Goal: Task Accomplishment & Management: Manage account settings

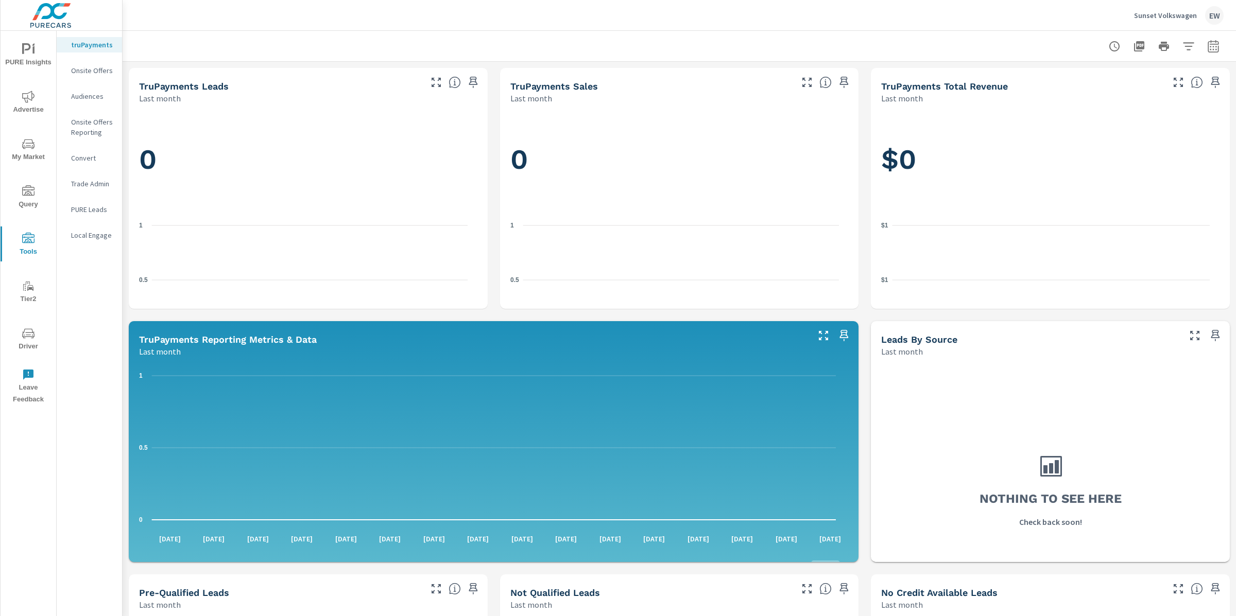
click at [80, 138] on p "Onsite Offers Reporting" at bounding box center [92, 127] width 43 height 21
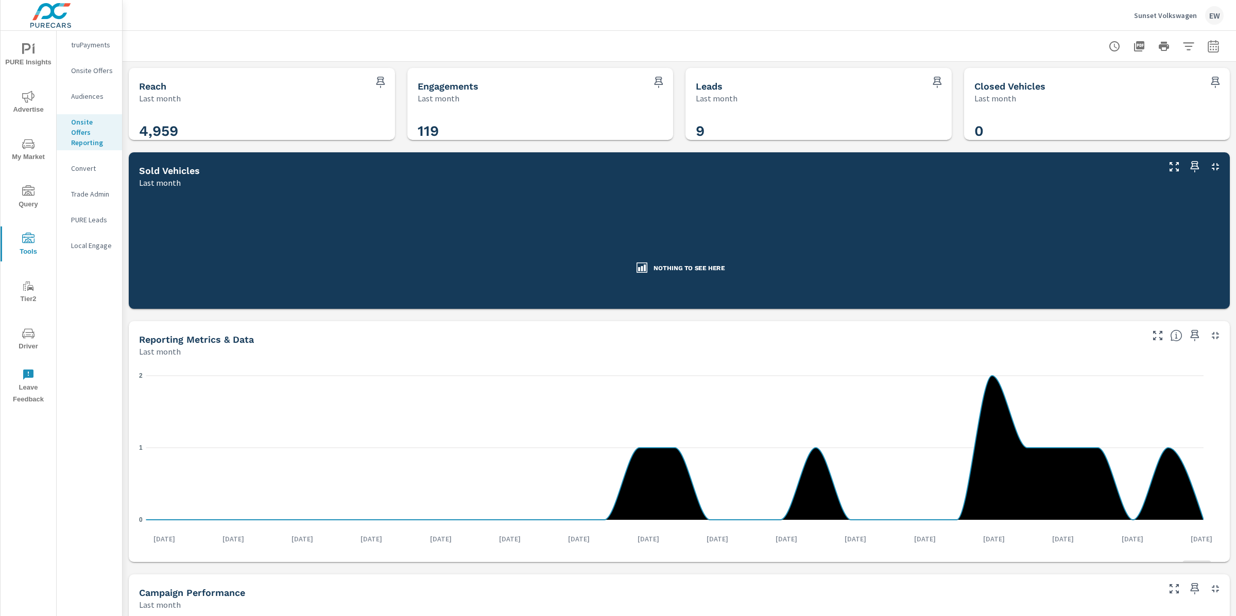
click at [85, 76] on p "Onsite Offers" at bounding box center [92, 70] width 43 height 10
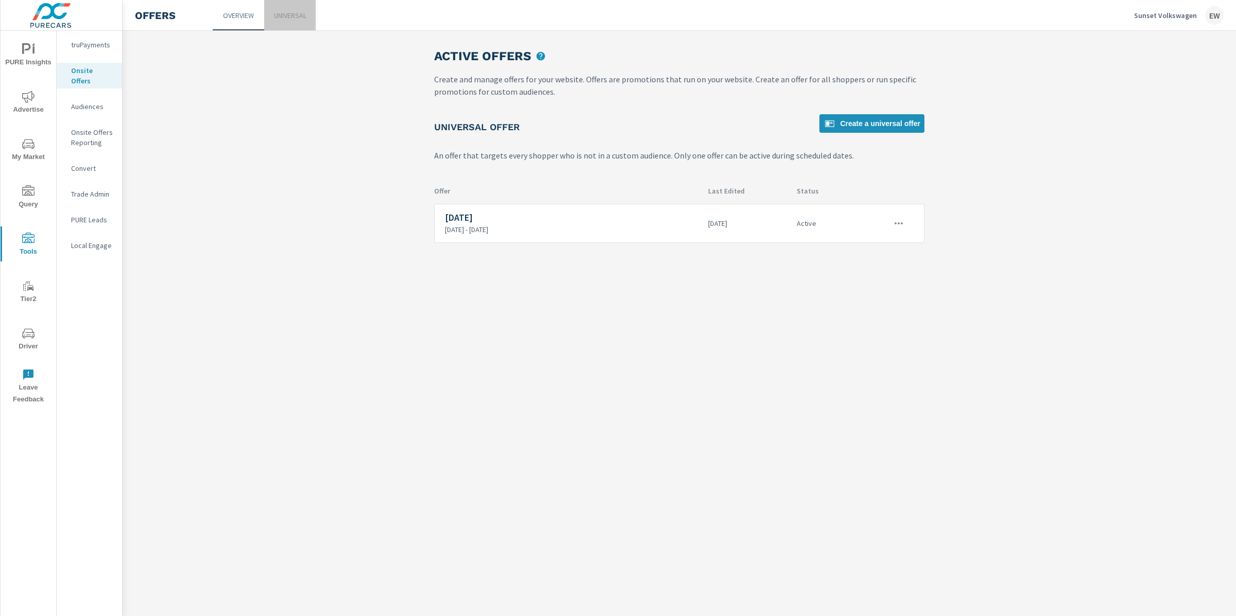
click at [304, 14] on p "Universal" at bounding box center [290, 15] width 32 height 10
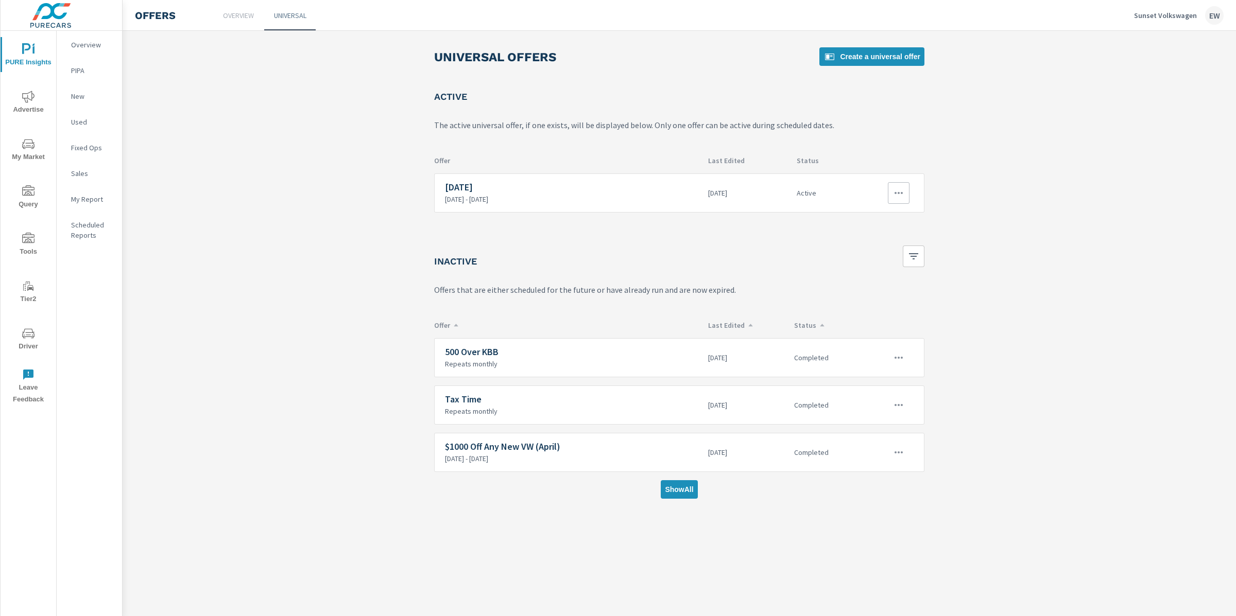
click at [895, 199] on icon "button" at bounding box center [899, 193] width 12 height 12
click at [883, 246] on link "Edit" at bounding box center [870, 247] width 57 height 25
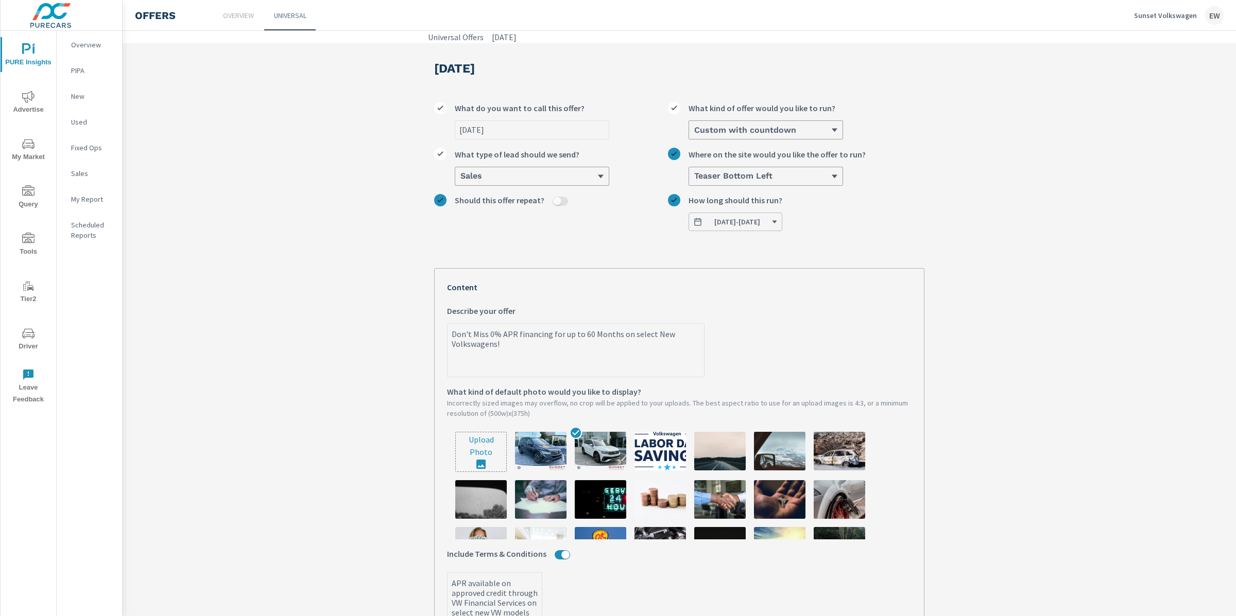
click at [471, 472] on input "file" at bounding box center [481, 452] width 50 height 39
type input "C:\fakepath\VW_Labor_Deals_Vert_Logo_Color (1).jpg"
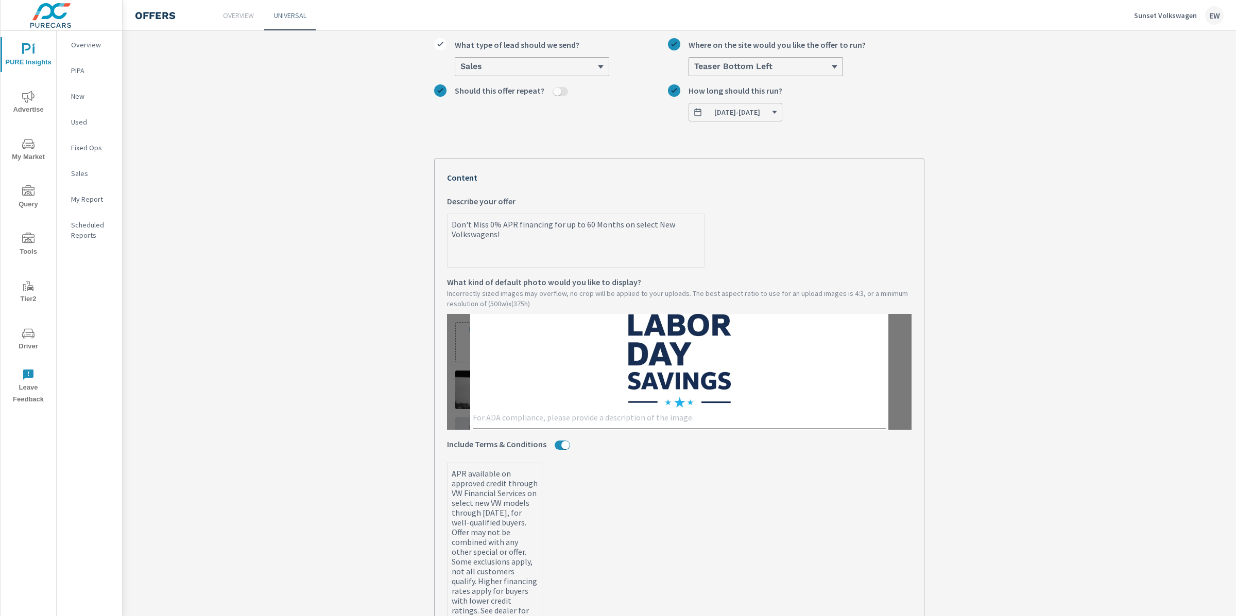
scroll to position [164, 0]
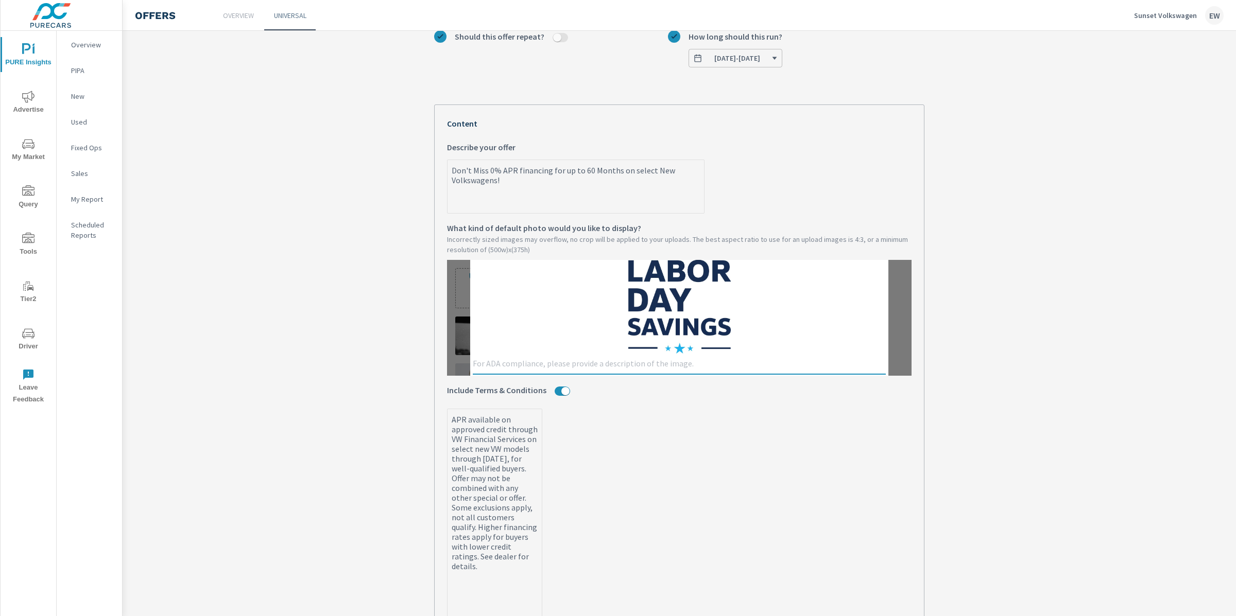
click at [476, 371] on textarea at bounding box center [679, 365] width 413 height 12
type textarea "Labor Day VW Savings"
click at [640, 509] on label "APR available on approved credit through VW Financial Services on select new VW…" at bounding box center [679, 530] width 465 height 243
click at [542, 509] on textarea "APR available on approved credit through VW Financial Services on select new VW…" at bounding box center [495, 531] width 94 height 241
type textarea "x"
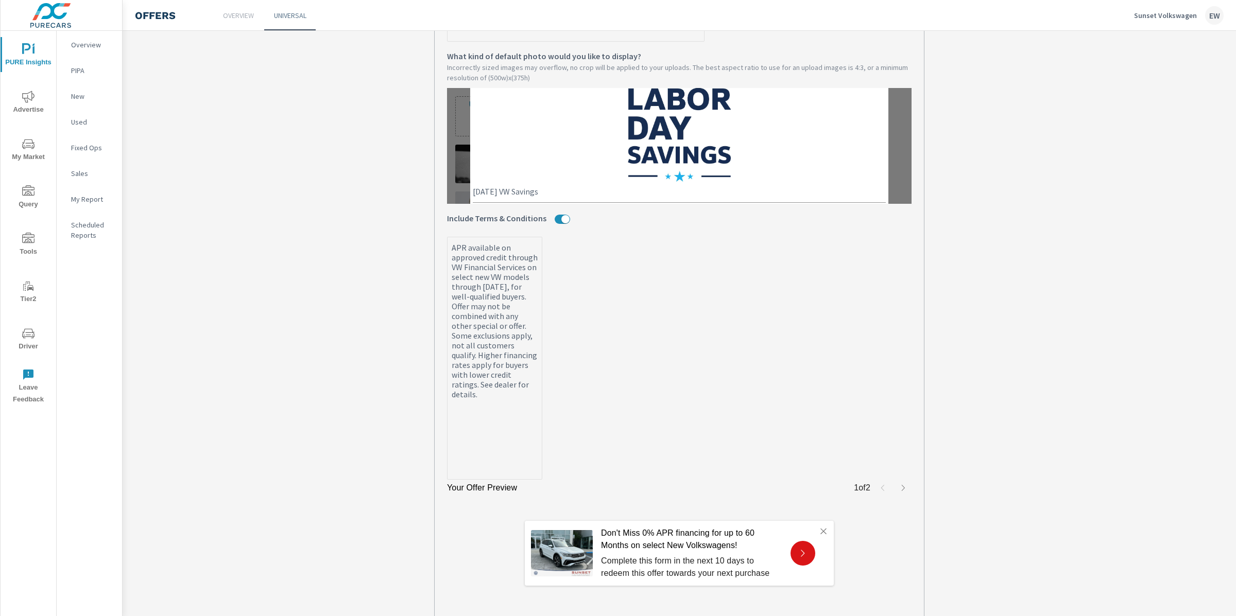
scroll to position [492, 0]
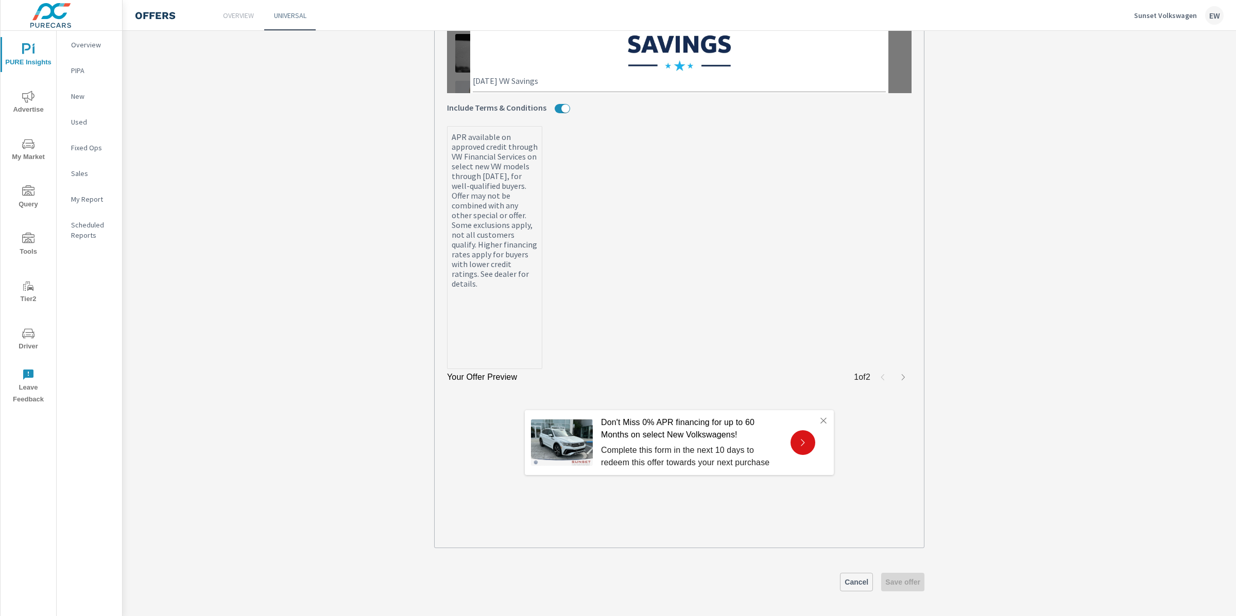
click at [487, 197] on textarea "APR available on approved credit through VW Financial Services on select new VW…" at bounding box center [495, 248] width 94 height 241
type textarea "x"
type textarea "APR available on approved credit through VW Financial Services on select new VW…"
type textarea "x"
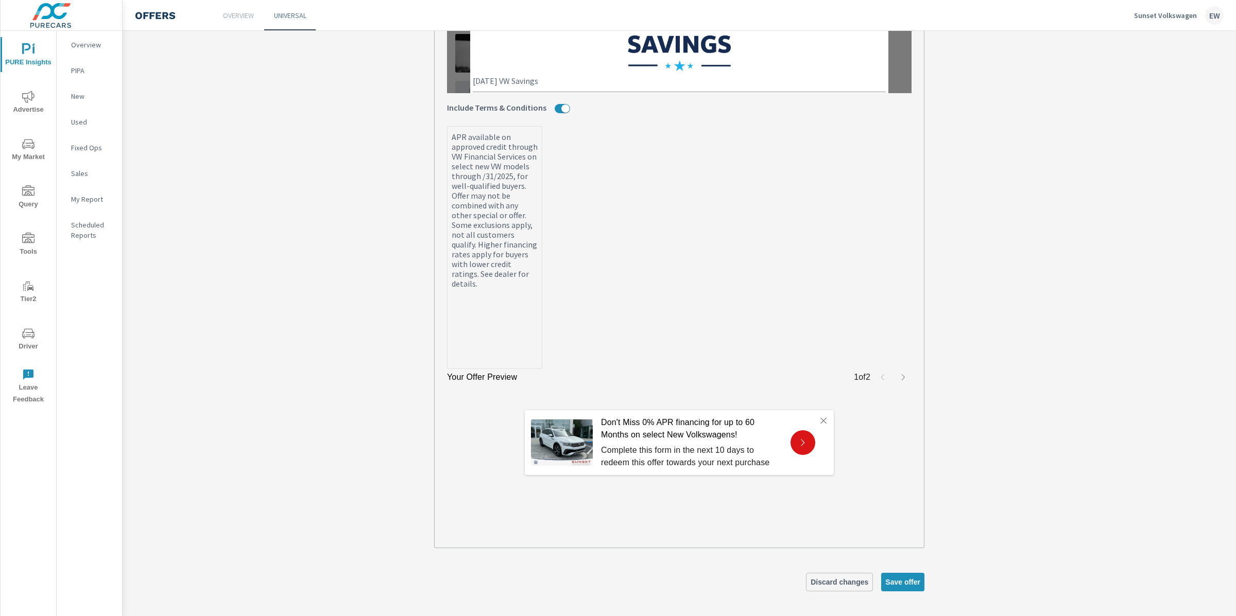
type textarea "APR available on approved credit through VW Financial Services on select new VW…"
type textarea "x"
type textarea "APR available on approved credit through VW Financial Services on select new VW…"
click at [694, 249] on label "APR available on approved credit through VW Financial Services on select new VW…" at bounding box center [679, 247] width 465 height 243
click at [542, 249] on textarea "APR available on approved credit through VW Financial Services on select new VW…" at bounding box center [495, 248] width 94 height 241
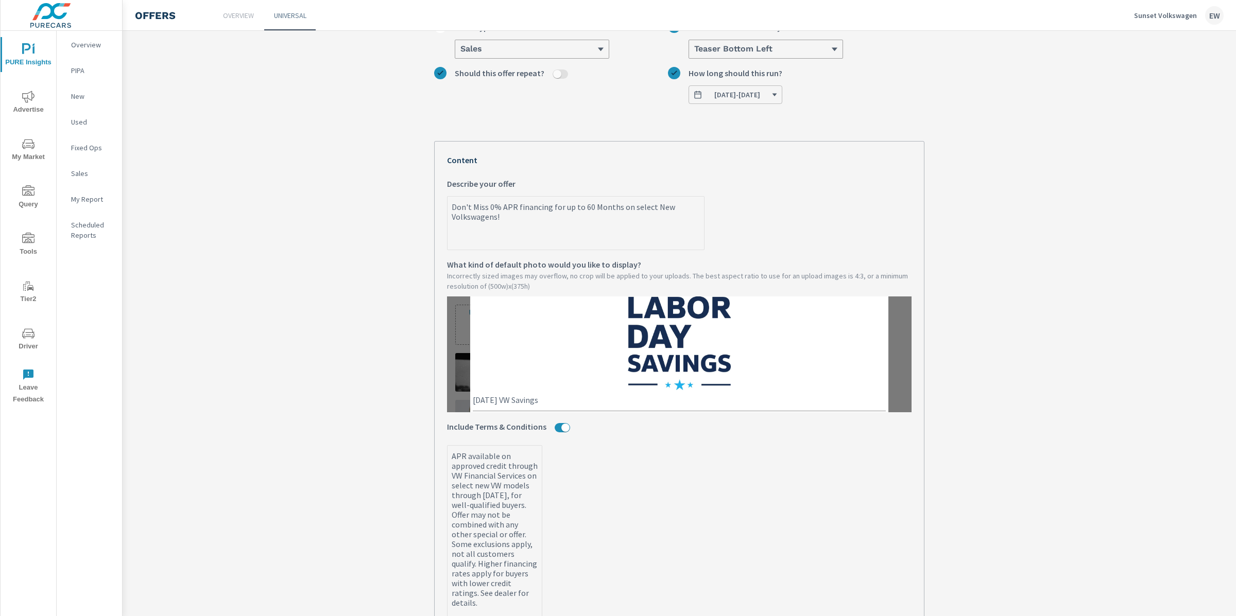
scroll to position [276, 0]
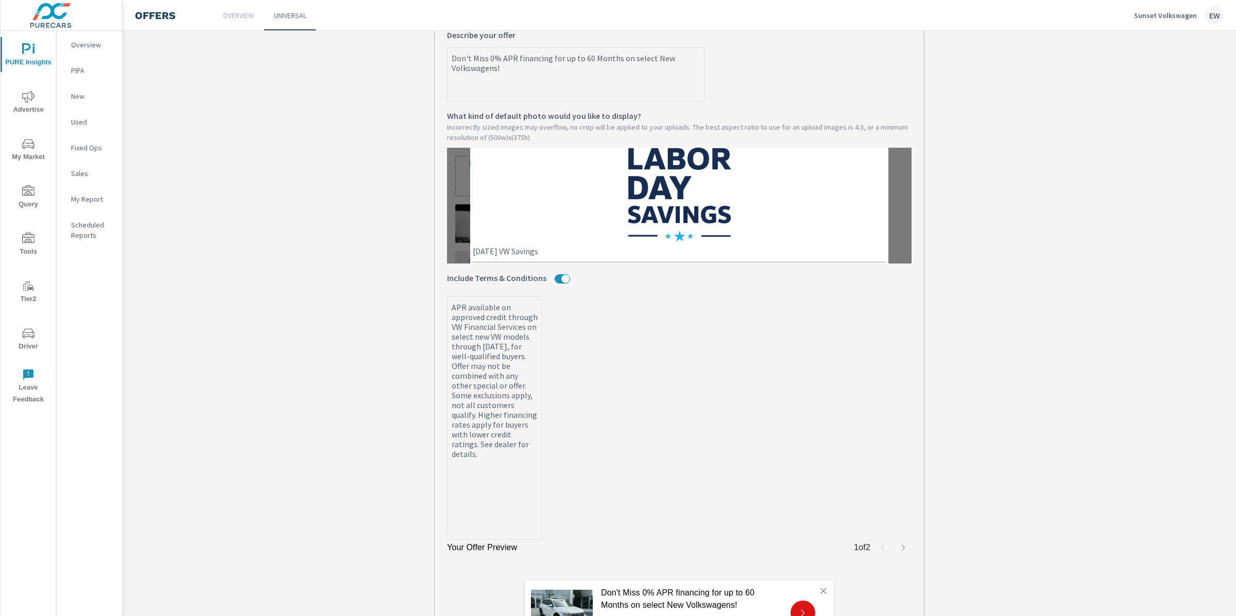
click at [671, 356] on label "APR available on approved credit through VW Financial Services on select new VW…" at bounding box center [679, 418] width 465 height 243
click at [542, 356] on textarea "APR available on approved credit through VW Financial Services on select new VW…" at bounding box center [495, 419] width 94 height 241
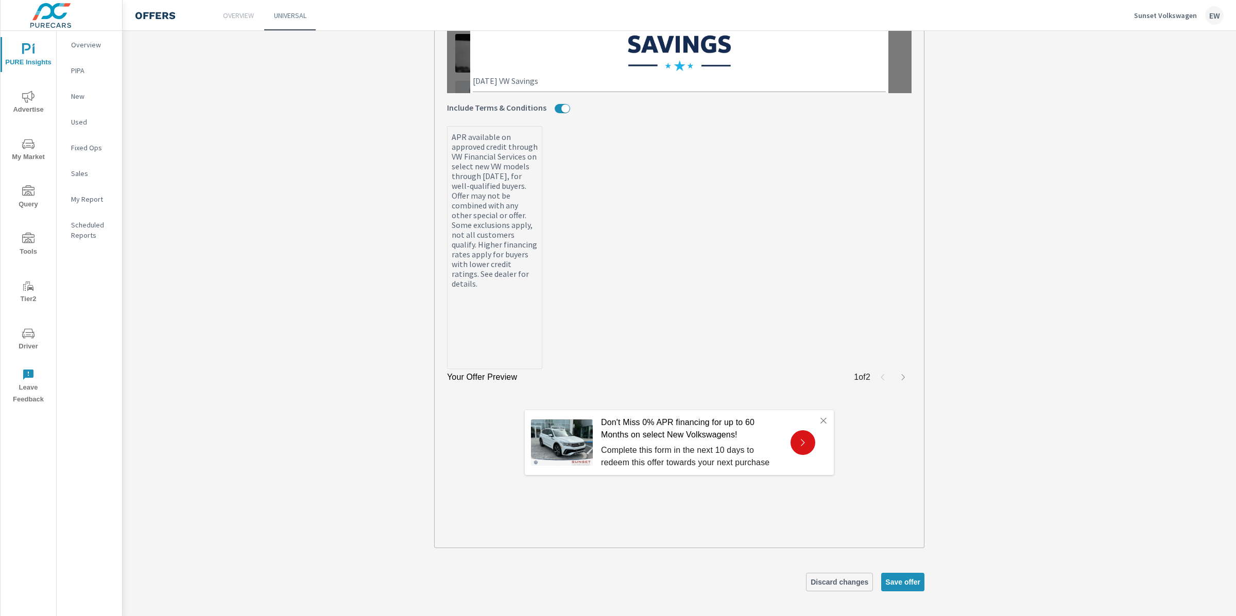
scroll to position [492, 0]
click at [667, 242] on label "APR available on approved credit through VW Financial Services on select new VW…" at bounding box center [679, 247] width 465 height 243
click at [542, 242] on textarea "APR available on approved credit through VW Financial Services on select new VW…" at bounding box center [495, 248] width 94 height 241
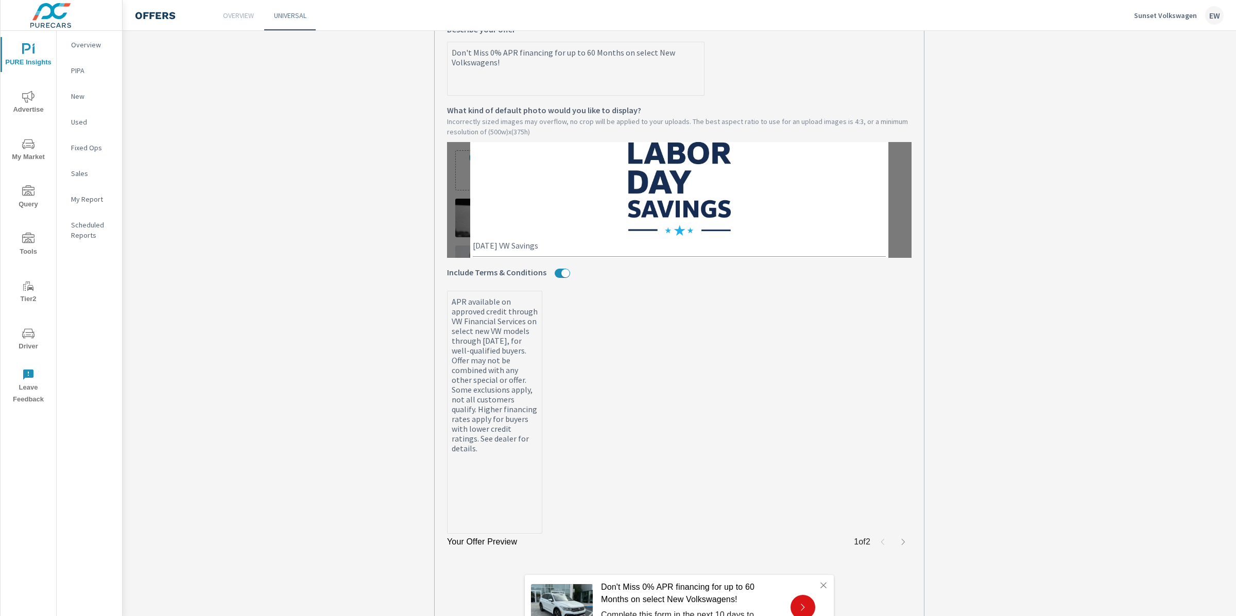
scroll to position [340, 0]
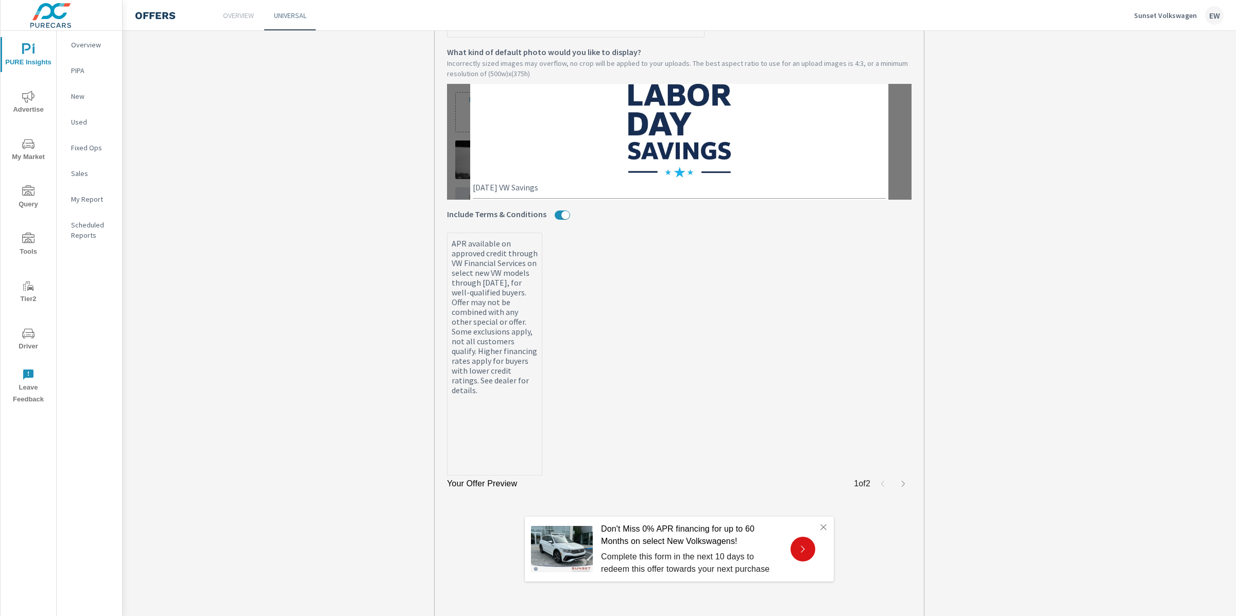
type textarea "x"
click at [663, 178] on img at bounding box center [679, 121] width 103 height 111
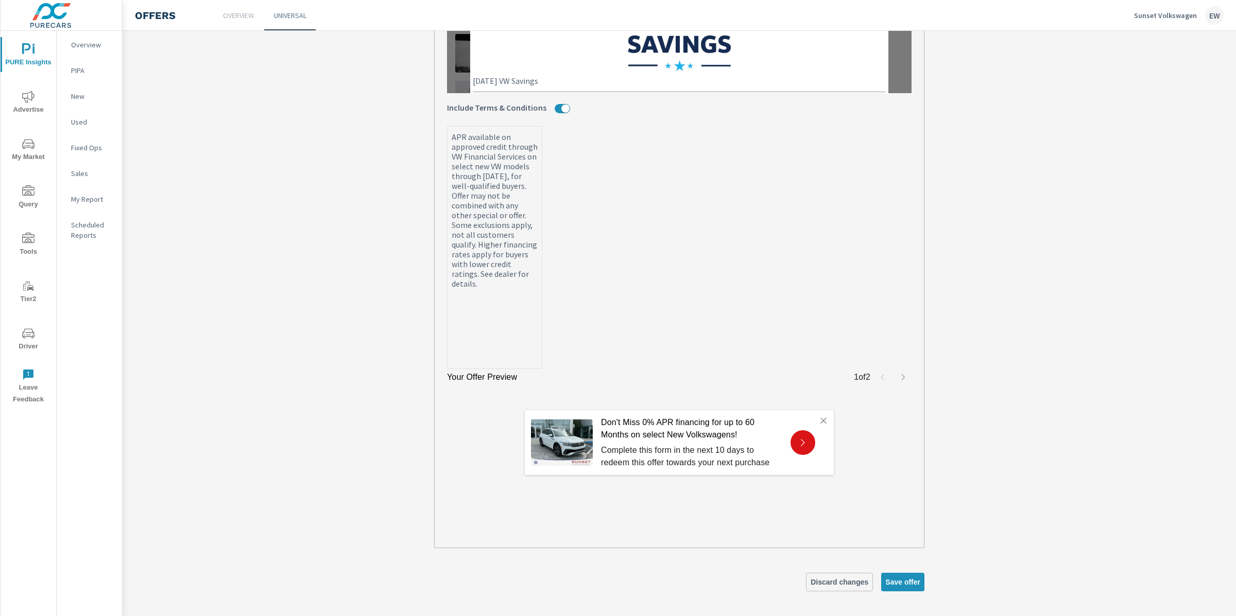
scroll to position [492, 0]
click at [893, 583] on span "Save offer" at bounding box center [902, 582] width 35 height 9
type textarea "x"
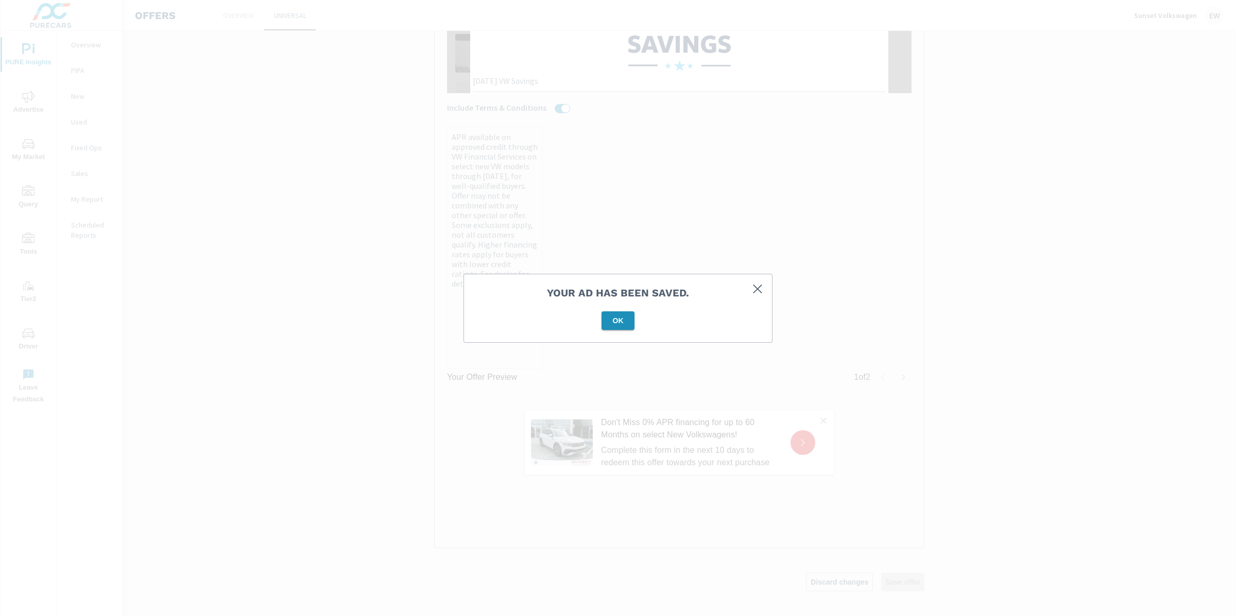
click at [622, 317] on span "OK" at bounding box center [618, 320] width 25 height 9
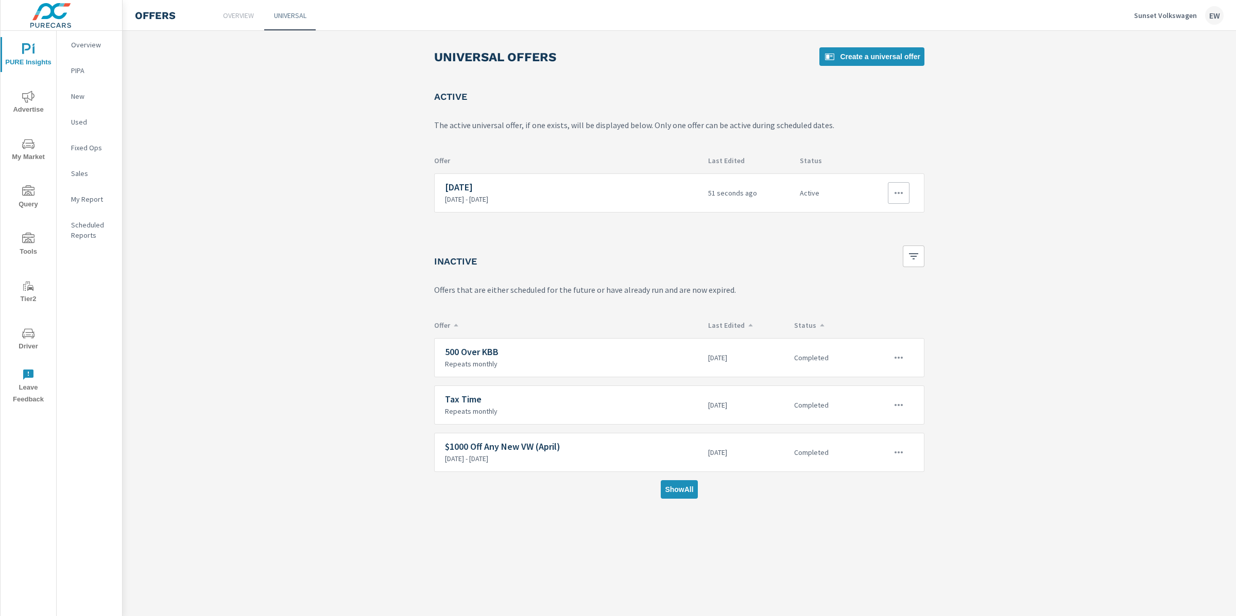
click at [897, 194] on icon "button" at bounding box center [899, 193] width 8 height 2
click at [862, 250] on div "Edit" at bounding box center [855, 247] width 14 height 12
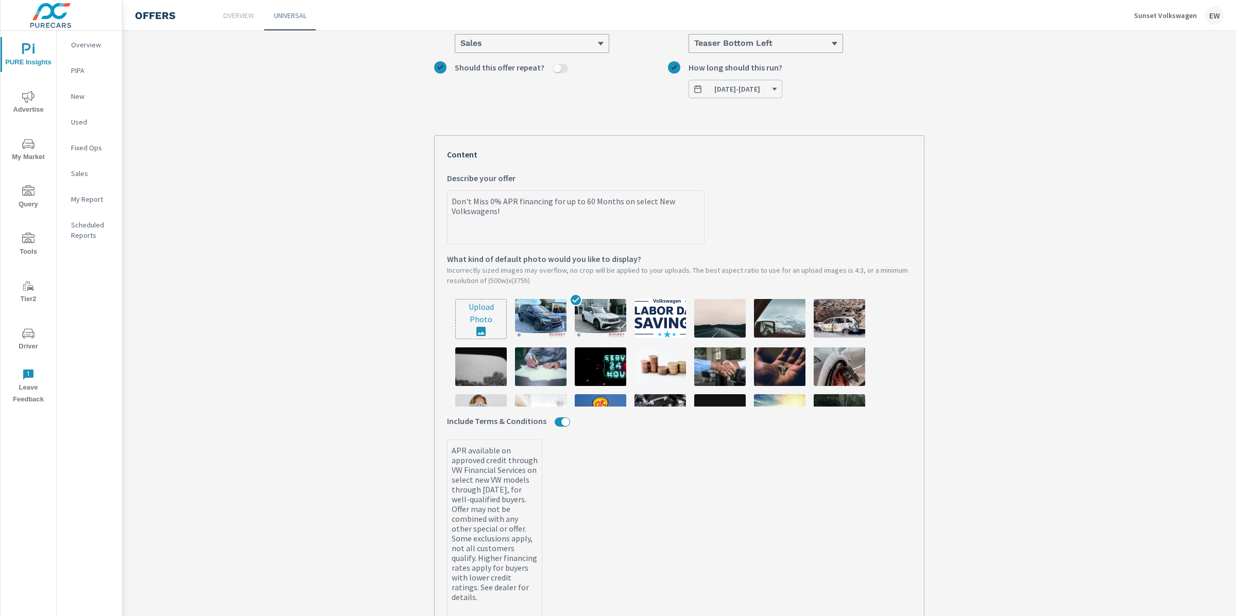
scroll to position [292, 0]
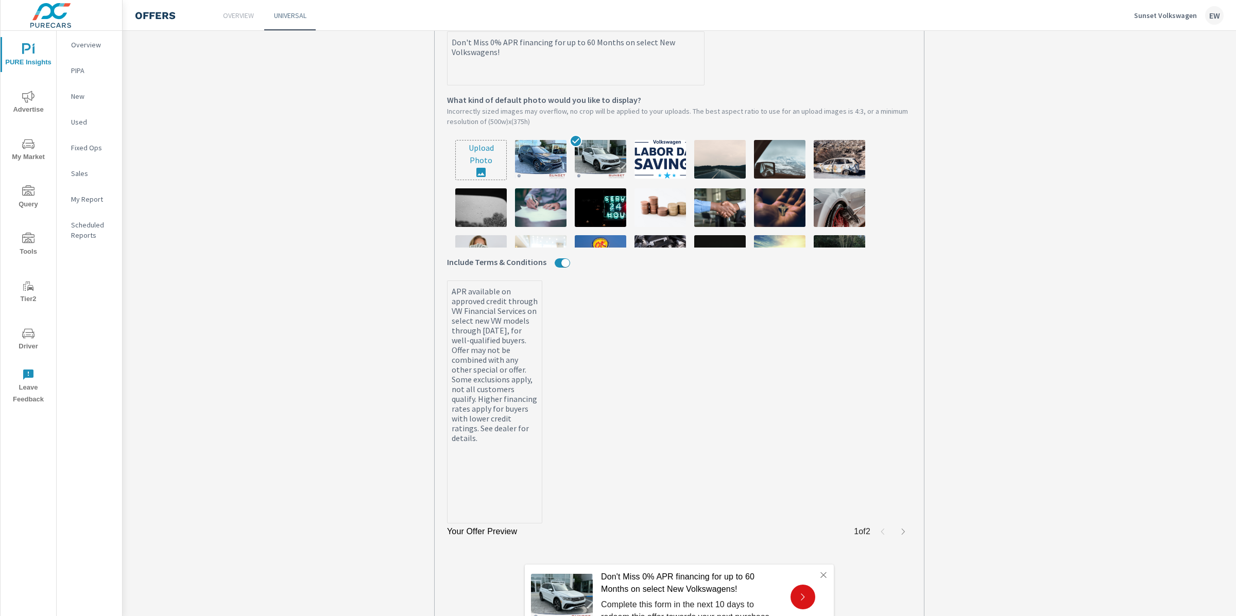
click at [467, 180] on input "file" at bounding box center [481, 160] width 50 height 39
type input "C:\fakepath\VW_Labor_Deals_Vert_Logo_Color (1).jpg"
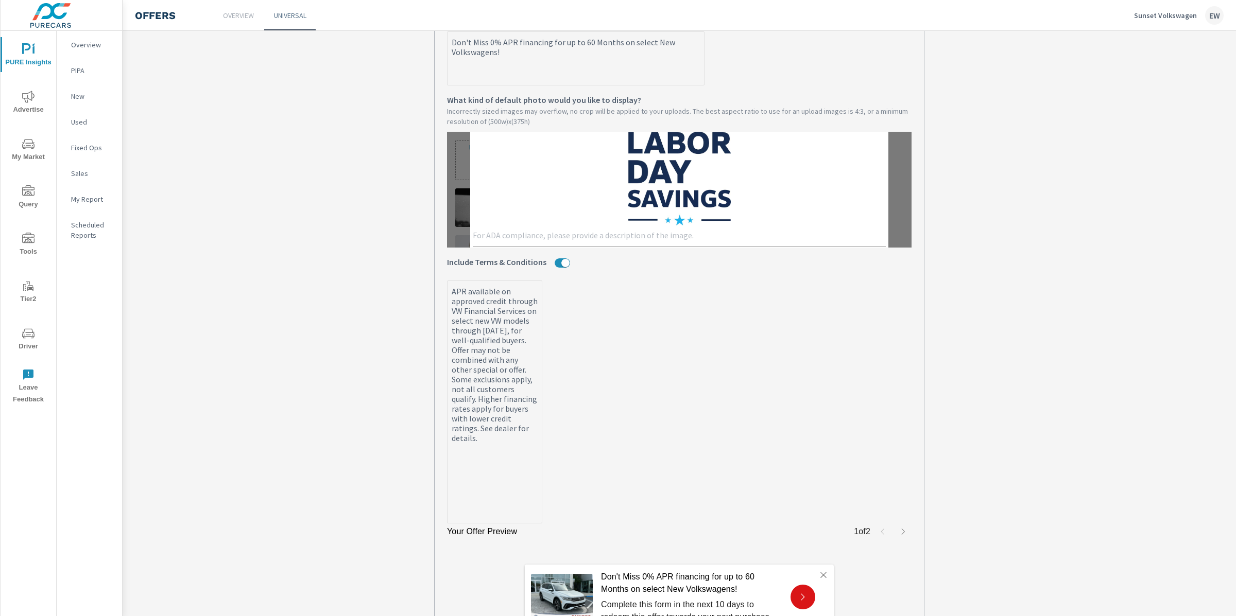
click at [517, 243] on textarea at bounding box center [679, 237] width 413 height 12
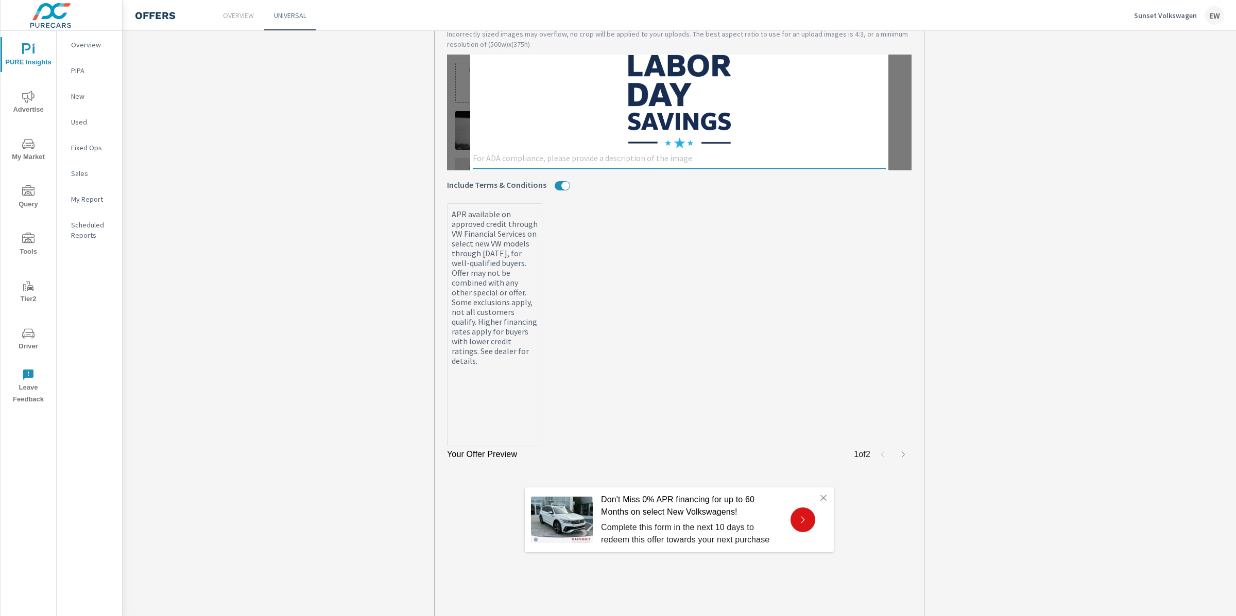
scroll to position [492, 0]
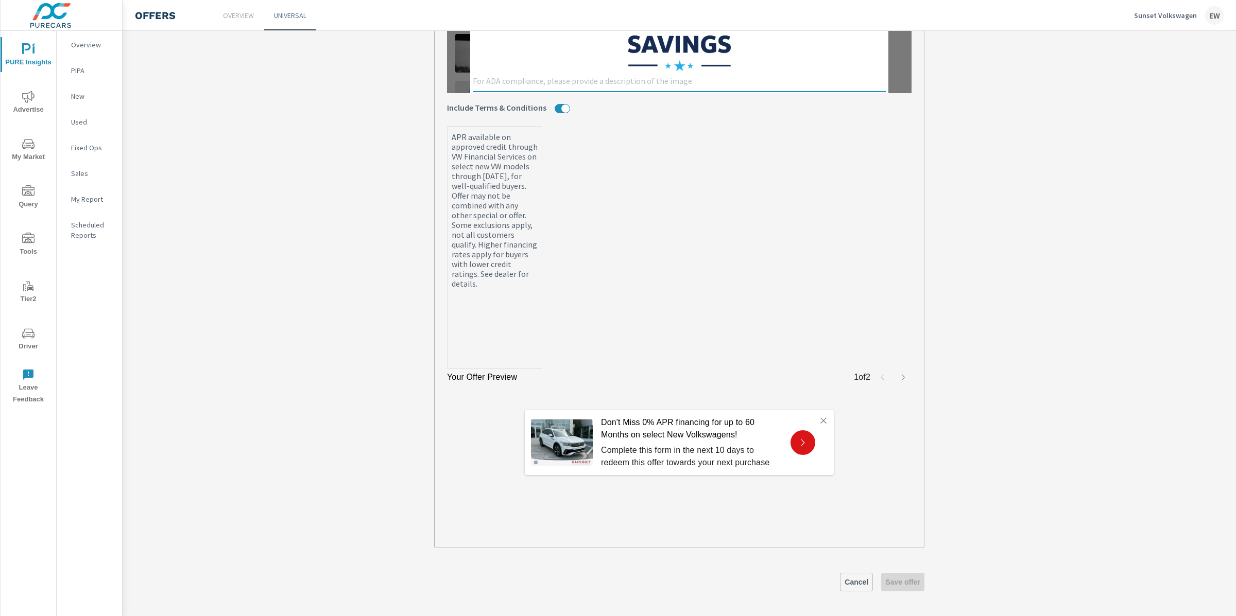
click at [845, 586] on span "Cancel" at bounding box center [857, 582] width 24 height 9
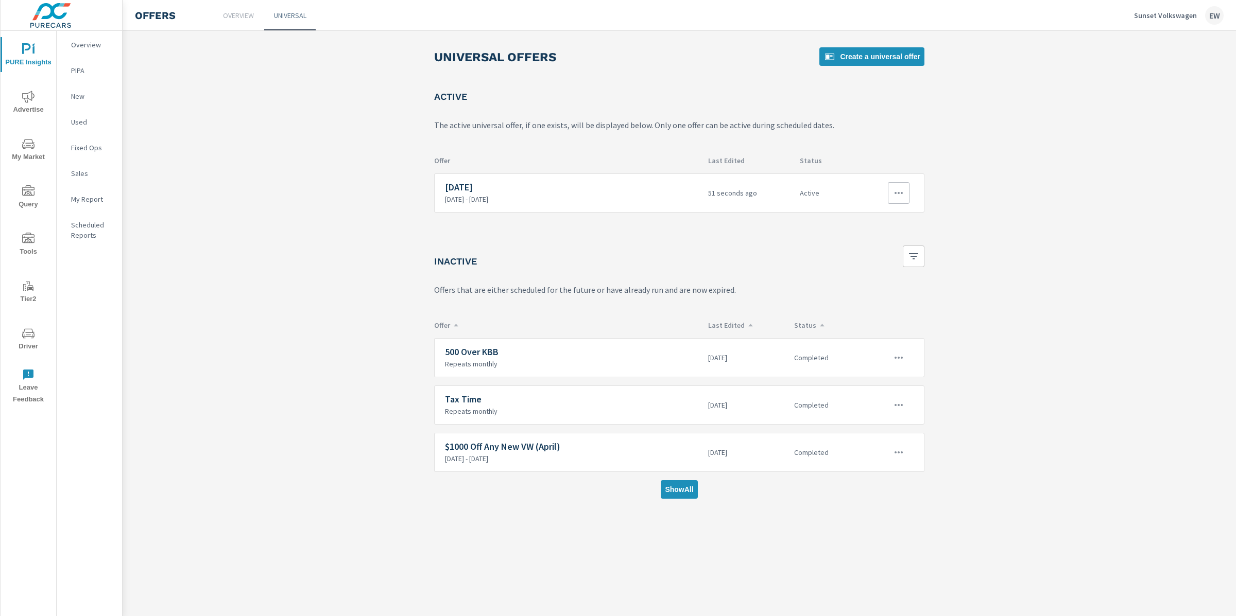
click at [898, 194] on icon "button" at bounding box center [899, 193] width 8 height 2
click at [875, 246] on link "Edit" at bounding box center [870, 247] width 57 height 25
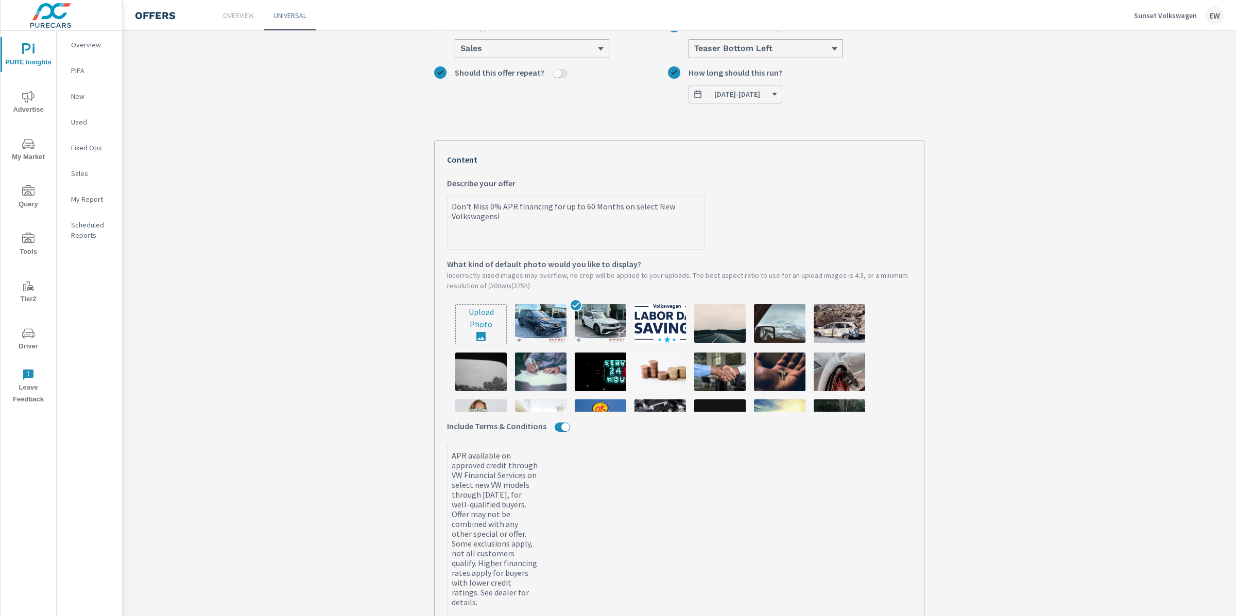
scroll to position [175, 0]
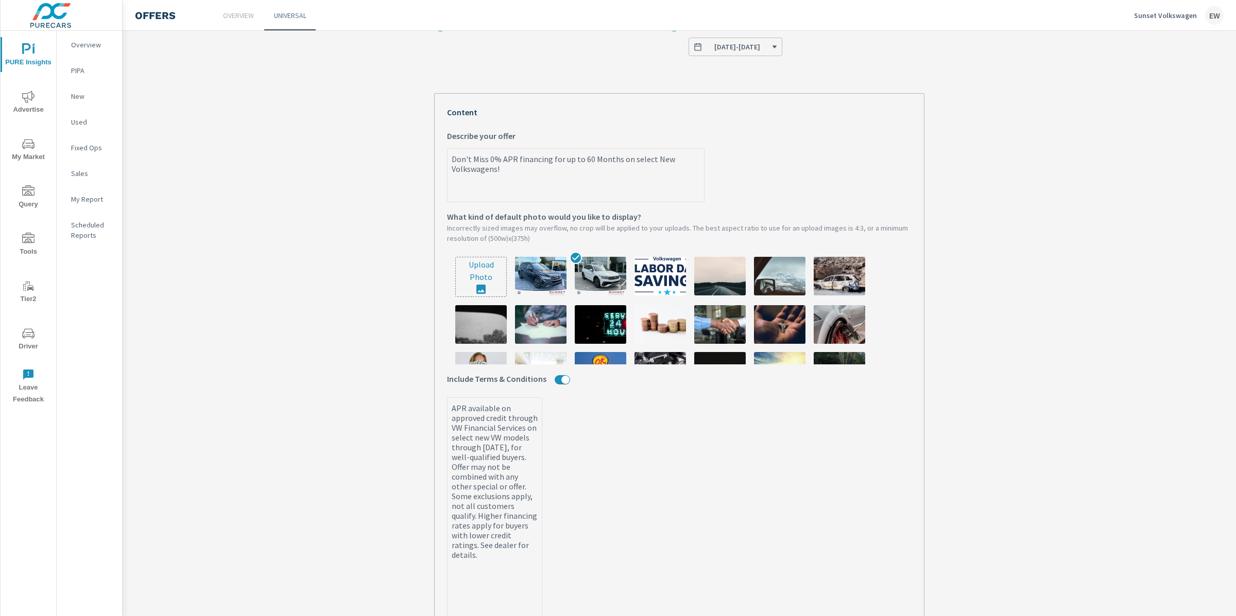
click at [478, 297] on input "file" at bounding box center [481, 277] width 50 height 39
type input "C:\fakepath\VW_Labor_Deals_Vert_Logo_Color (1).jpg"
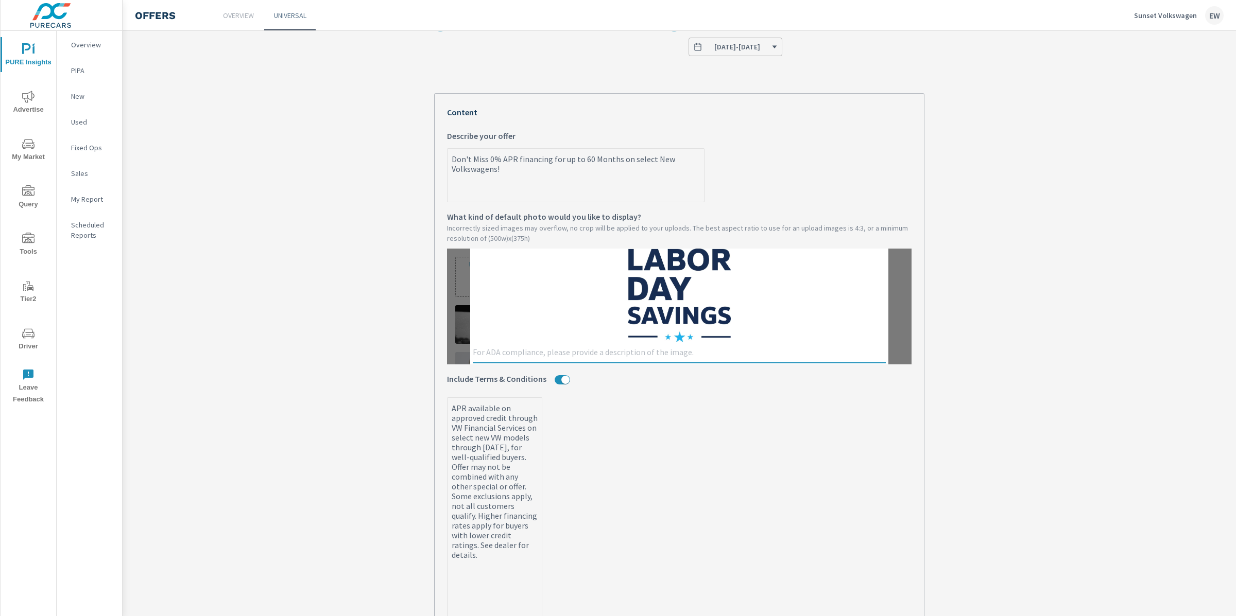
click at [508, 360] on textarea at bounding box center [679, 354] width 413 height 12
type textarea "VW Labor Day"
click at [677, 449] on label "APR available on approved credit through VW Financial Services on select new VW…" at bounding box center [679, 519] width 465 height 243
click at [542, 449] on textarea "APR available on approved credit through VW Financial Services on select new VW…" at bounding box center [495, 520] width 94 height 241
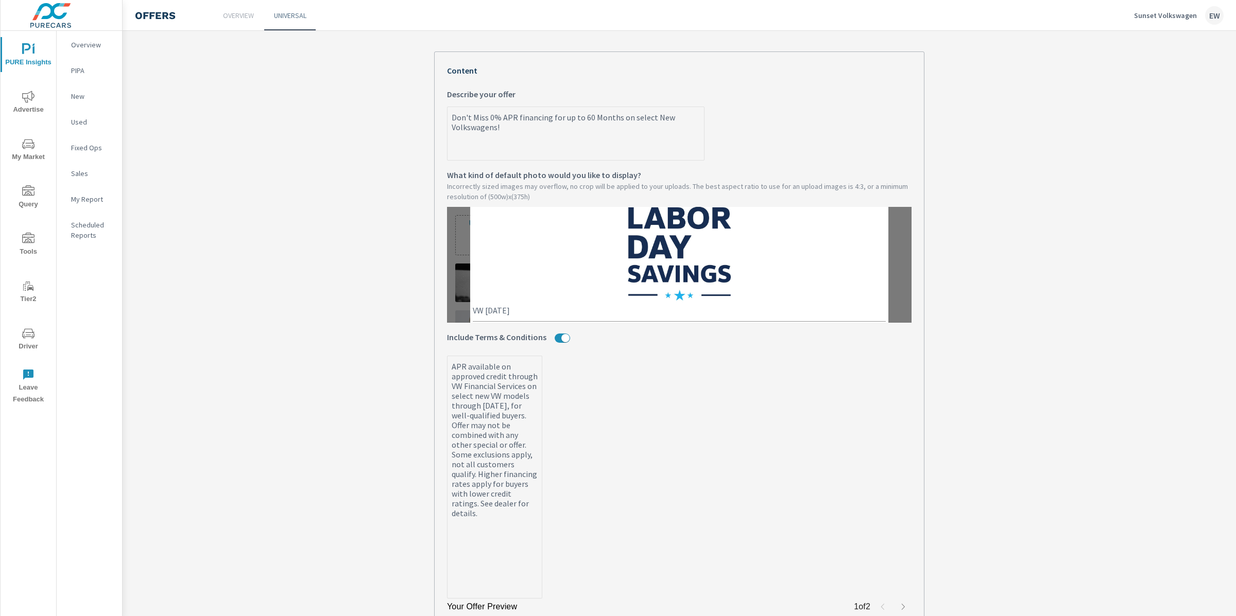
scroll to position [492, 0]
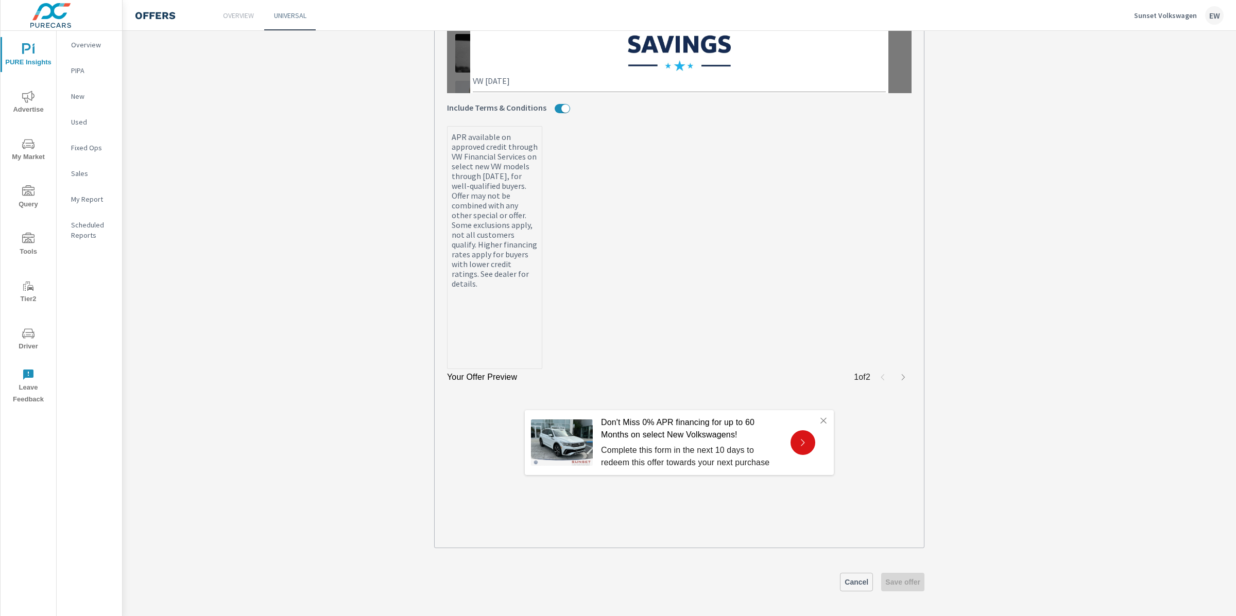
click at [692, 441] on p "Don't Miss 0% APR financing for up to 60 Months on select New Volkswagens!" at bounding box center [691, 429] width 181 height 25
click at [899, 376] on icon "button" at bounding box center [903, 377] width 8 height 8
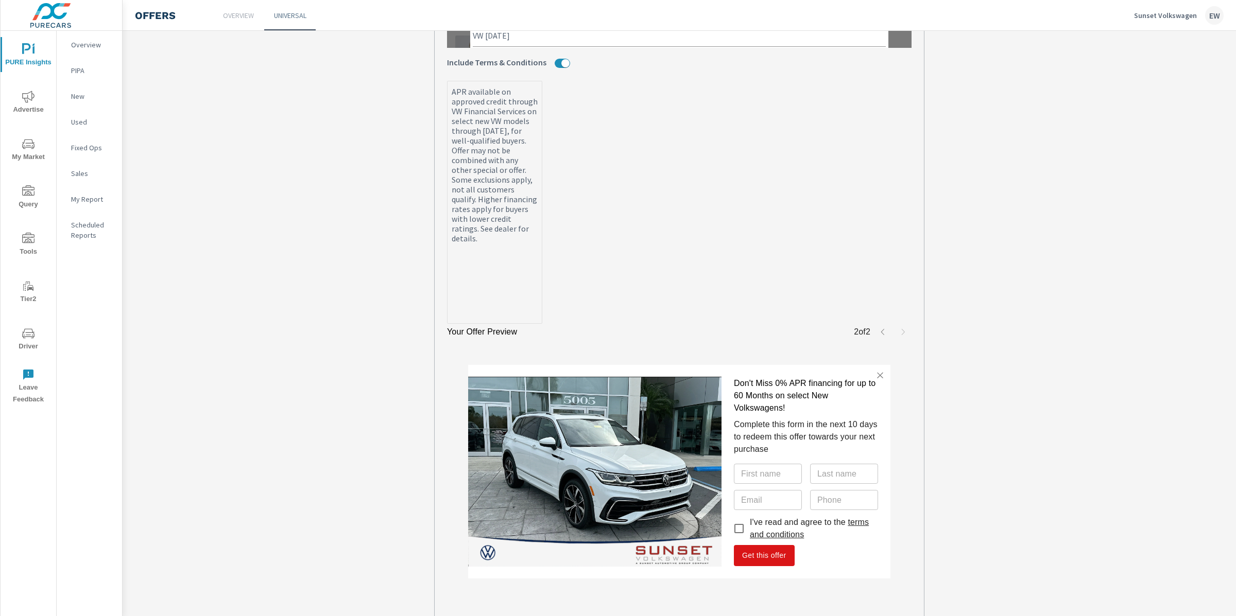
click at [879, 336] on icon "button" at bounding box center [883, 332] width 8 height 8
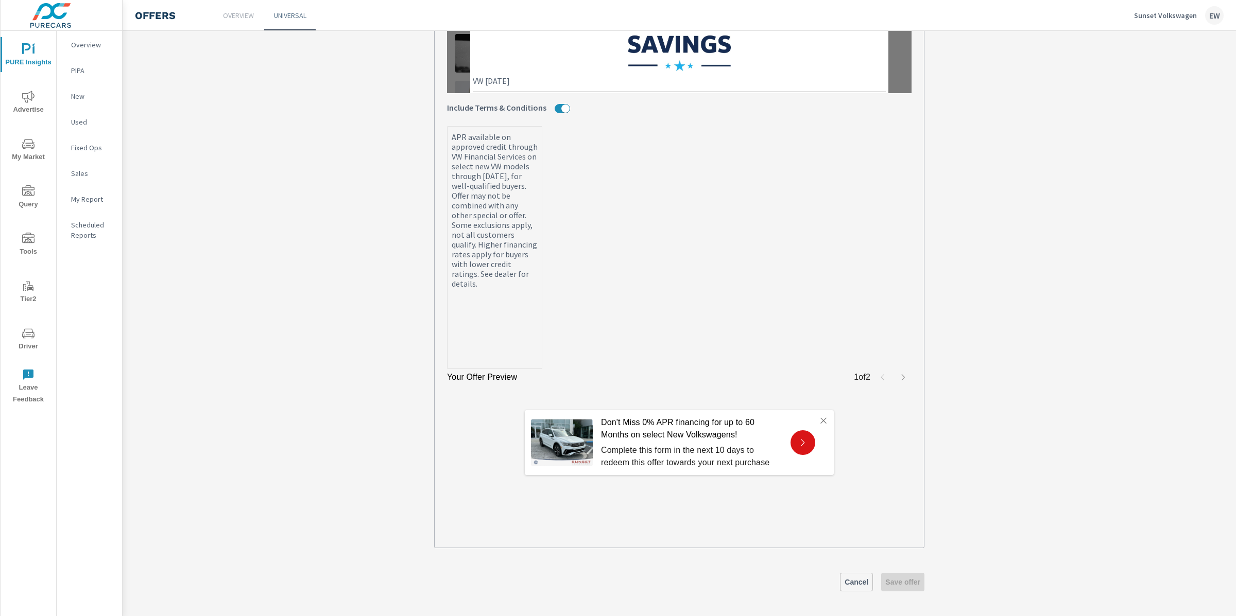
click at [587, 334] on label "APR available on approved credit through VW Financial Services on select new VW…" at bounding box center [679, 247] width 465 height 243
click at [542, 334] on textarea "APR available on approved credit through VW Financial Services on select new VW…" at bounding box center [495, 248] width 94 height 241
click at [669, 292] on label "APR available on approved credit through VW Financial Services on select new VW…" at bounding box center [679, 247] width 465 height 243
click at [542, 292] on textarea "APR available on approved credit through VW Financial Services on select new VW…" at bounding box center [495, 248] width 94 height 241
click at [668, 292] on label "APR available on approved credit through VW Financial Services on select new VW…" at bounding box center [679, 247] width 465 height 243
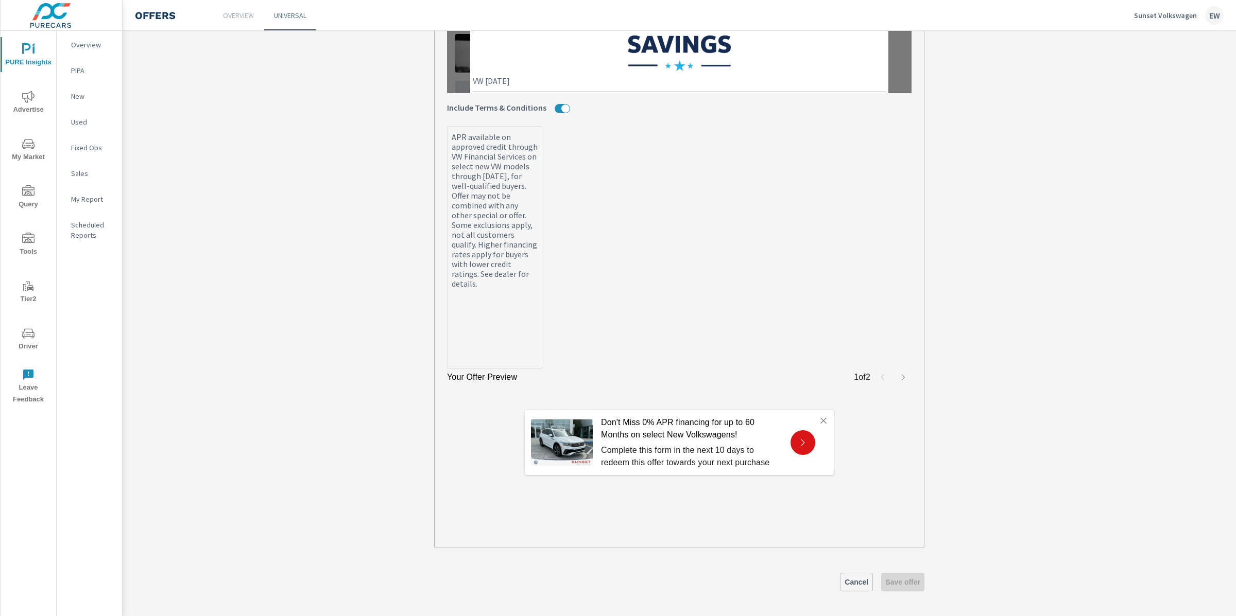
click at [542, 292] on textarea "APR available on approved credit through VW Financial Services on select new VW…" at bounding box center [495, 248] width 94 height 241
click at [668, 292] on label "APR available on approved credit through VW Financial Services on select new VW…" at bounding box center [679, 247] width 465 height 243
click at [542, 292] on textarea "APR available on approved credit through VW Financial Services on select new VW…" at bounding box center [495, 248] width 94 height 241
type textarea "x"
click at [552, 466] on img at bounding box center [562, 443] width 62 height 46
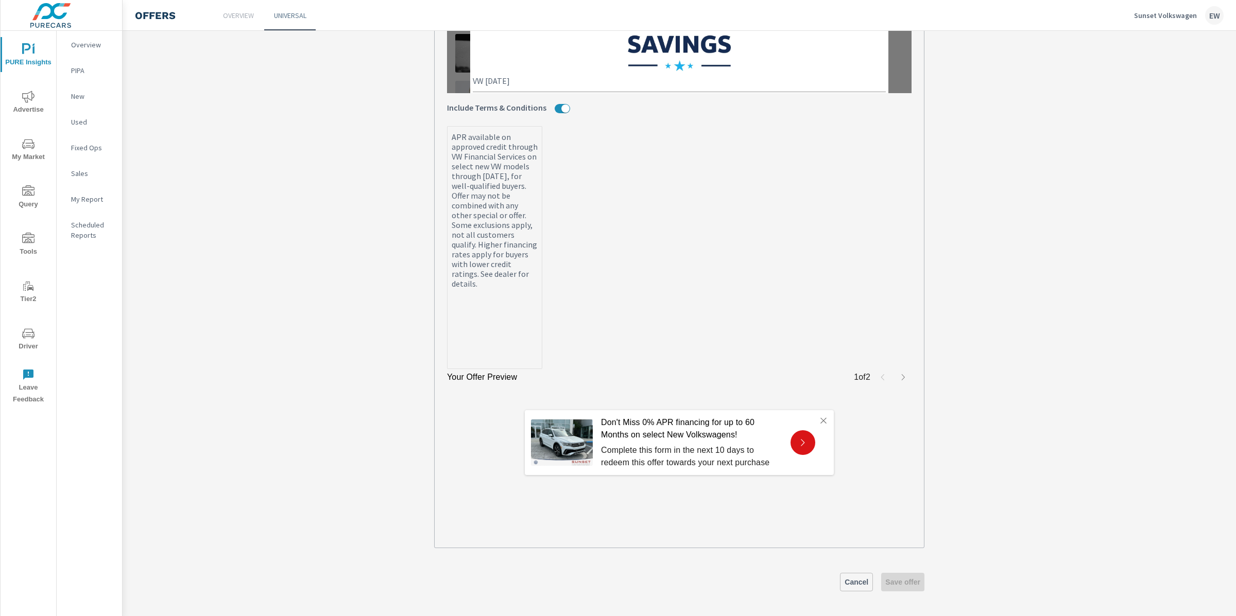
click at [558, 464] on img at bounding box center [562, 443] width 62 height 46
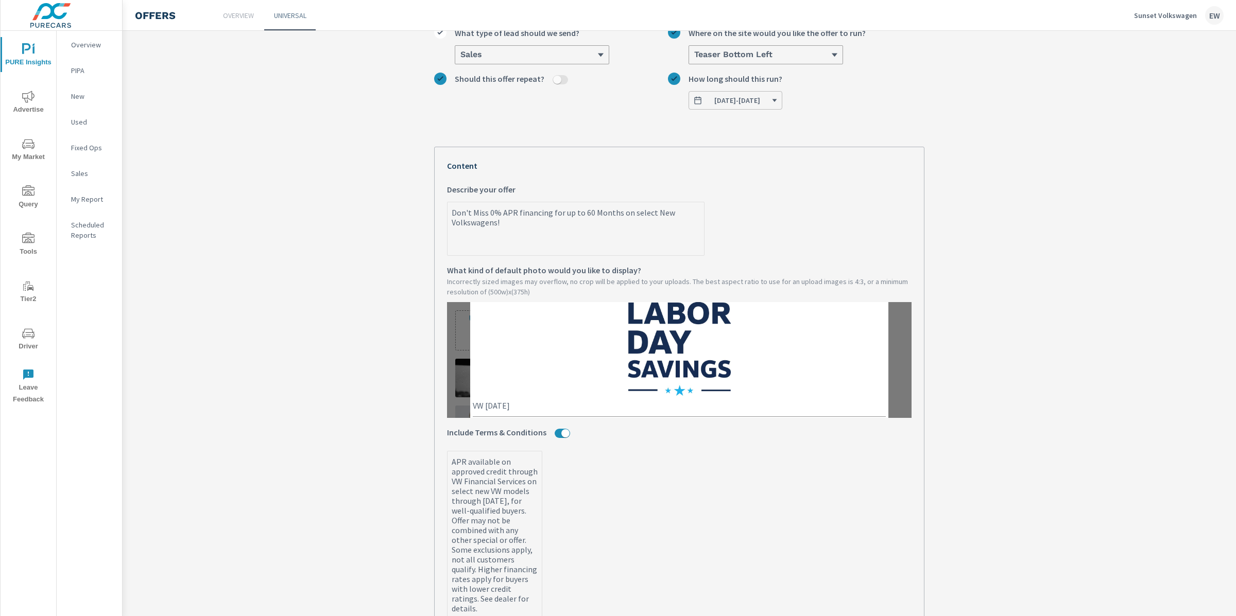
scroll to position [0, 0]
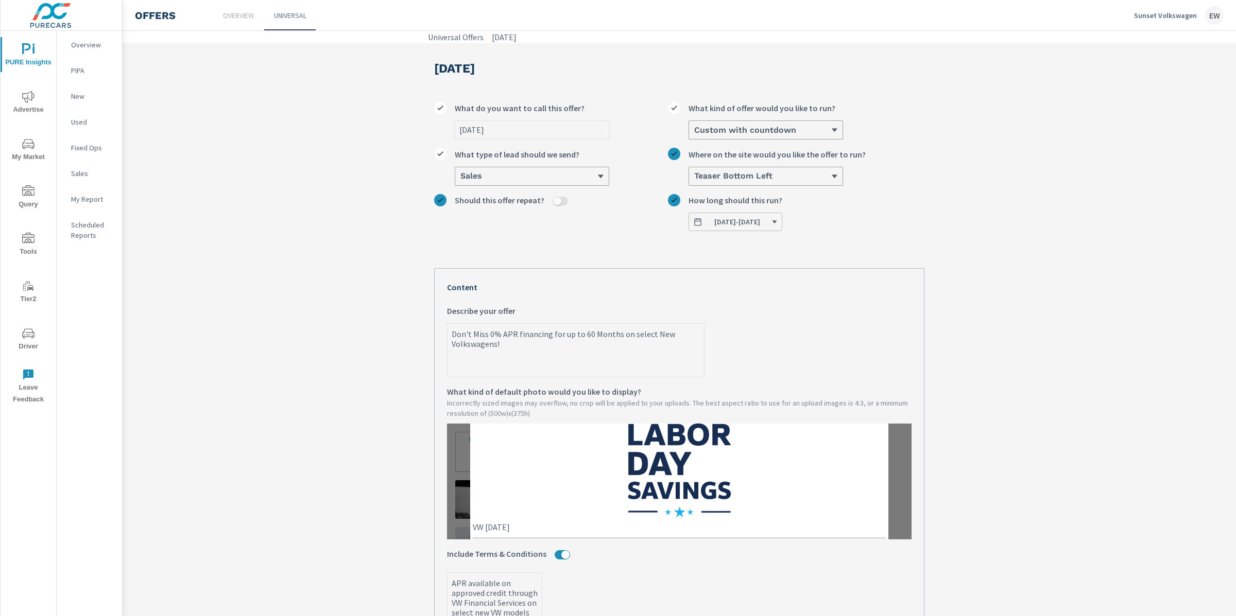
click at [613, 377] on textarea "Don't Miss 0% APR financing for up to 60 Months on select New Volkswagens!" at bounding box center [576, 351] width 256 height 52
type textarea "x"
click at [670, 517] on img at bounding box center [679, 461] width 103 height 111
click at [659, 507] on img at bounding box center [679, 461] width 103 height 111
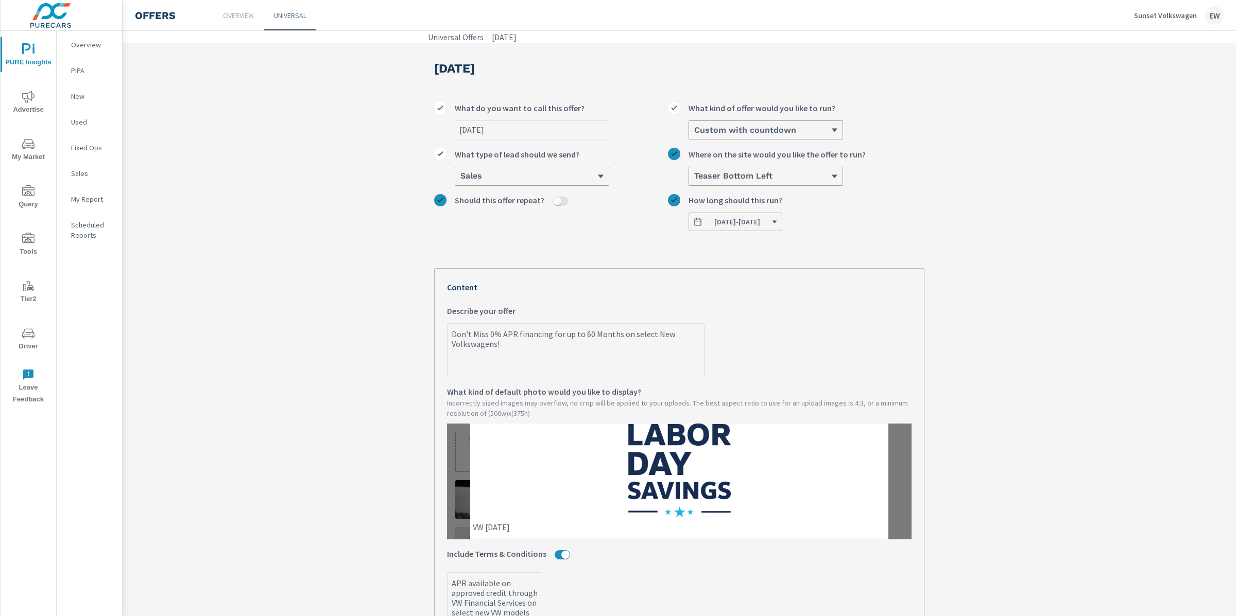
click at [659, 507] on img at bounding box center [679, 461] width 103 height 111
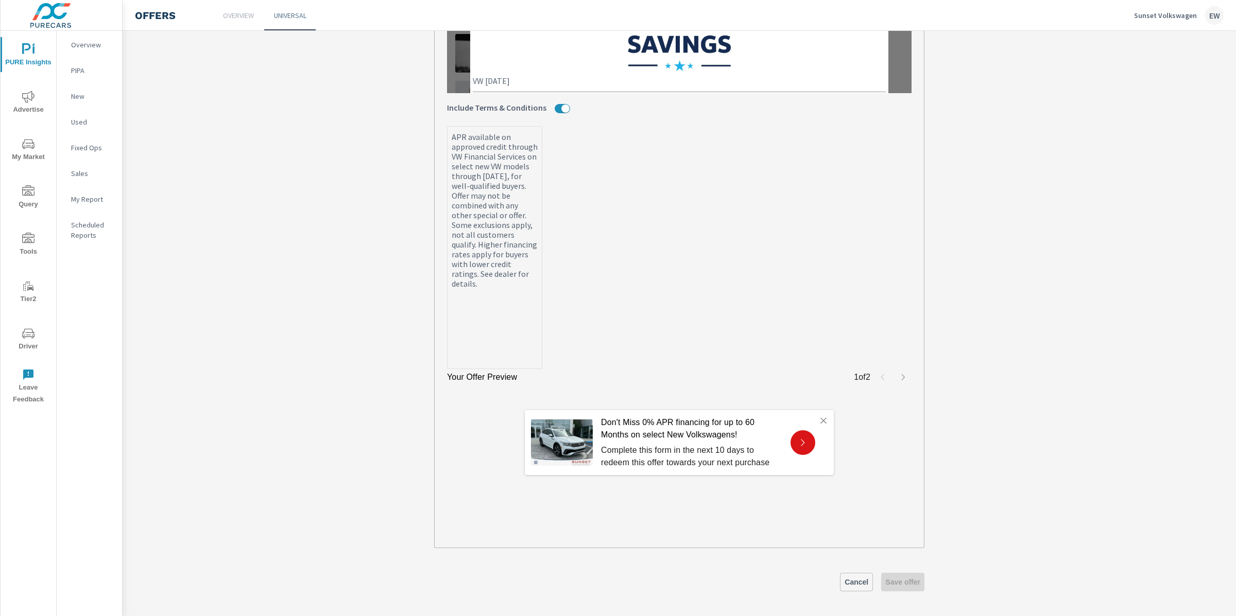
click at [845, 580] on span "Cancel" at bounding box center [857, 582] width 24 height 9
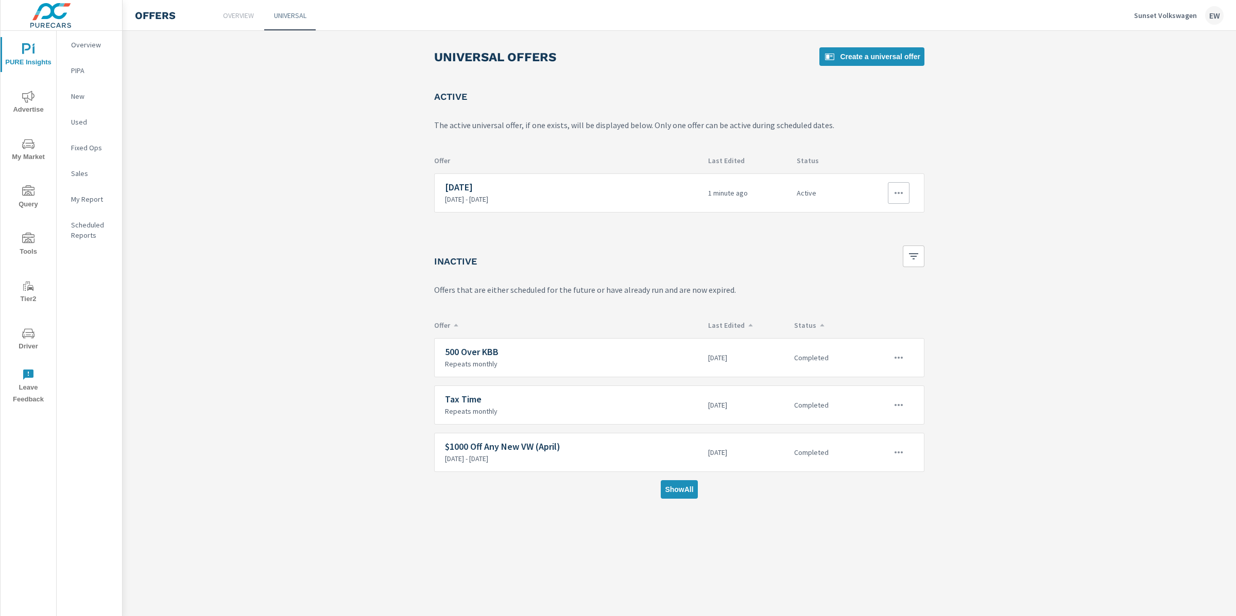
click at [899, 199] on icon "button" at bounding box center [899, 193] width 12 height 12
click at [852, 251] on div "Edit" at bounding box center [855, 247] width 14 height 12
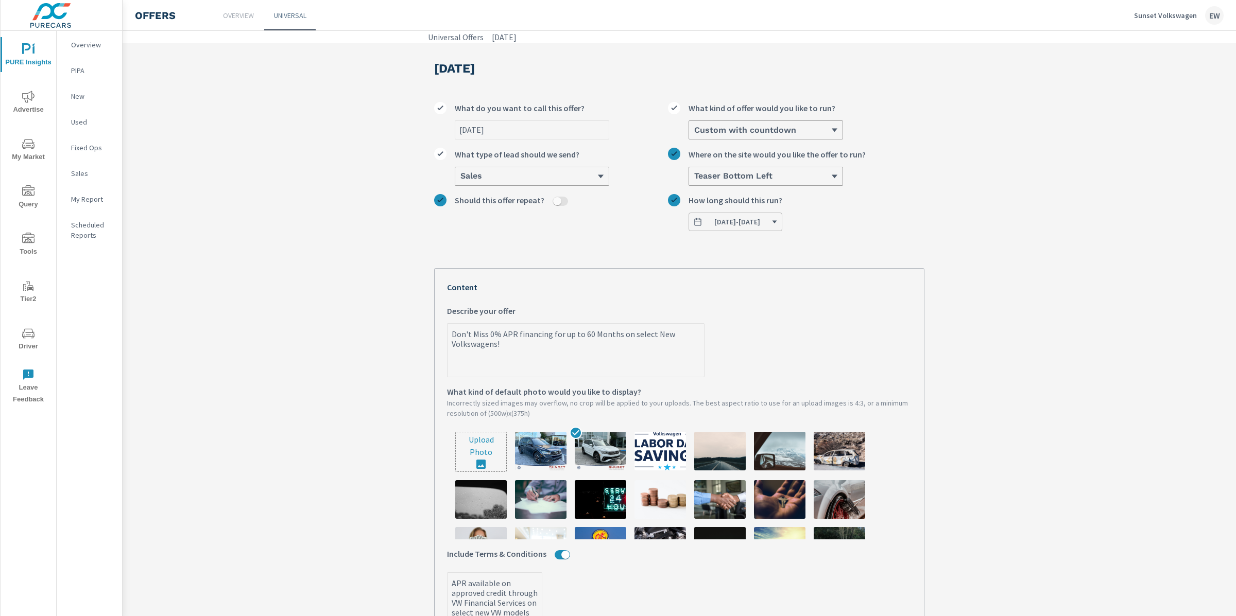
click at [478, 472] on input "file" at bounding box center [481, 452] width 50 height 39
type input "C:\fakepath\VW_Labor_Deals_Vert_Logo_Color (1).jpg"
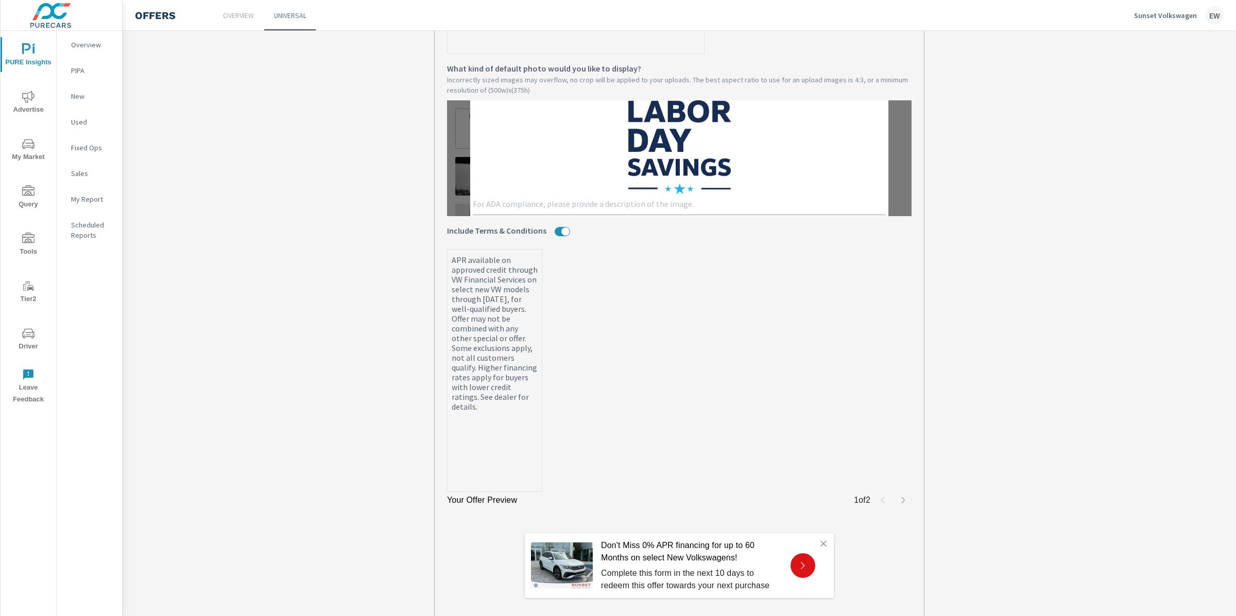
scroll to position [325, 0]
click at [506, 210] on textarea at bounding box center [679, 204] width 413 height 12
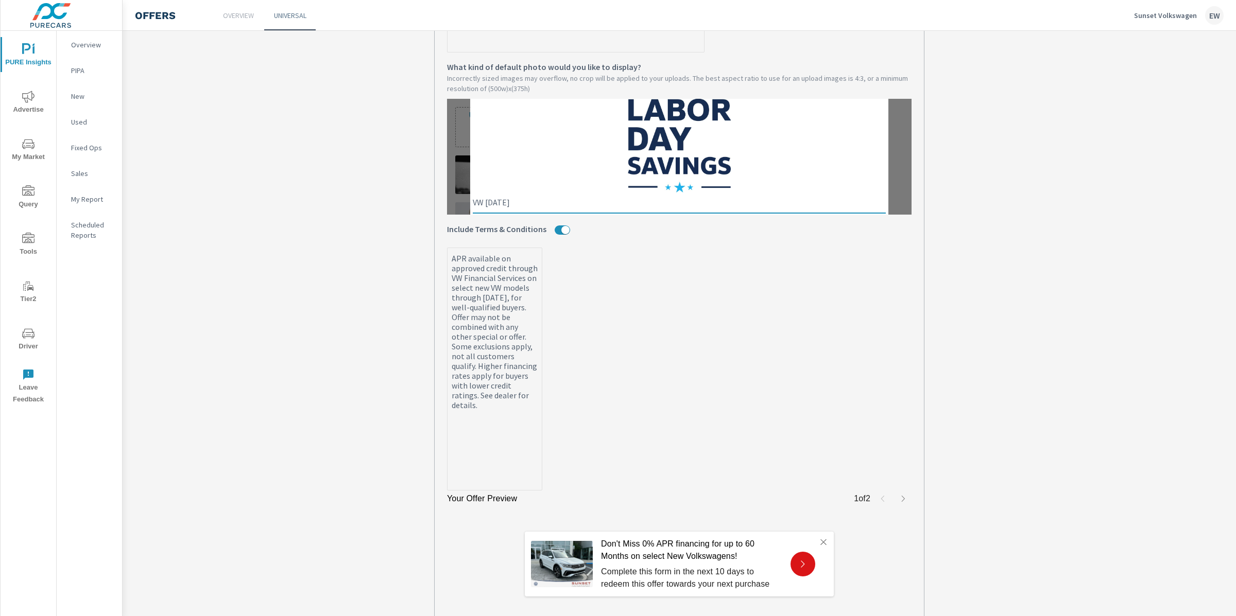
type textarea "VW Labor Day"
click at [609, 293] on label "APR available on approved credit through VW Financial Services on select new VW…" at bounding box center [679, 369] width 465 height 243
click at [542, 293] on textarea "APR available on approved credit through VW Financial Services on select new VW…" at bounding box center [495, 370] width 94 height 241
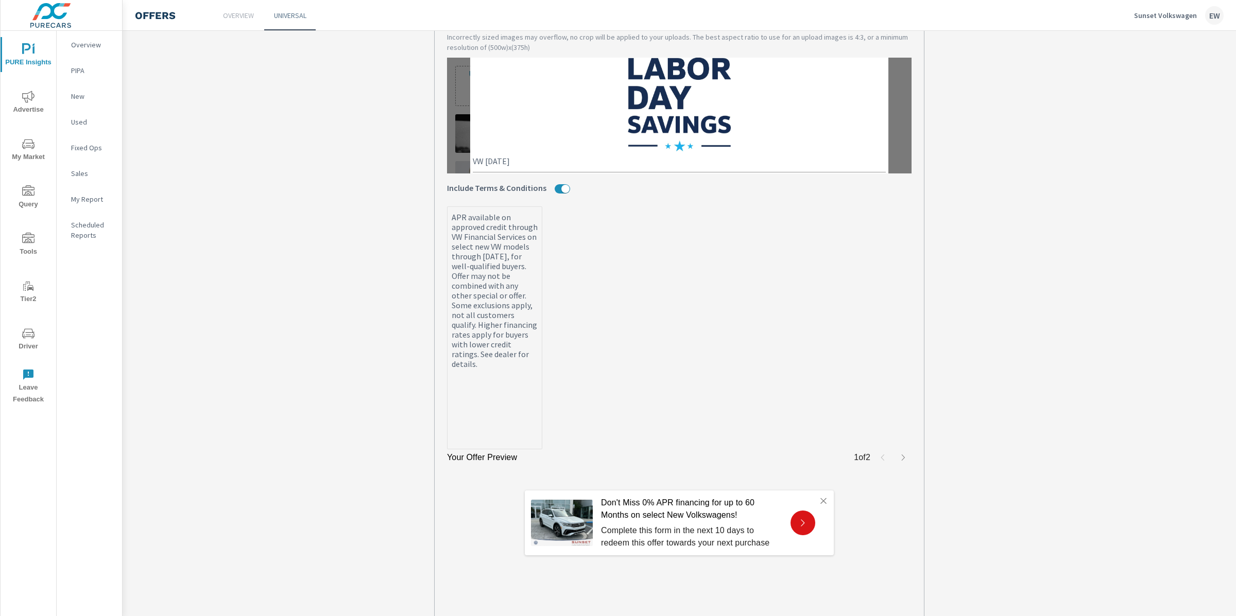
scroll to position [492, 0]
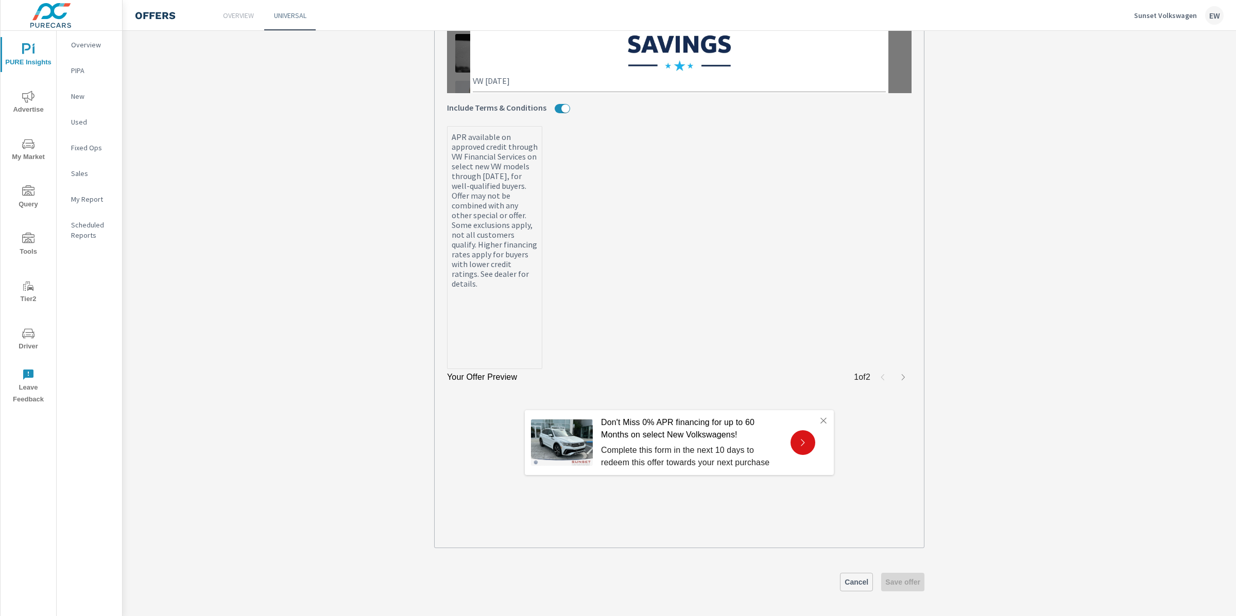
type textarea "x"
click at [551, 463] on img at bounding box center [562, 443] width 62 height 46
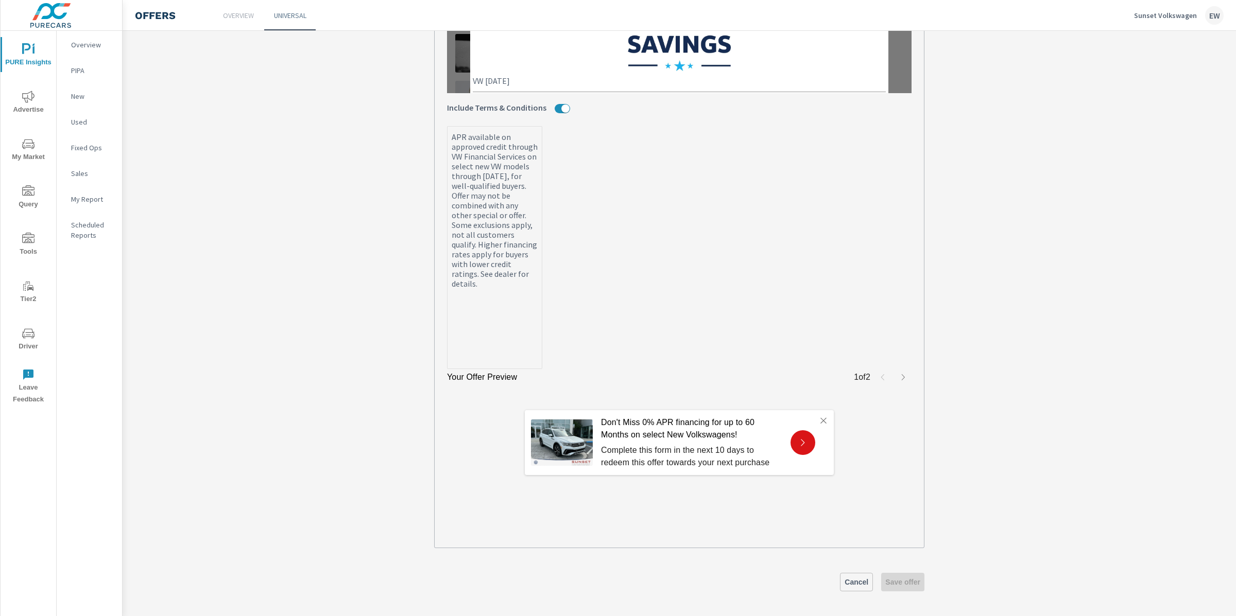
click at [551, 463] on img at bounding box center [562, 443] width 62 height 46
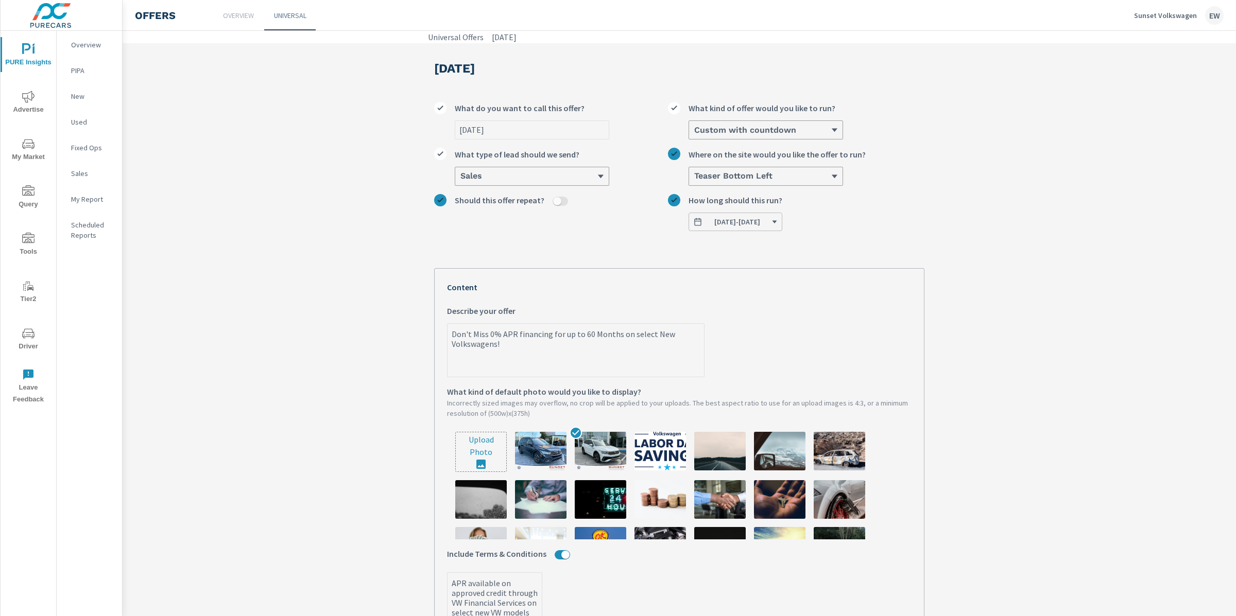
click at [481, 472] on input "file" at bounding box center [481, 452] width 50 height 39
type input "C:\fakepath\VW_Labor_Deals_Vert_Logo_Color (1).jpg"
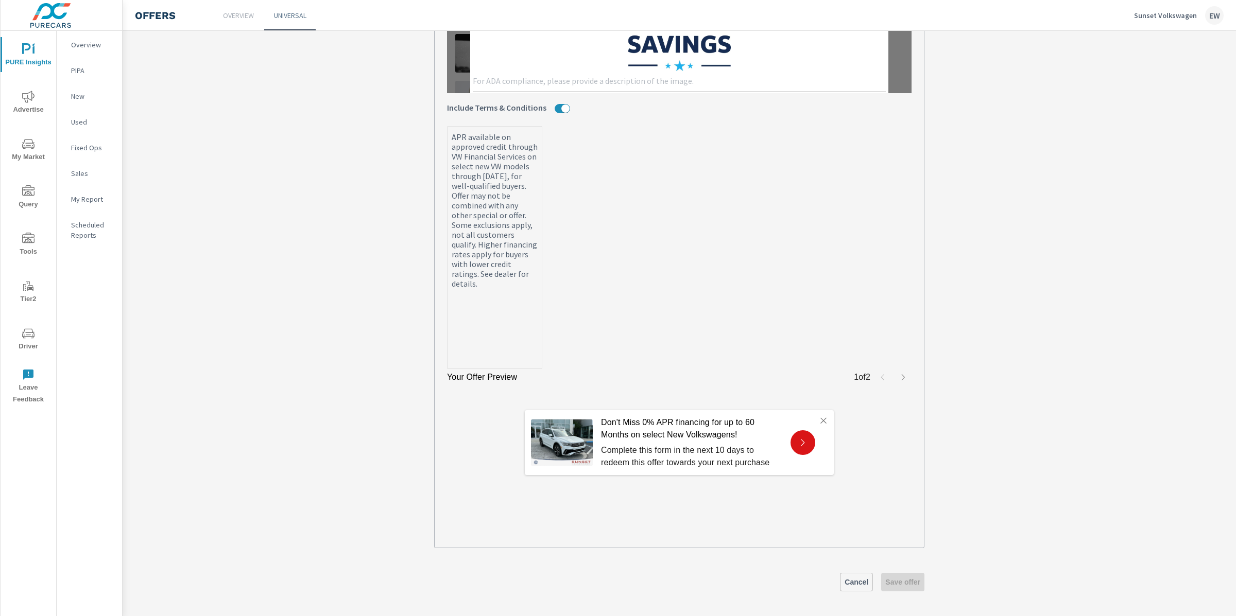
scroll to position [492, 0]
click at [845, 578] on span "Cancel" at bounding box center [857, 582] width 24 height 9
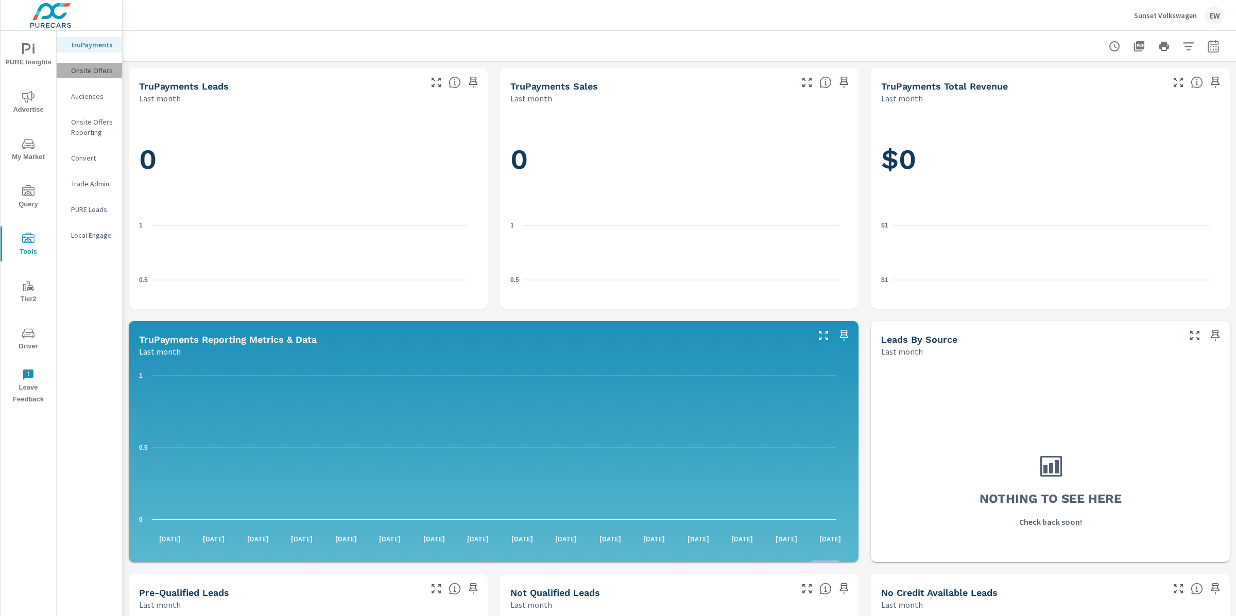
click at [83, 76] on p "Onsite Offers" at bounding box center [92, 70] width 43 height 10
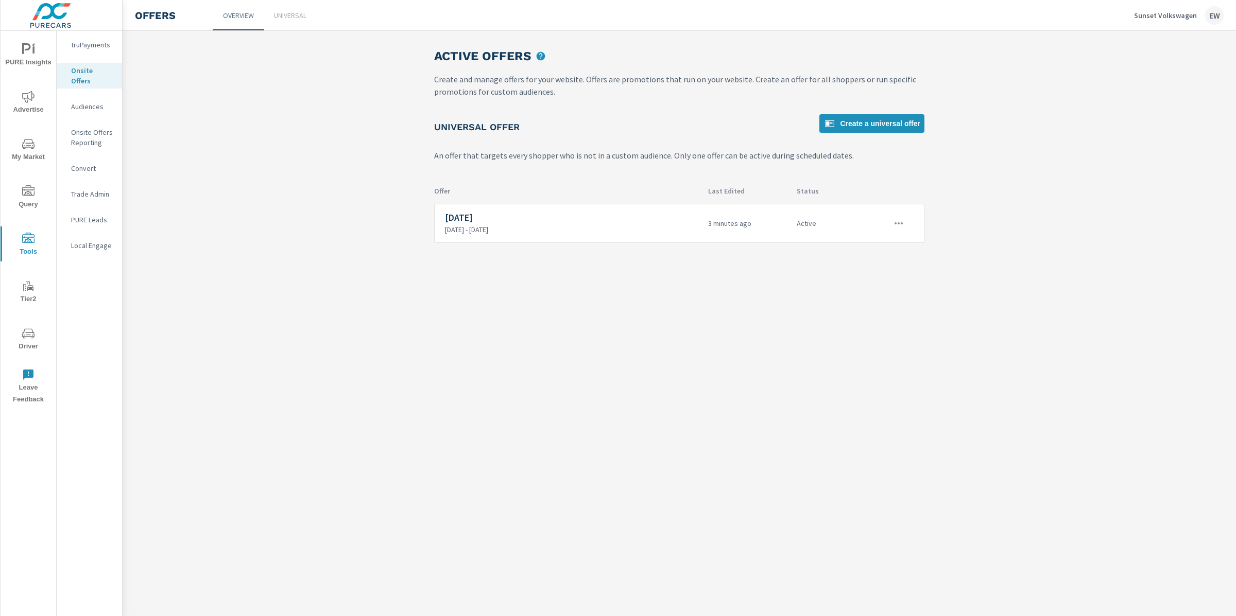
click at [299, 14] on p "Universal" at bounding box center [290, 15] width 32 height 10
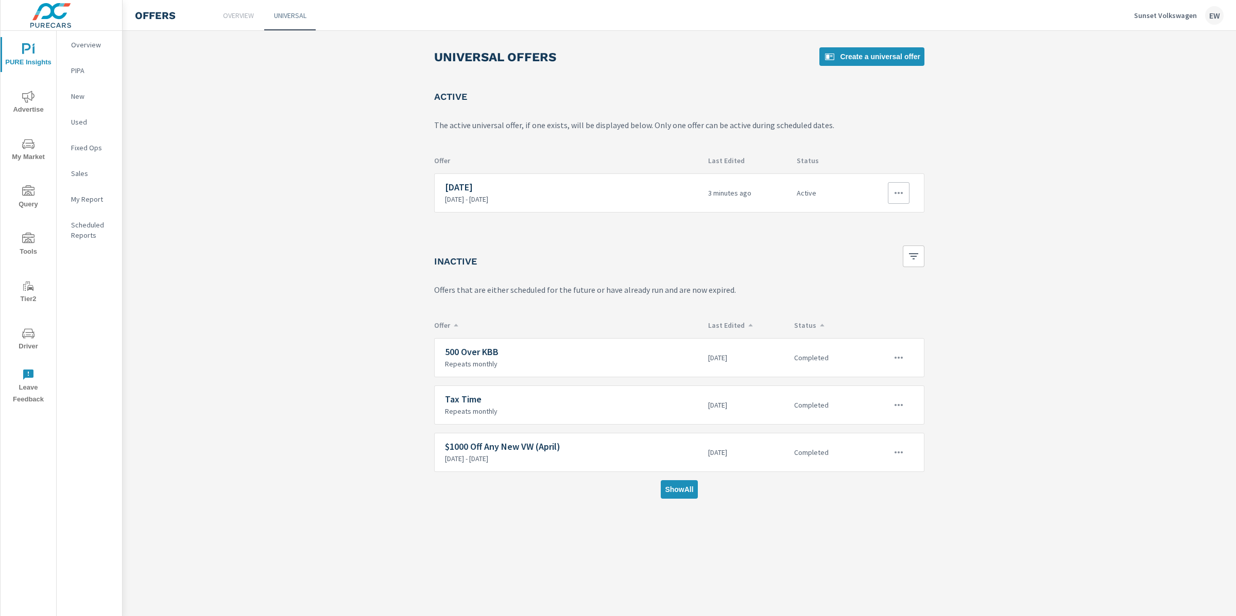
click at [899, 199] on icon "button" at bounding box center [899, 193] width 12 height 12
click at [872, 247] on link "Edit" at bounding box center [870, 247] width 57 height 25
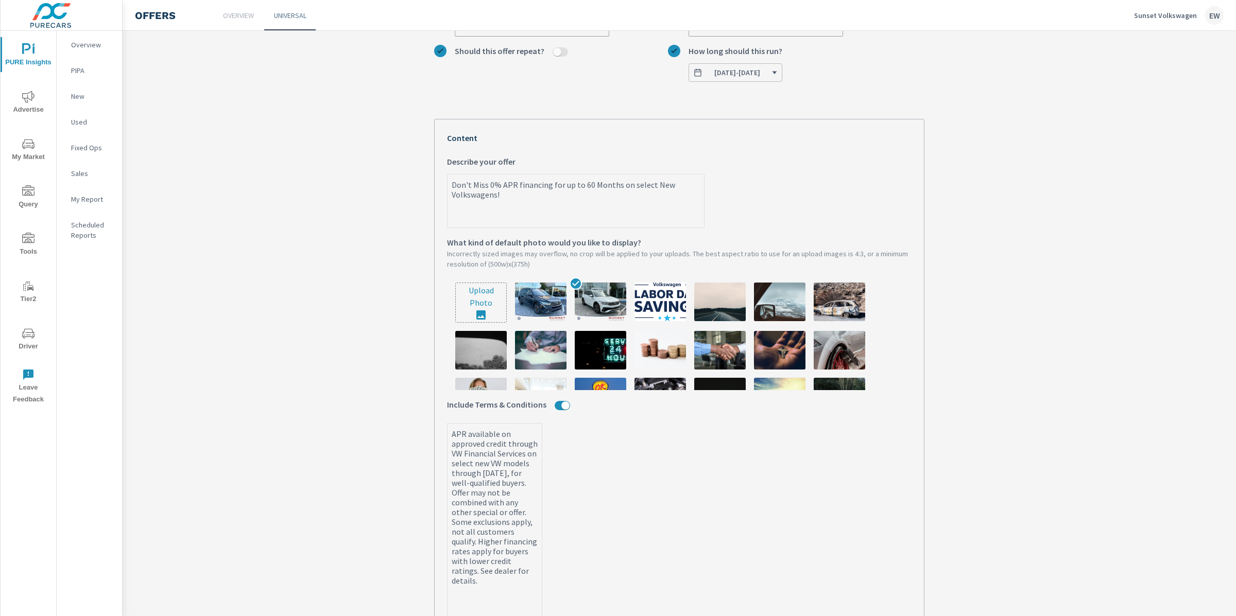
scroll to position [161, 0]
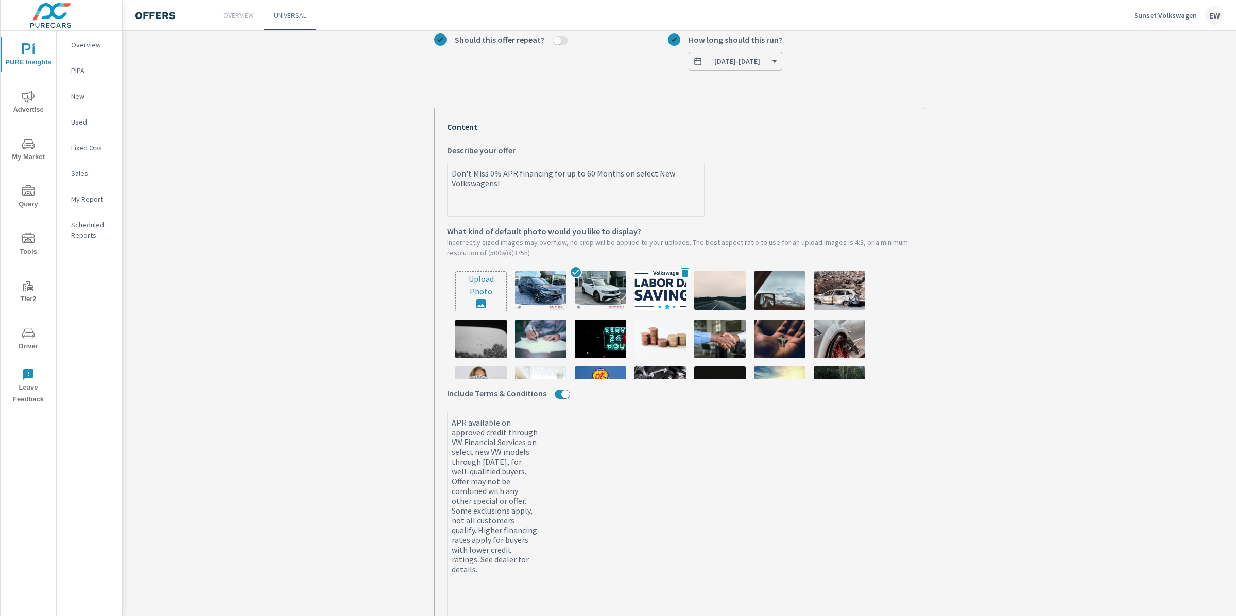
click at [681, 277] on icon at bounding box center [684, 272] width 7 height 9
type textarea "x"
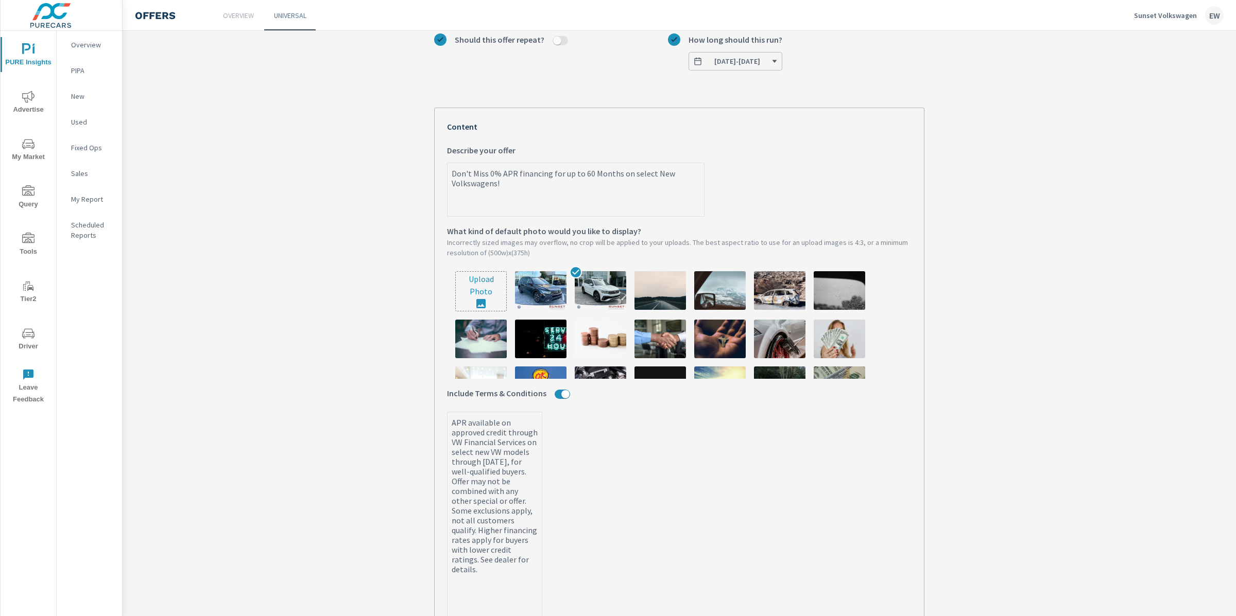
click at [479, 311] on input "file" at bounding box center [481, 291] width 50 height 39
type input "C:\fakepath\VW_Labor_Deals_Vert_Logo_Color (1).jpg"
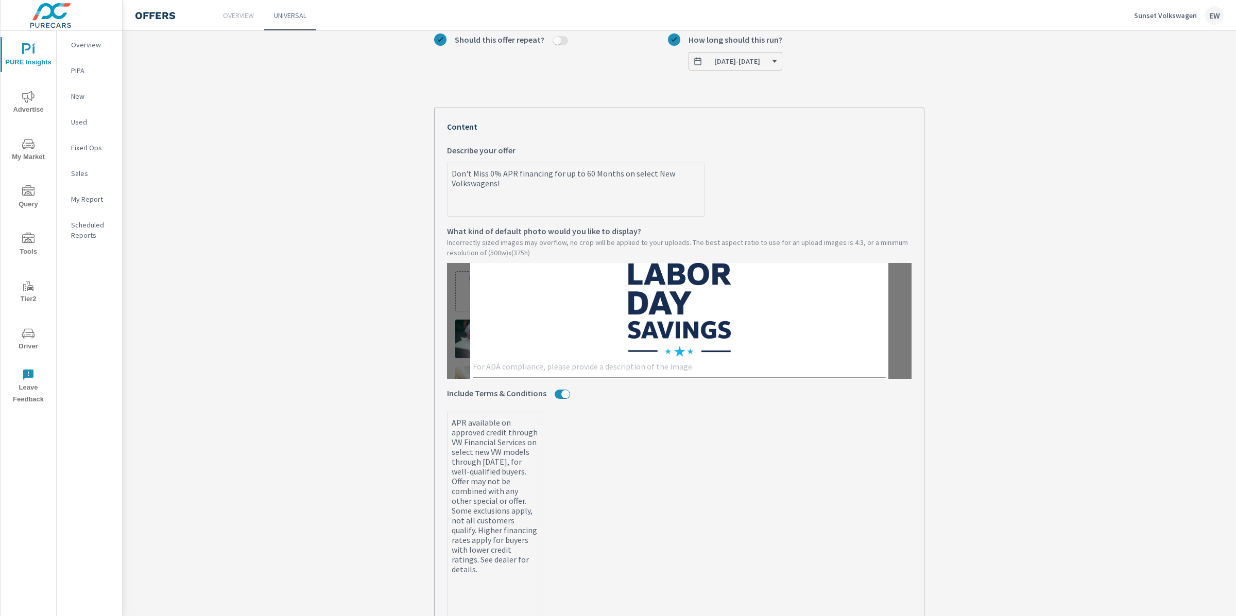
click at [607, 374] on textarea at bounding box center [679, 368] width 413 height 12
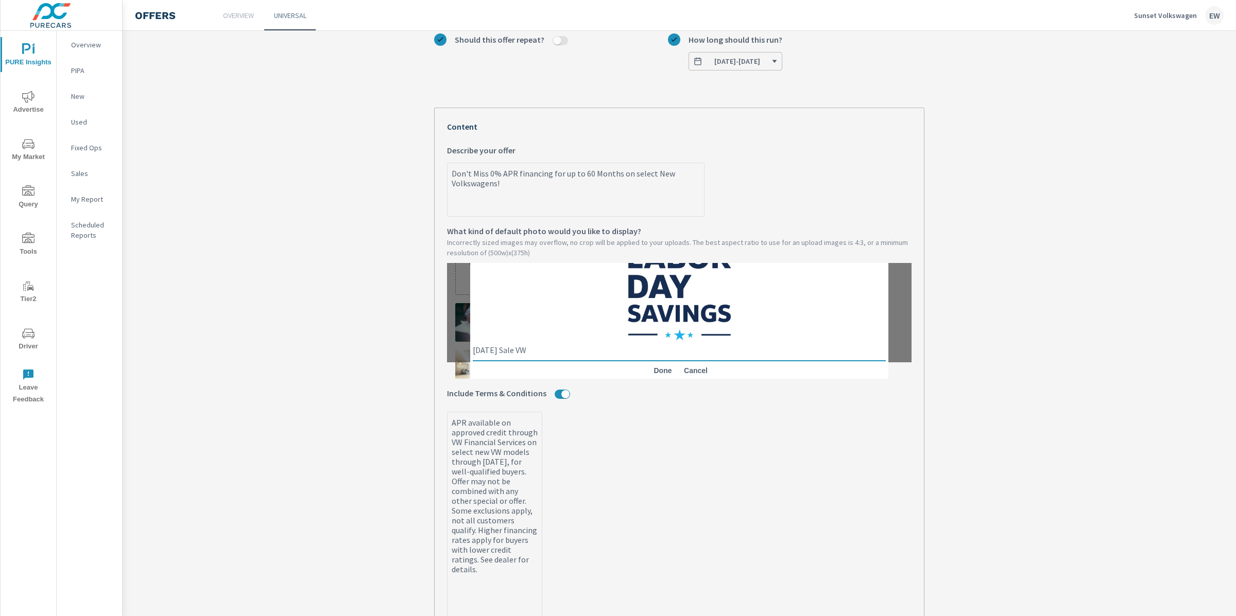
scroll to position [18, 0]
drag, startPoint x: 553, startPoint y: 406, endPoint x: 465, endPoint y: 390, distance: 90.1
click at [470, 381] on div "Labor Day Sale VW x Done Cancel" at bounding box center [679, 303] width 418 height 156
type textarea "Labor Day Sale VW"
click at [654, 374] on span "Done" at bounding box center [662, 369] width 25 height 9
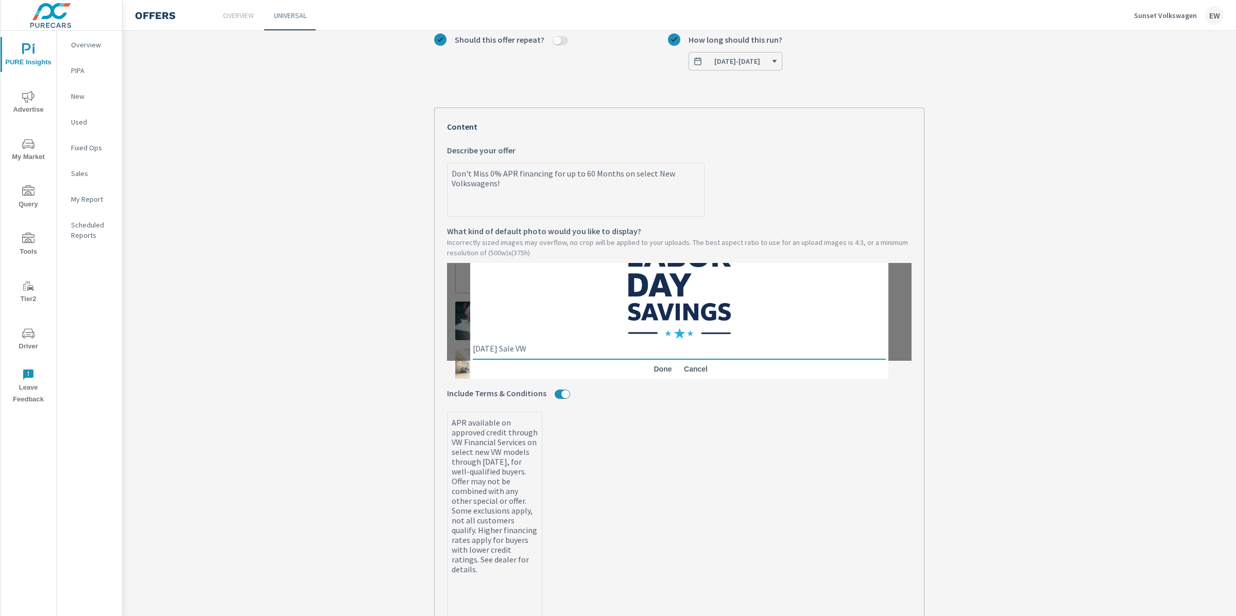
type textarea "x"
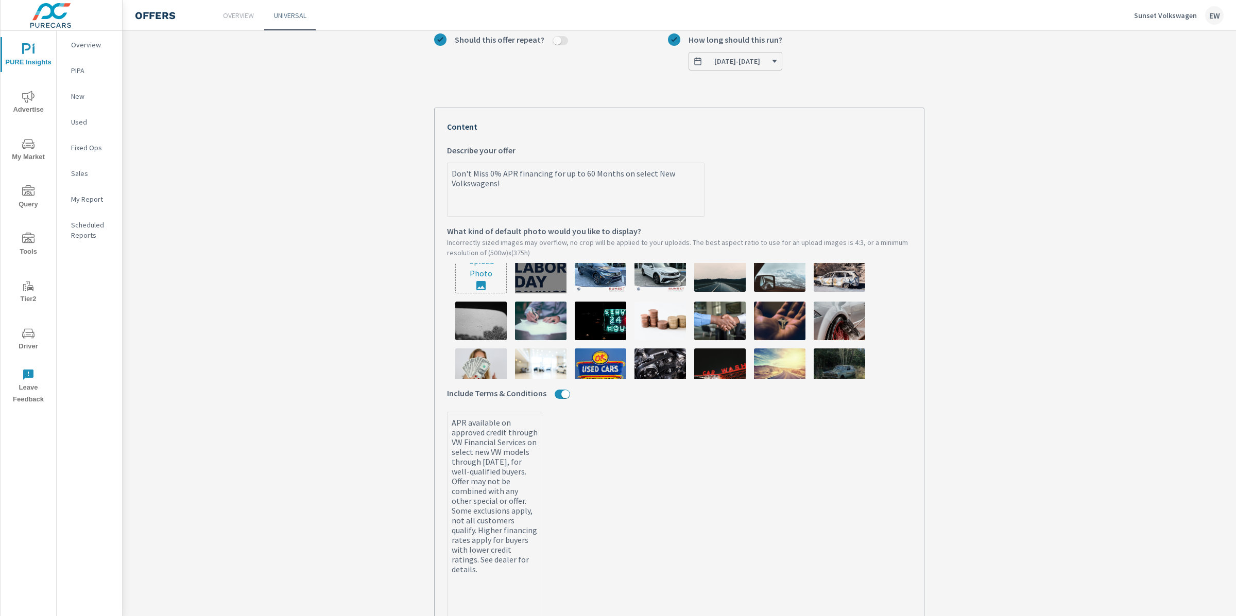
type textarea "x"
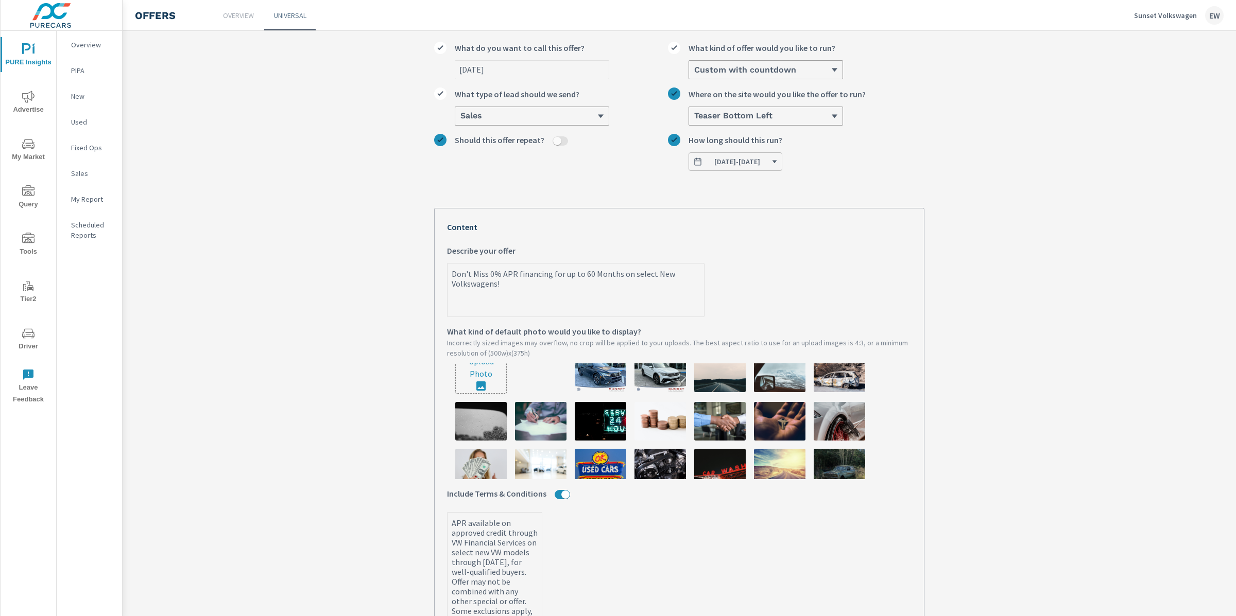
scroll to position [32, 0]
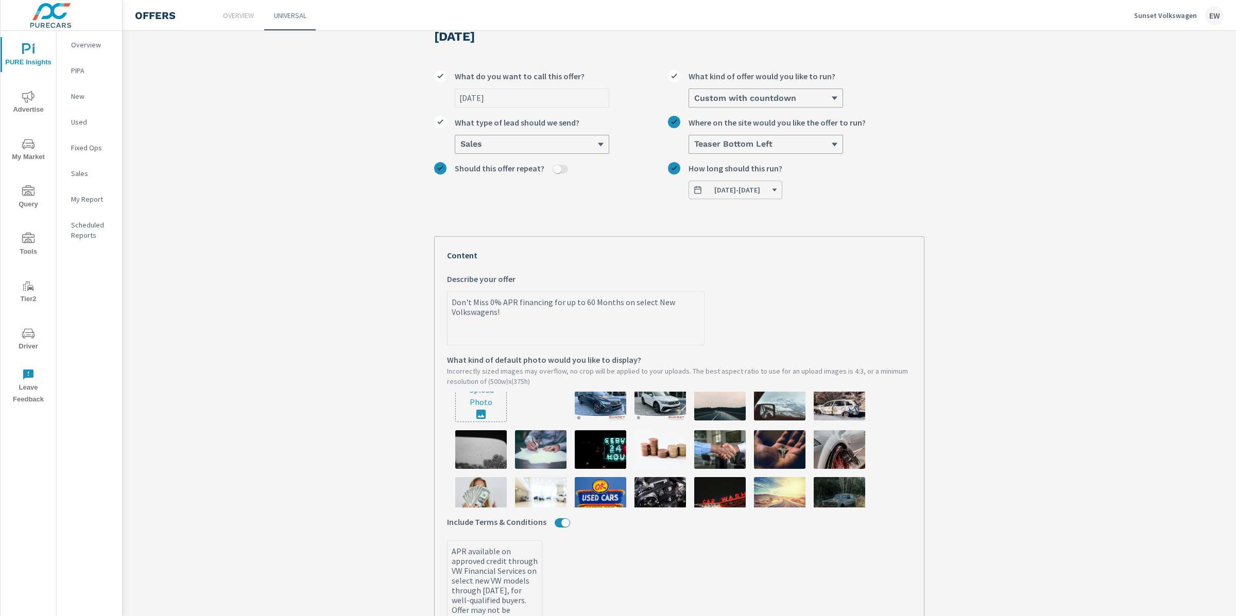
click at [546, 421] on img at bounding box center [541, 401] width 52 height 39
type textarea "x"
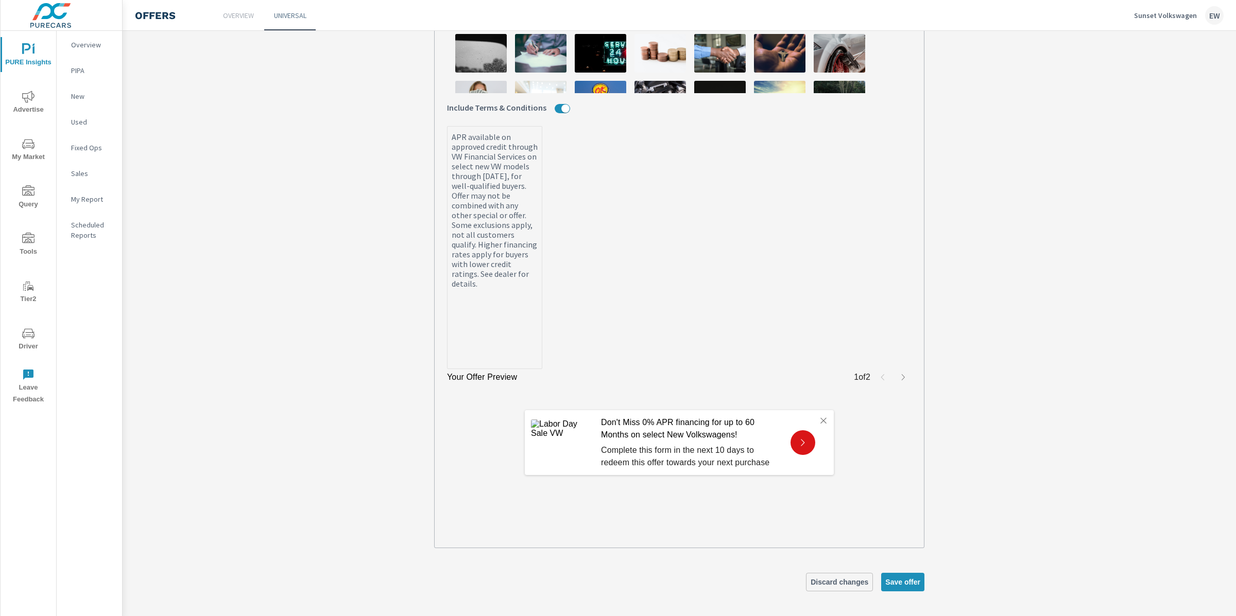
scroll to position [492, 0]
click at [800, 448] on icon at bounding box center [802, 442] width 9 height 9
click at [899, 377] on icon "button" at bounding box center [903, 377] width 8 height 8
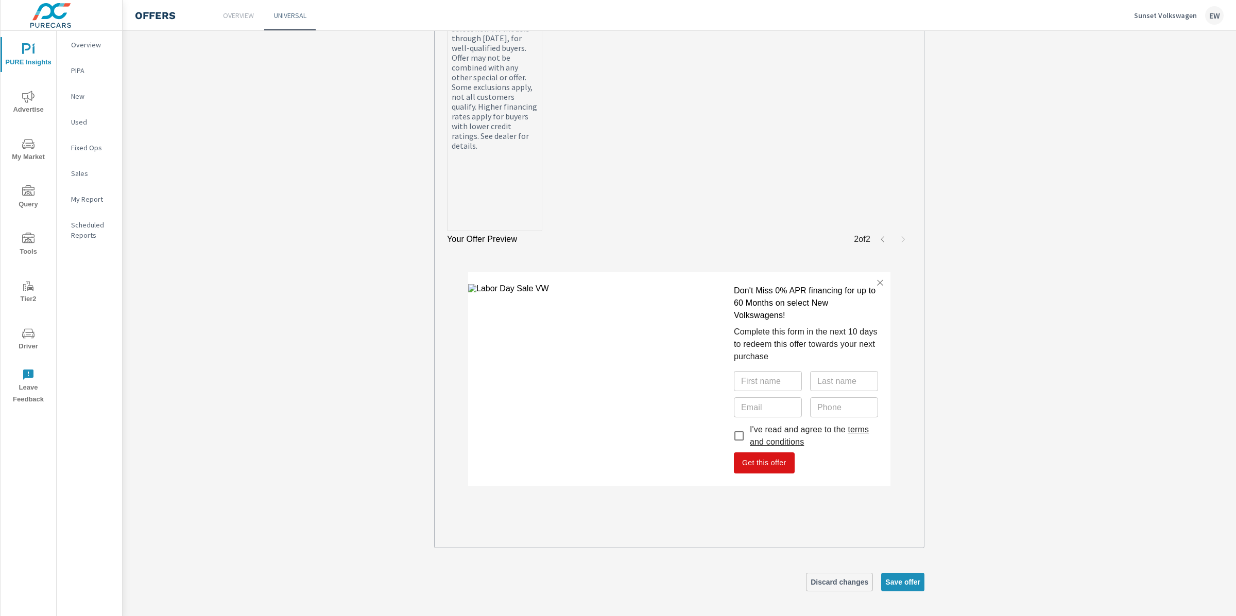
scroll to position [630, 0]
click at [553, 408] on img at bounding box center [594, 379] width 253 height 190
click at [879, 238] on icon "button" at bounding box center [883, 239] width 8 height 8
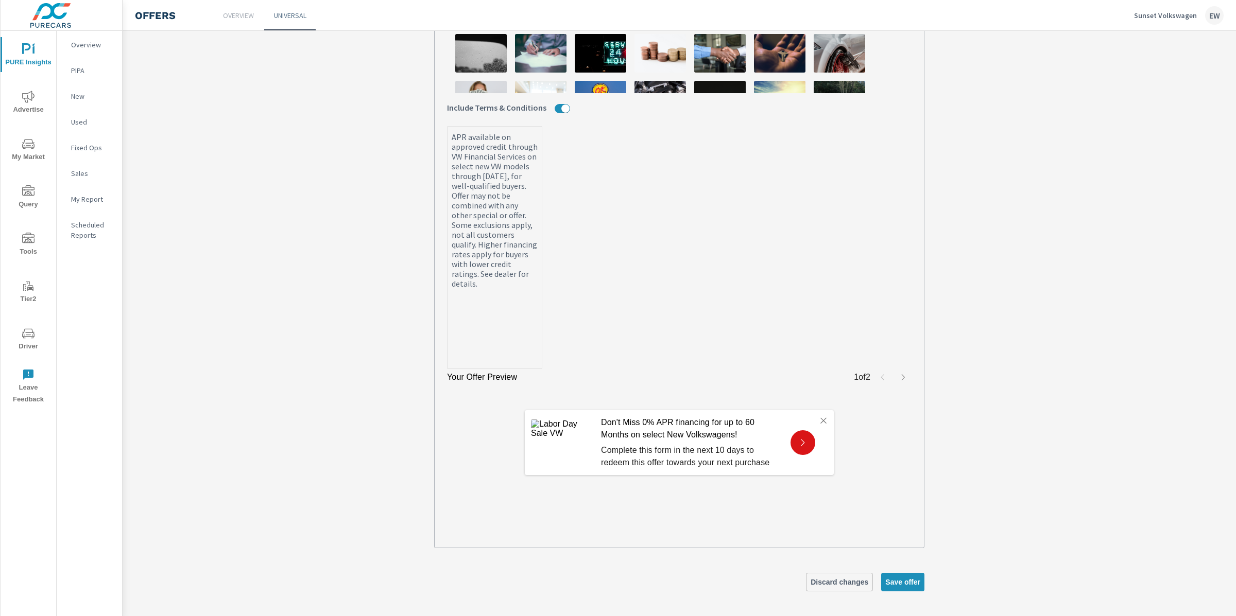
scroll to position [492, 0]
click at [550, 466] on img at bounding box center [562, 443] width 62 height 46
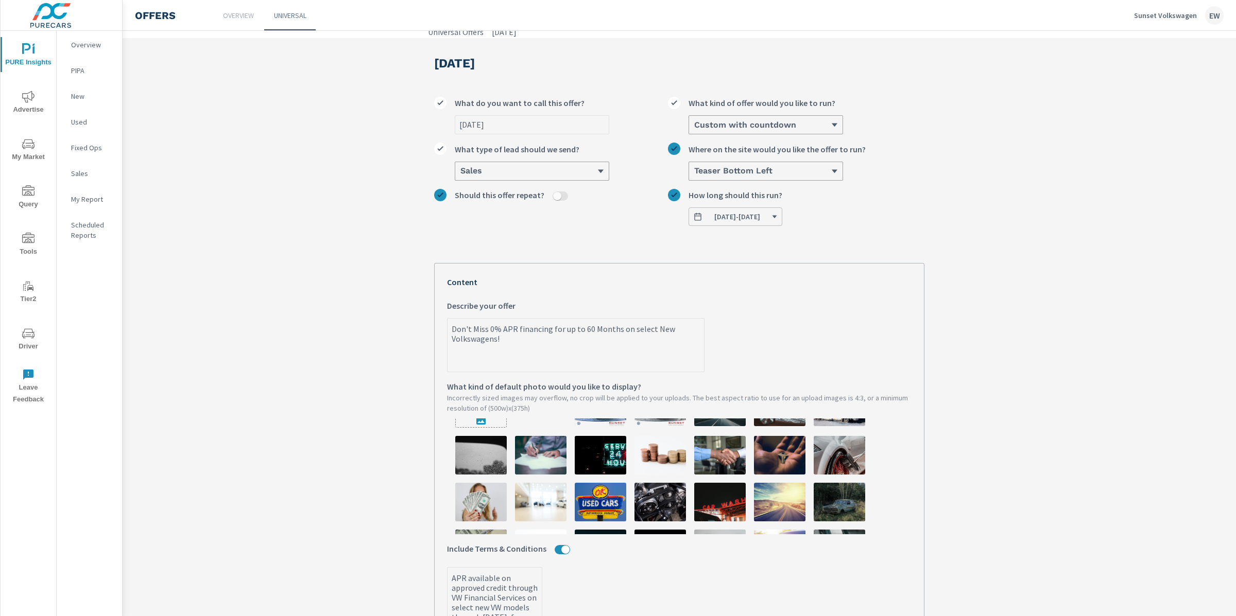
scroll to position [36, 0]
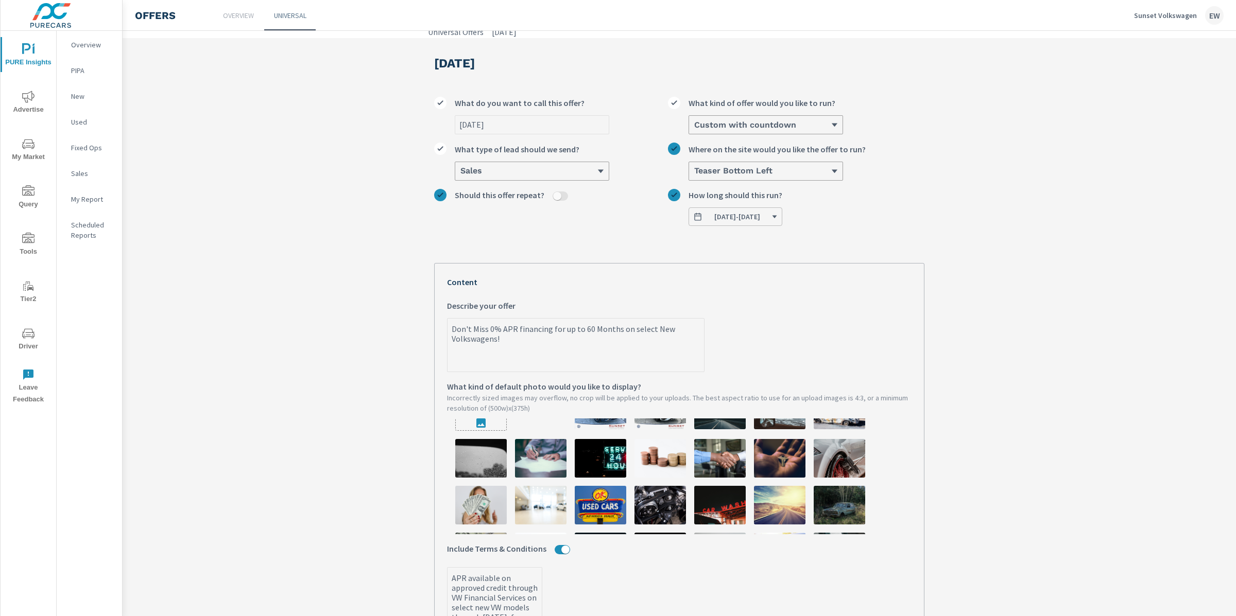
click at [470, 431] on input "file" at bounding box center [481, 410] width 50 height 39
type input "C:\fakepath\Untitled (215 x 215 px).png"
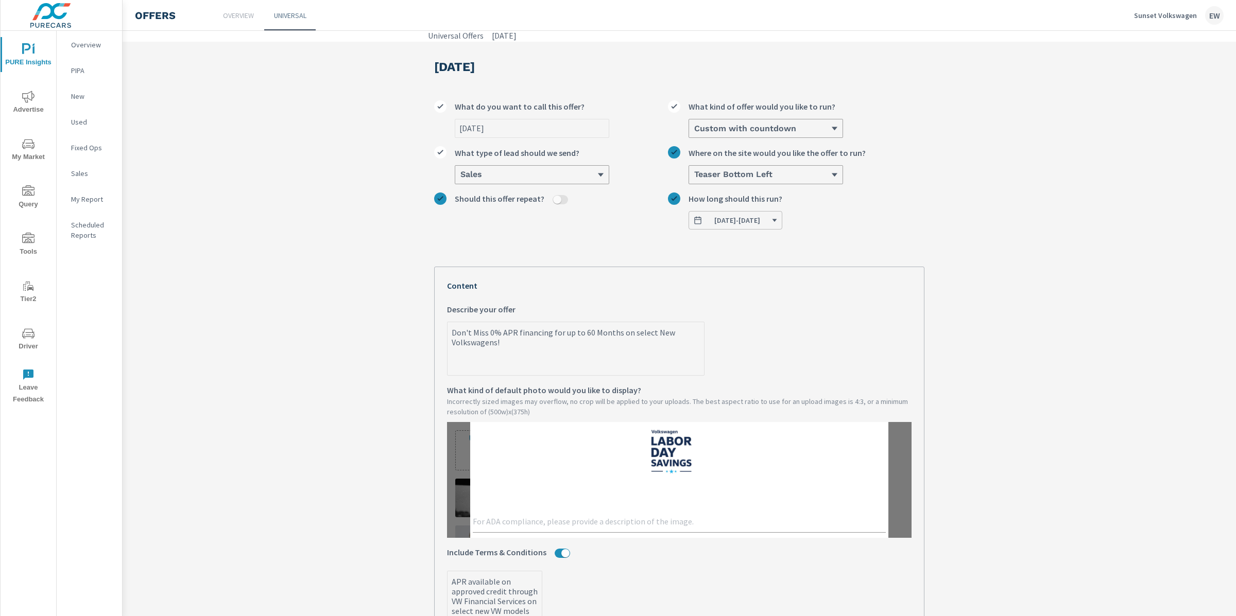
scroll to position [0, 0]
click at [484, 531] on textarea at bounding box center [679, 525] width 413 height 12
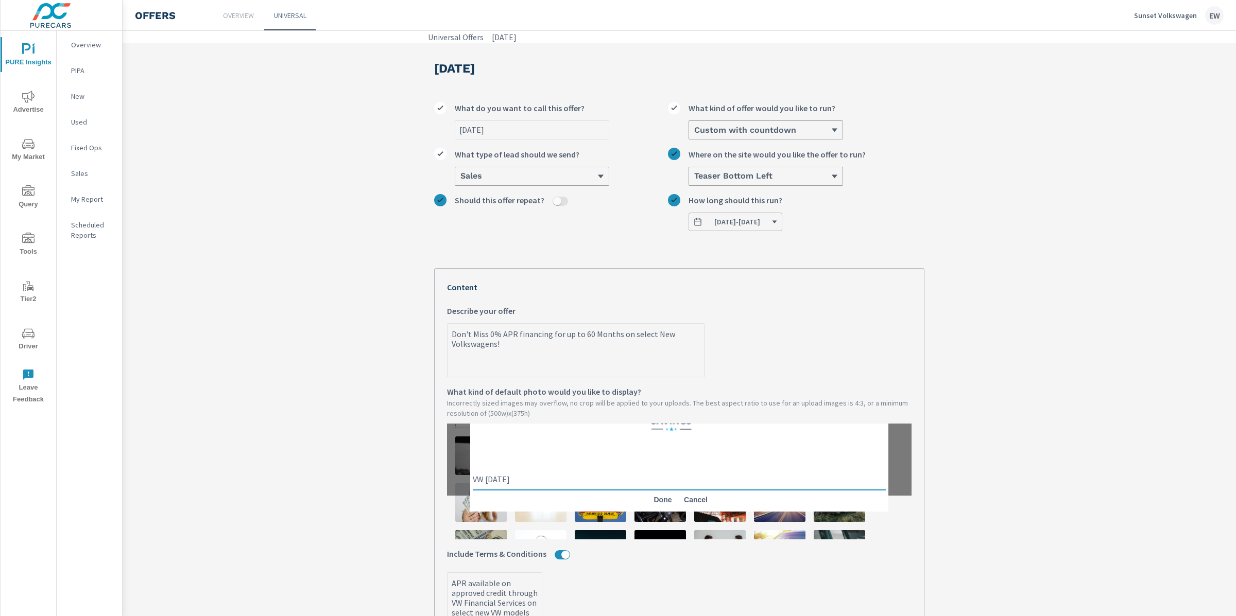
scroll to position [59, 0]
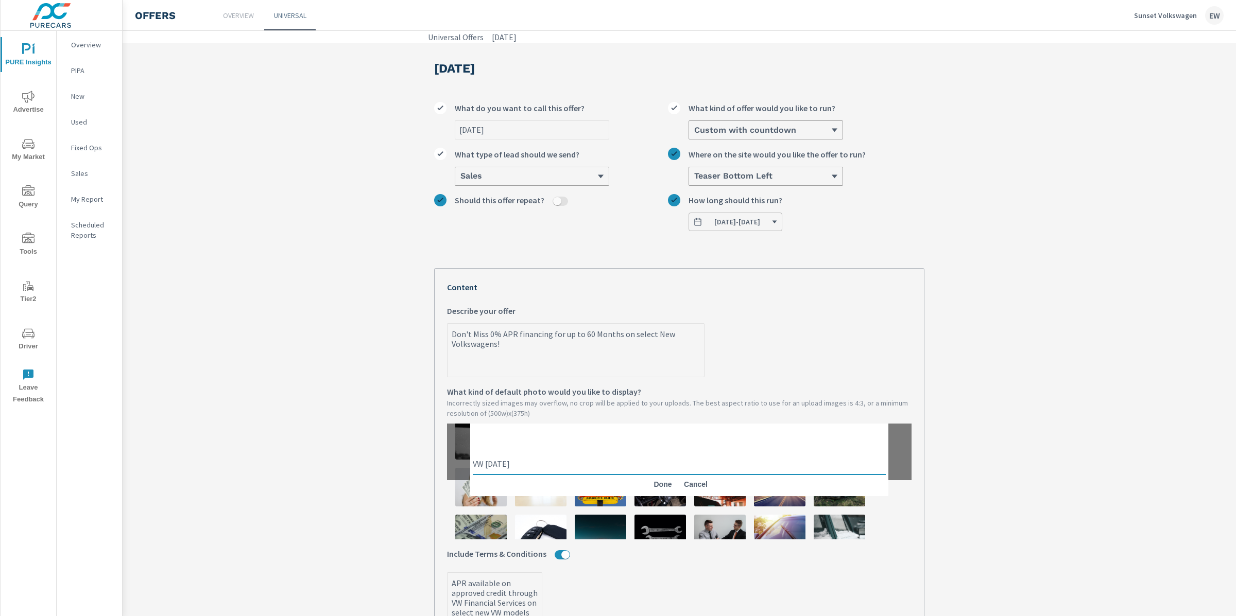
type textarea "VW Labor Day"
click at [653, 489] on span "Done" at bounding box center [662, 484] width 25 height 9
type textarea "x"
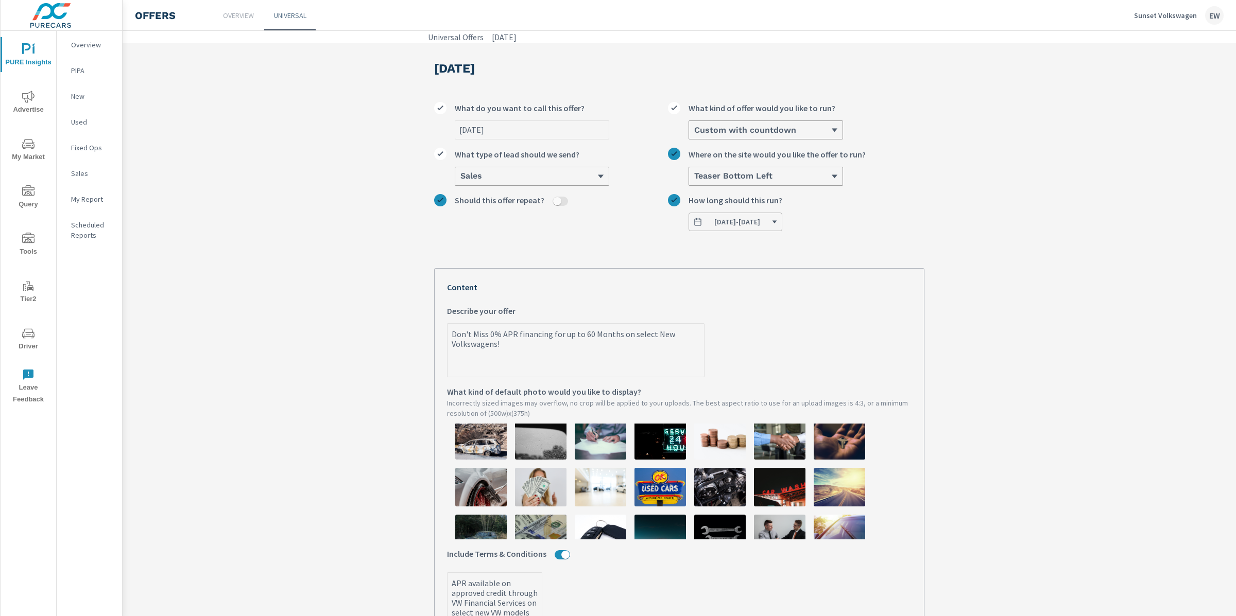
type textarea "x"
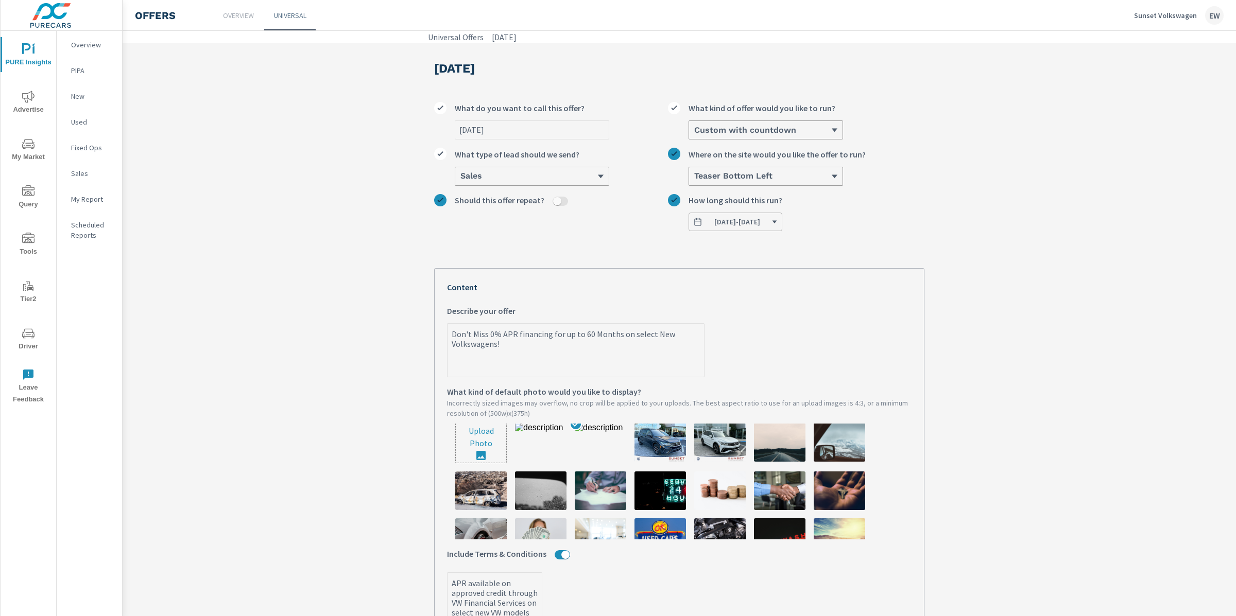
scroll to position [0, 0]
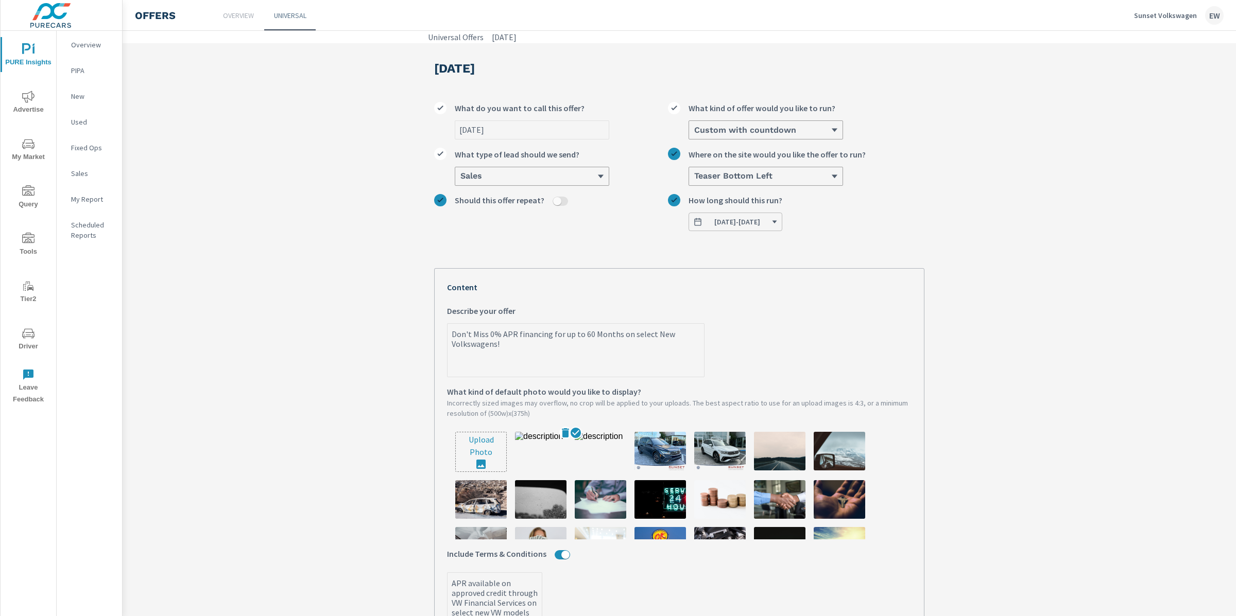
click at [545, 471] on img at bounding box center [541, 451] width 52 height 39
type textarea "x"
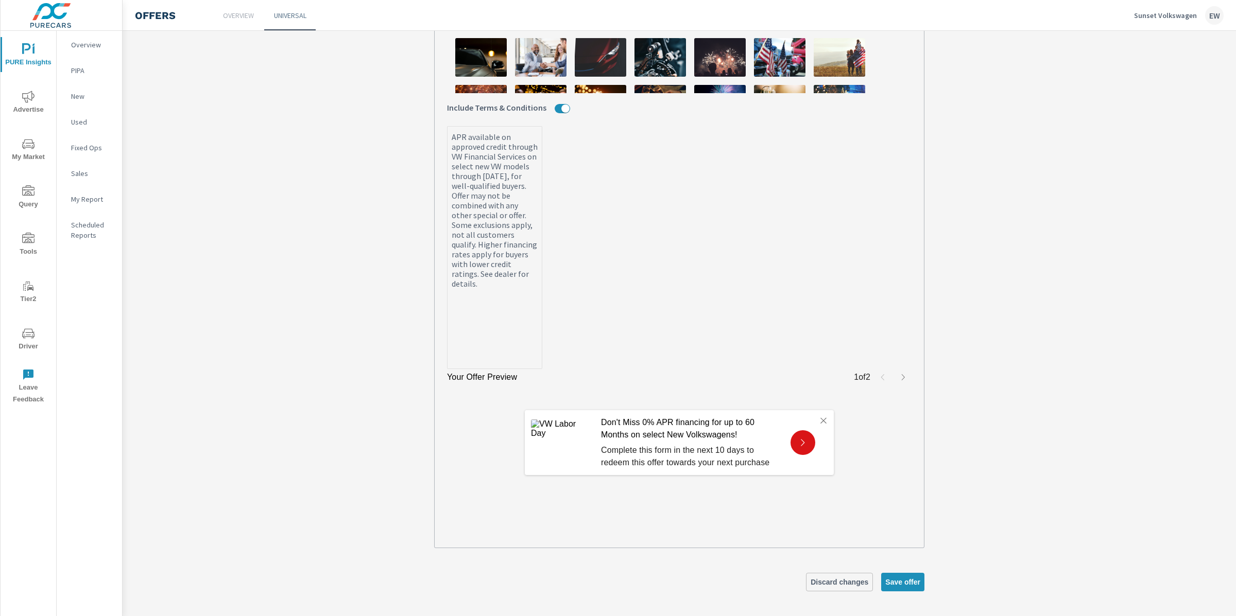
scroll to position [492, 0]
click at [552, 465] on img at bounding box center [562, 443] width 62 height 46
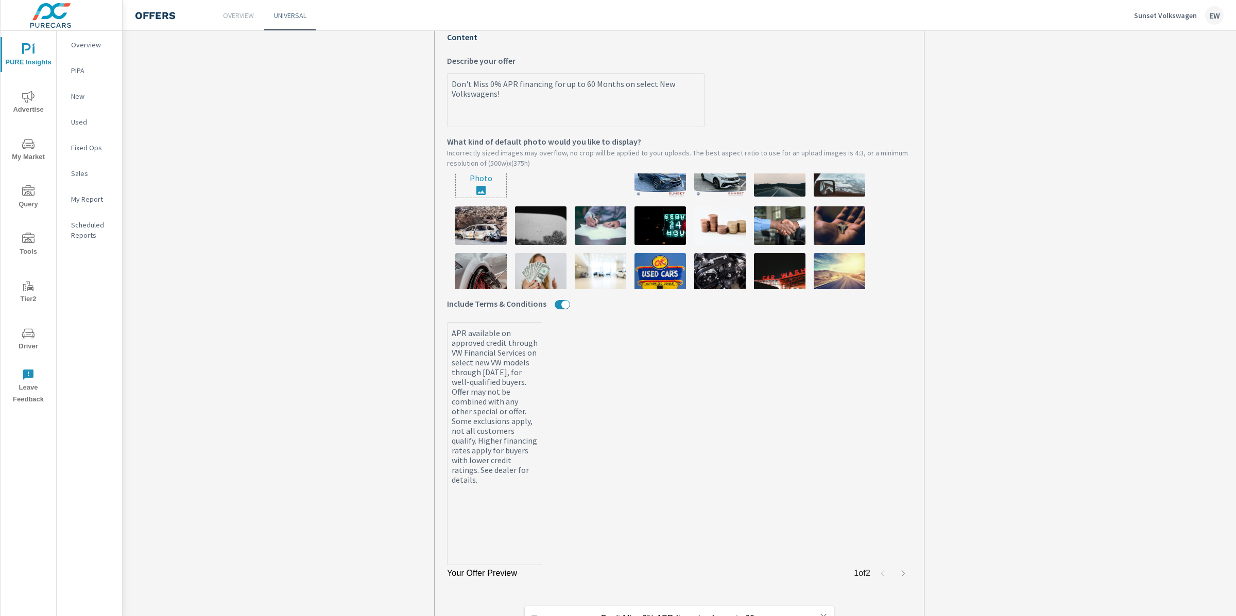
scroll to position [0, 0]
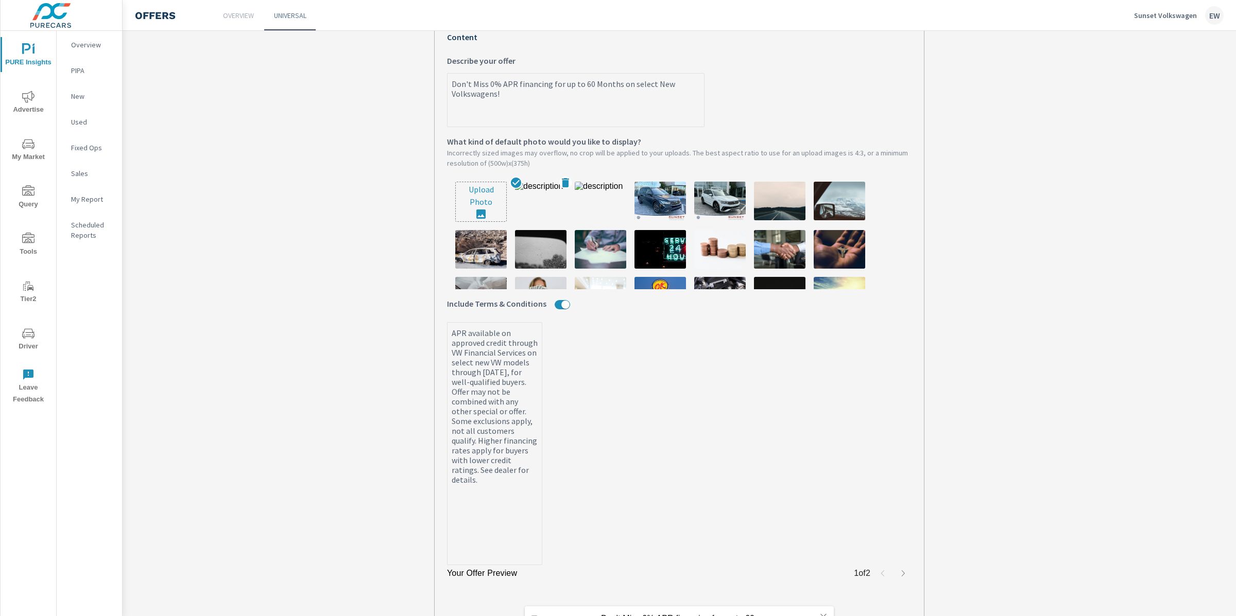
click at [562, 187] on icon at bounding box center [565, 182] width 7 height 9
type textarea "x"
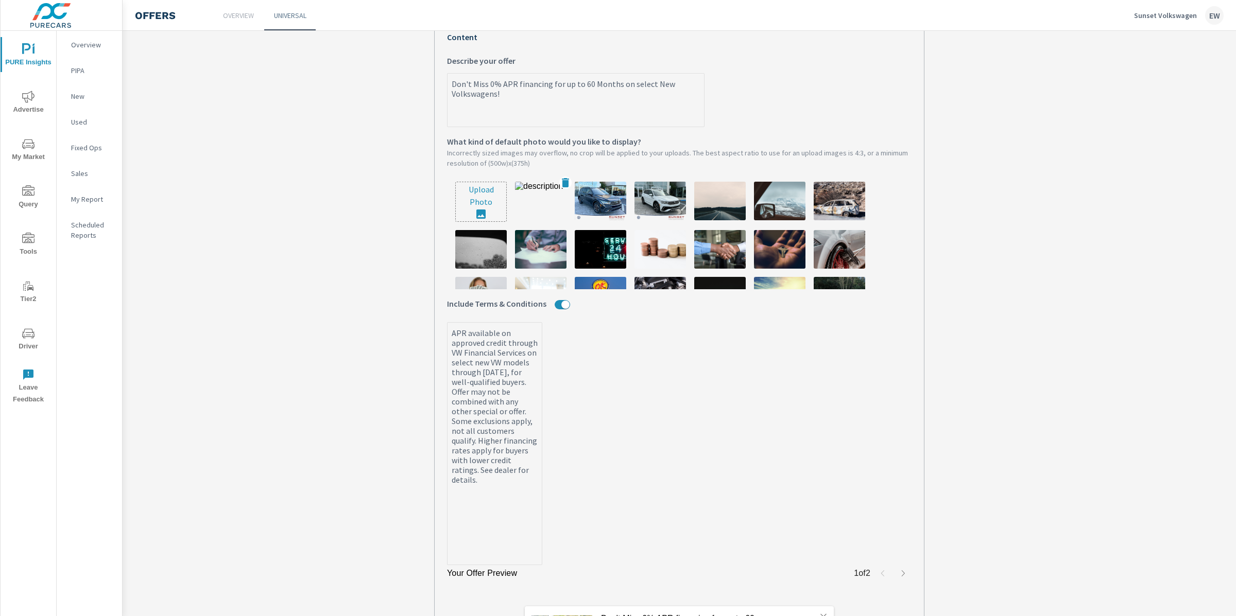
click at [562, 187] on icon at bounding box center [565, 182] width 7 height 9
type textarea "x"
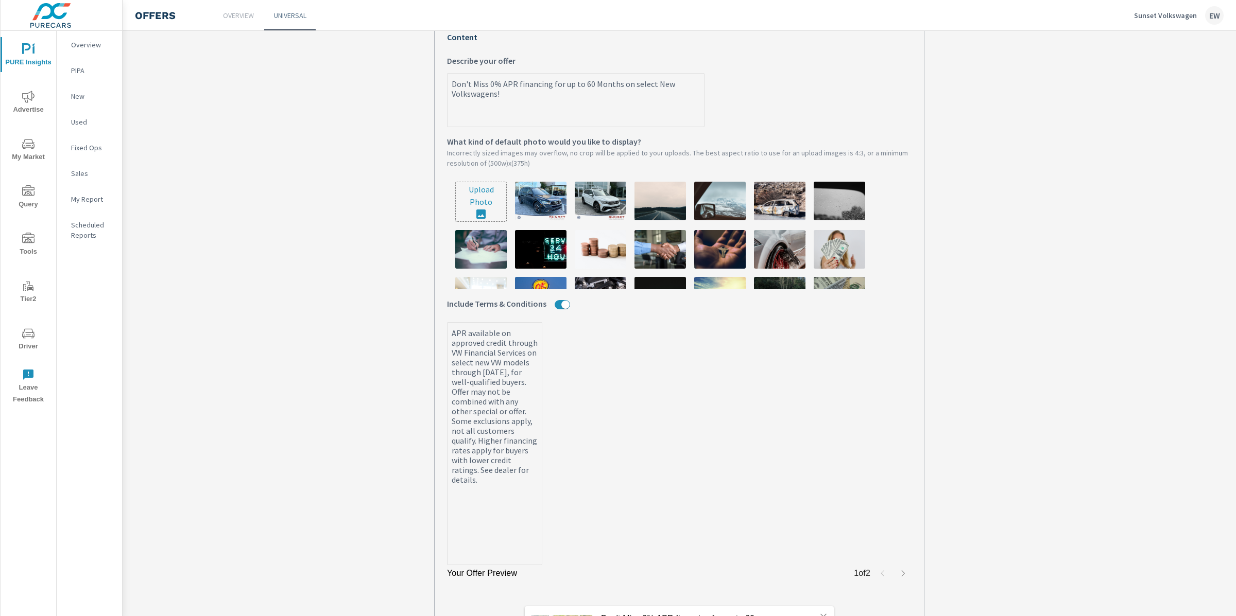
click at [476, 221] on input "file" at bounding box center [481, 201] width 50 height 39
type input "C:\fakepath\Untitled design (2).png"
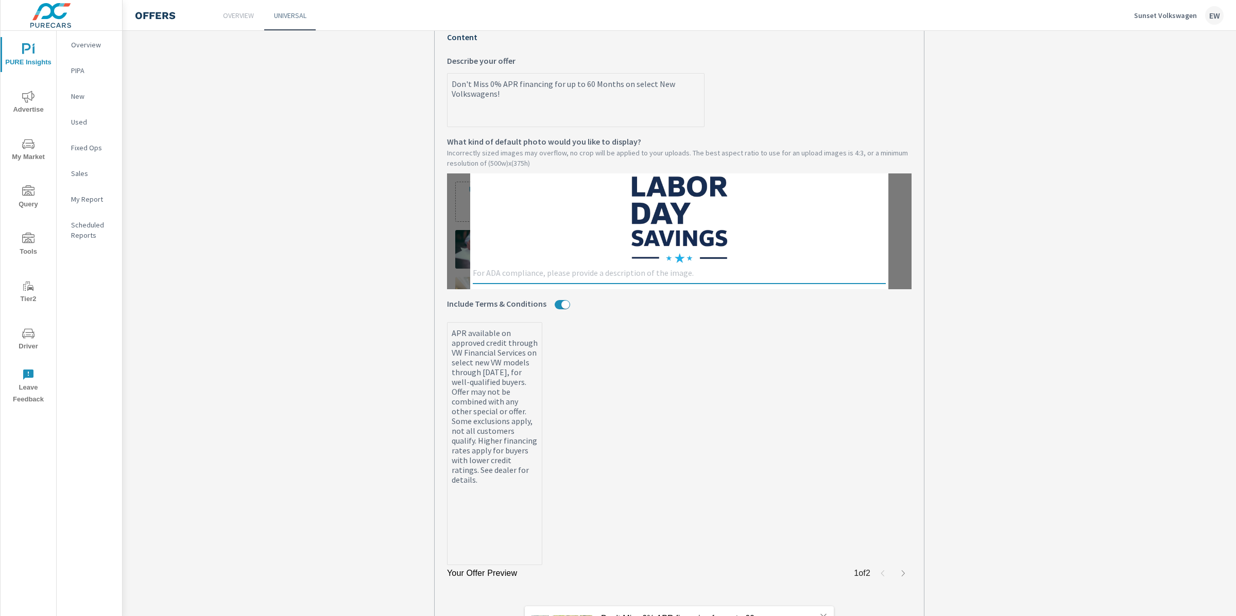
click at [509, 281] on textarea at bounding box center [679, 274] width 413 height 12
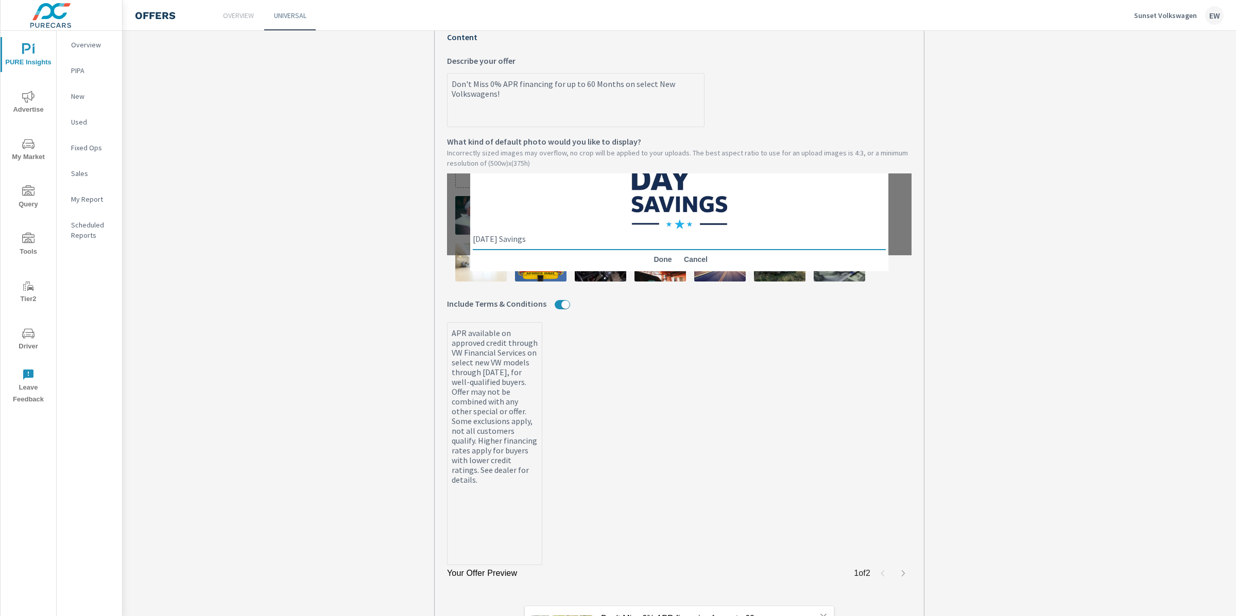
scroll to position [50, 0]
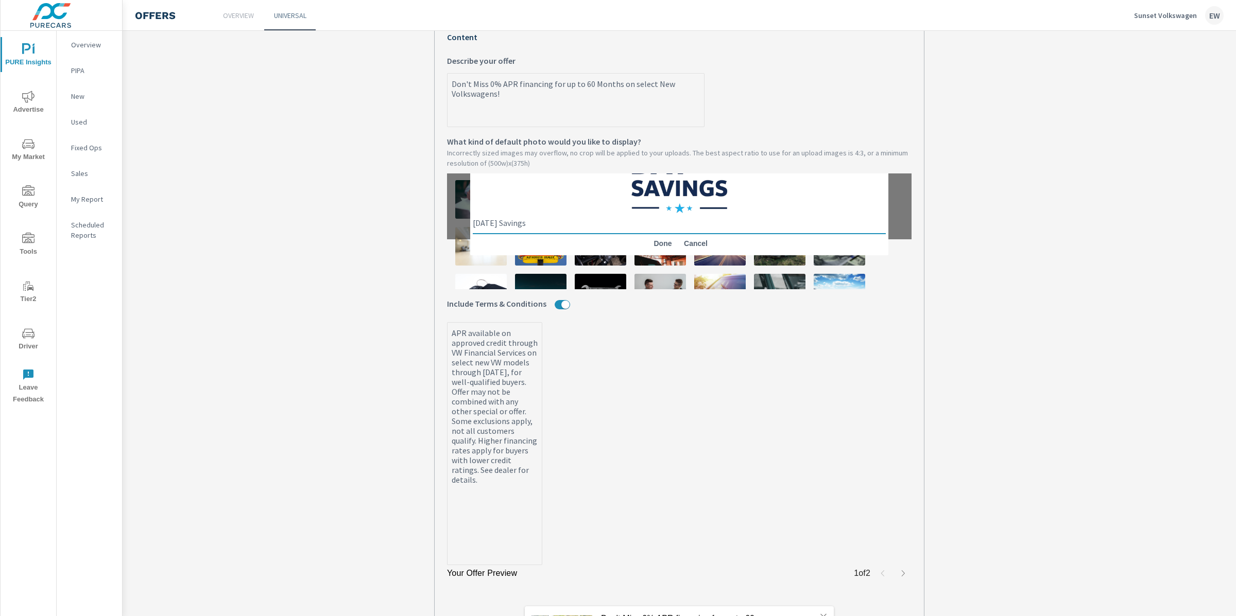
type textarea "Labor Day Savings"
click at [650, 248] on span "Done" at bounding box center [662, 243] width 25 height 9
type textarea "x"
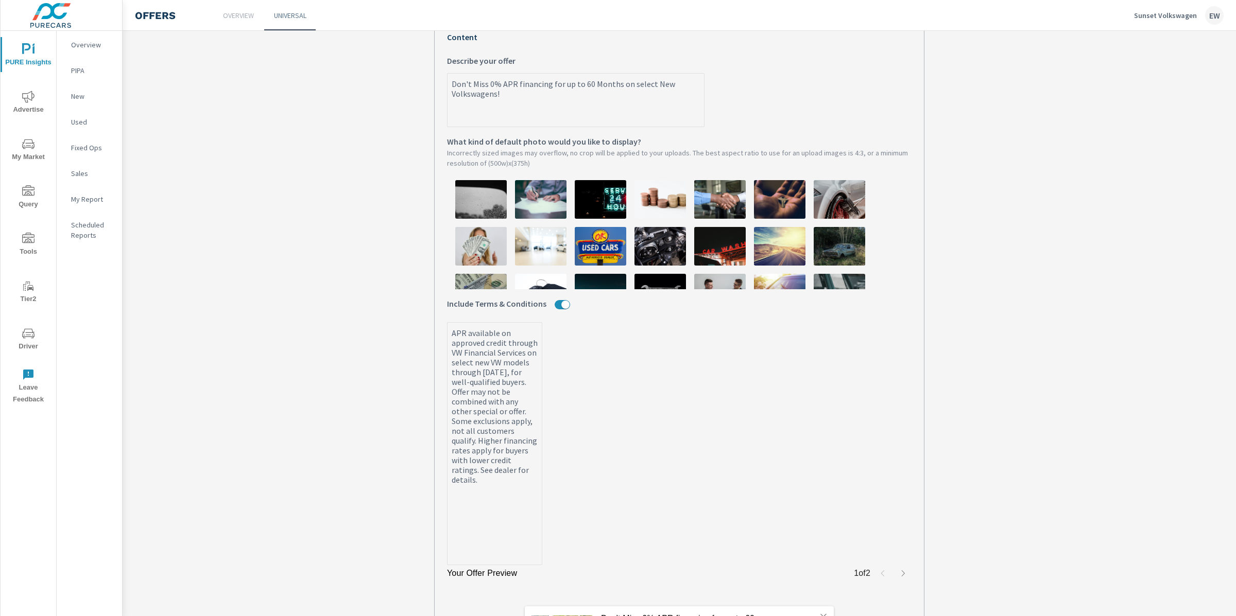
type textarea "x"
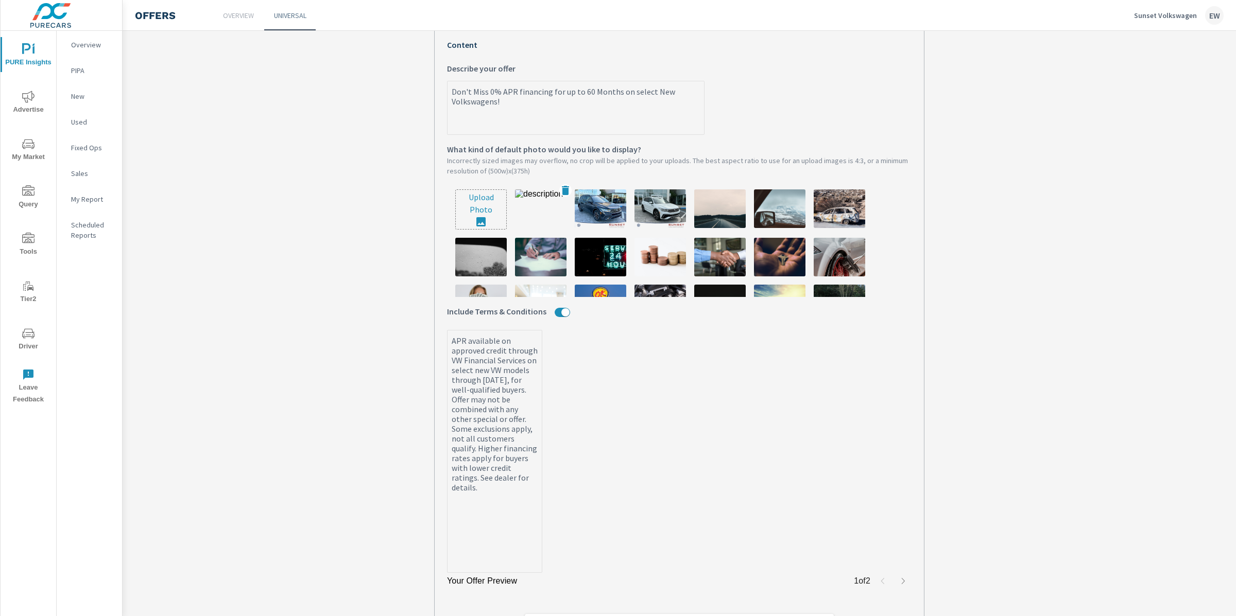
scroll to position [241, 0]
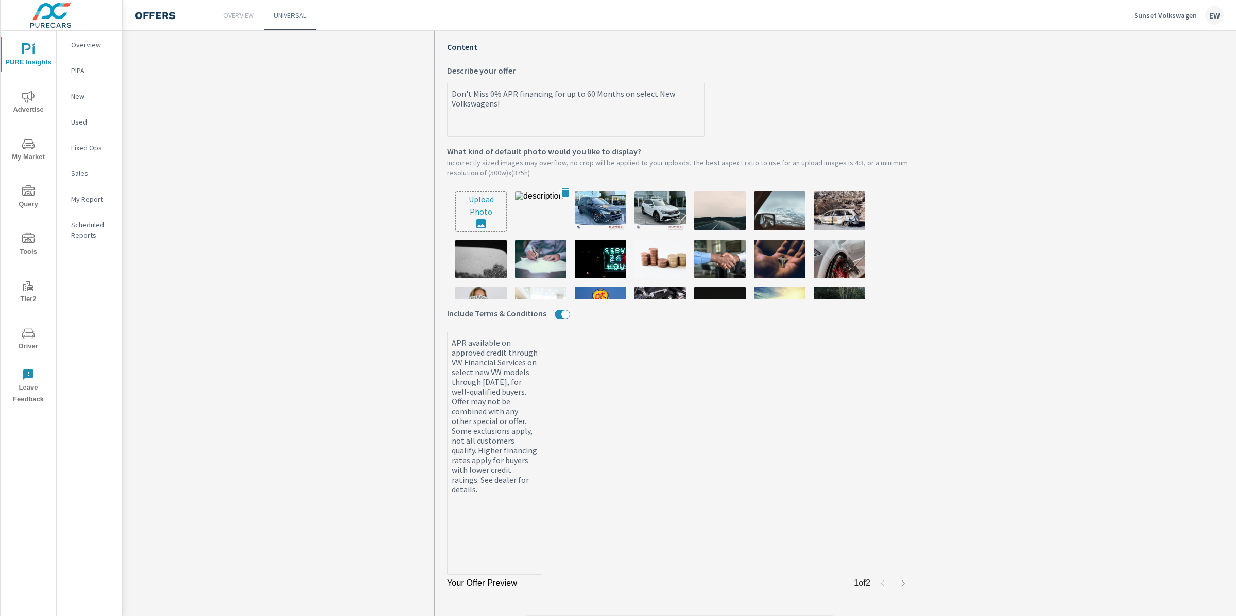
click at [538, 230] on img at bounding box center [541, 211] width 52 height 39
type textarea "x"
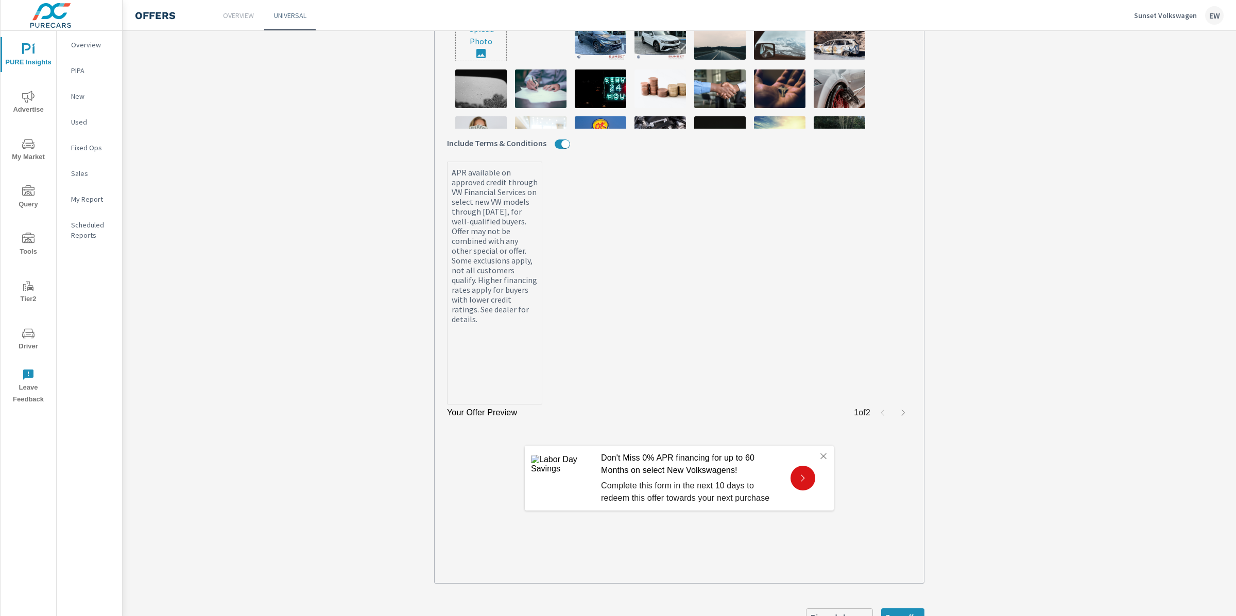
scroll to position [492, 0]
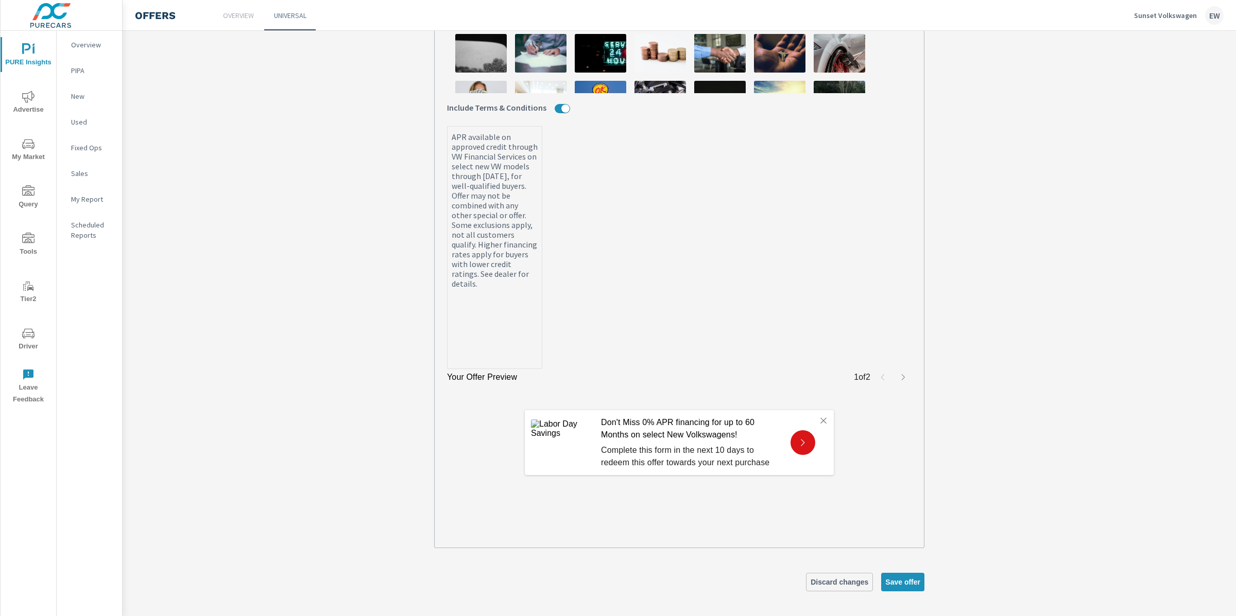
click at [559, 440] on div "Don't Miss 0% APR financing for up to 60 Months on select New Volkswagens! Comp…" at bounding box center [679, 442] width 309 height 65
click at [902, 375] on icon "button" at bounding box center [903, 377] width 3 height 6
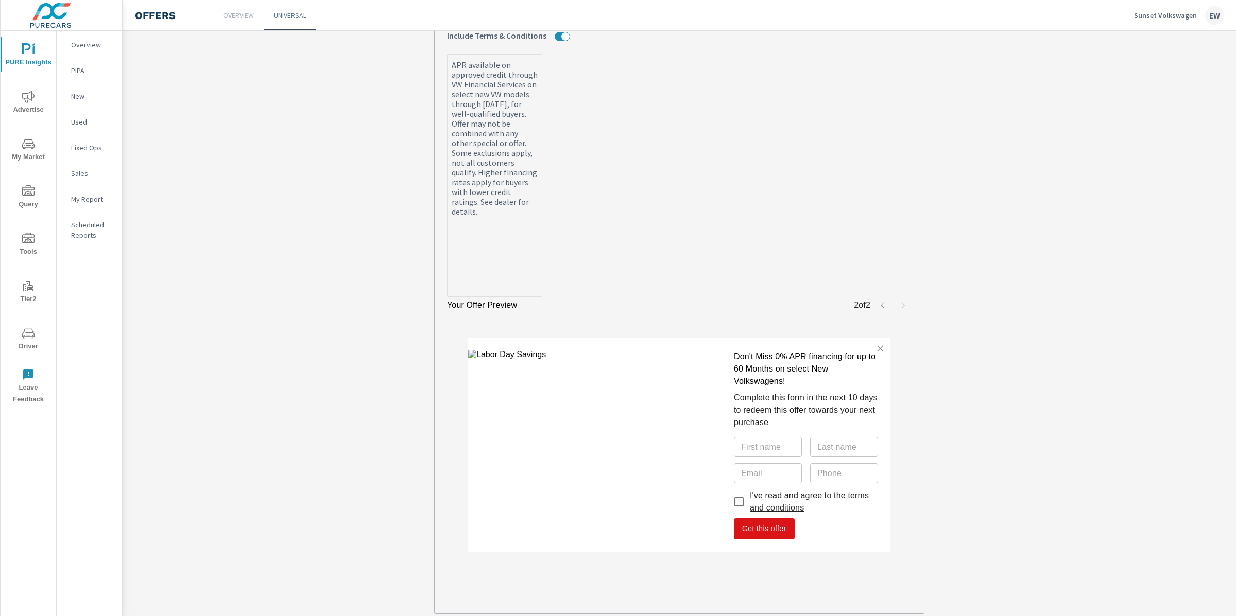
scroll to position [214, 0]
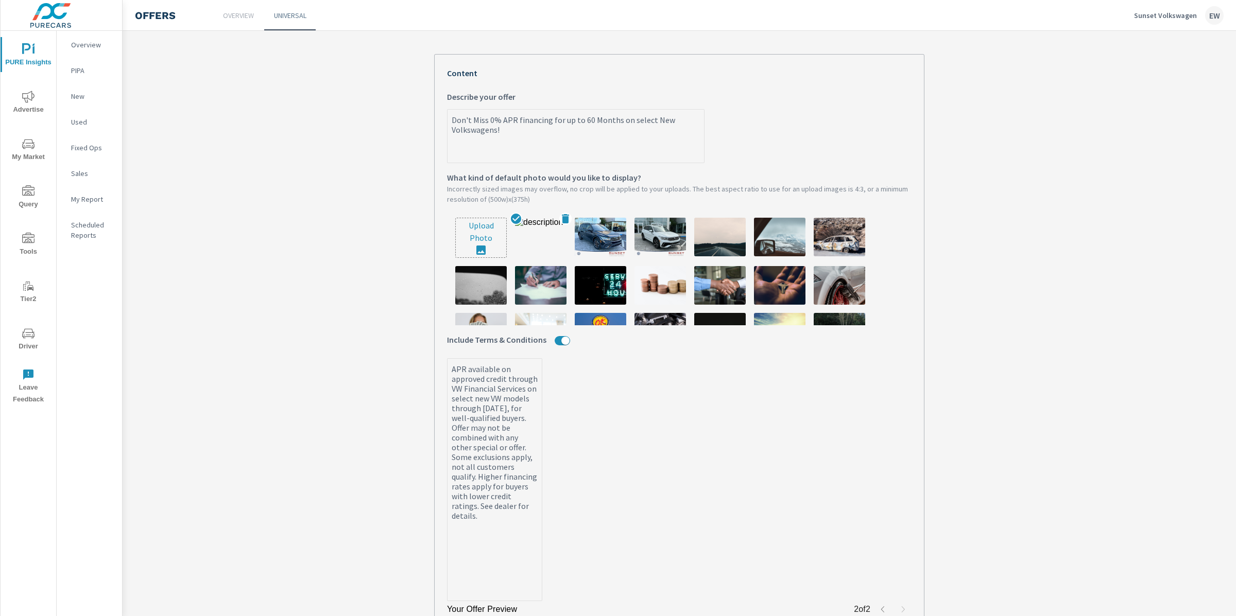
click at [536, 256] on img at bounding box center [541, 237] width 52 height 39
click at [562, 224] on icon at bounding box center [565, 218] width 7 height 9
type textarea "x"
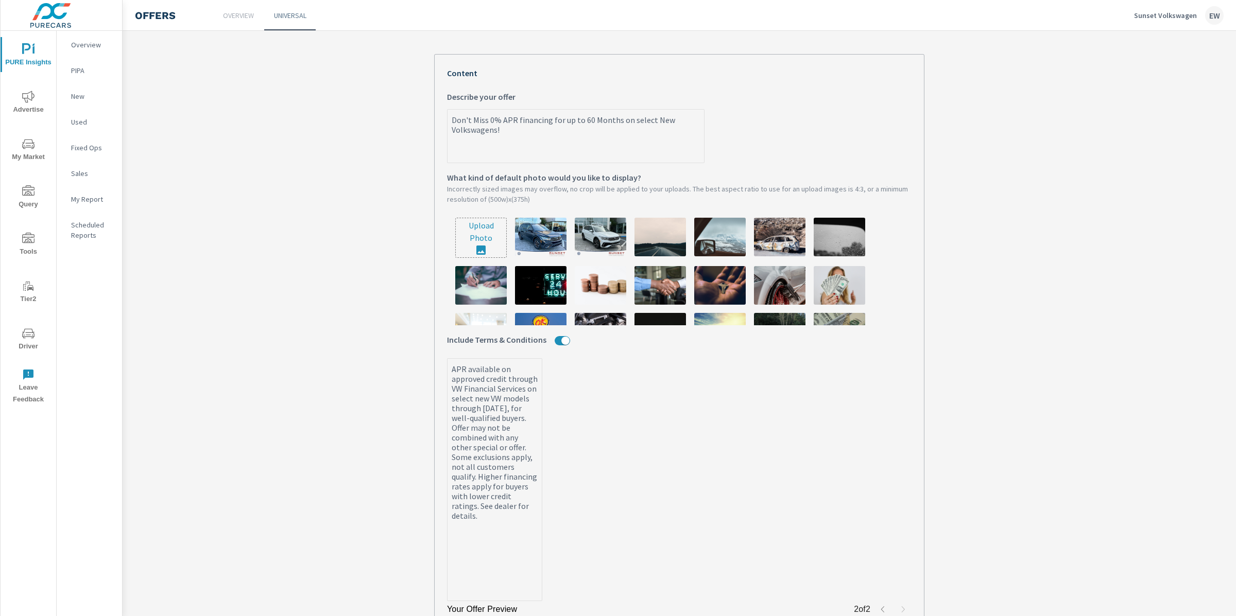
click at [467, 258] on input "file" at bounding box center [481, 237] width 50 height 39
type input "C:\fakepath\Untitled design (3).png"
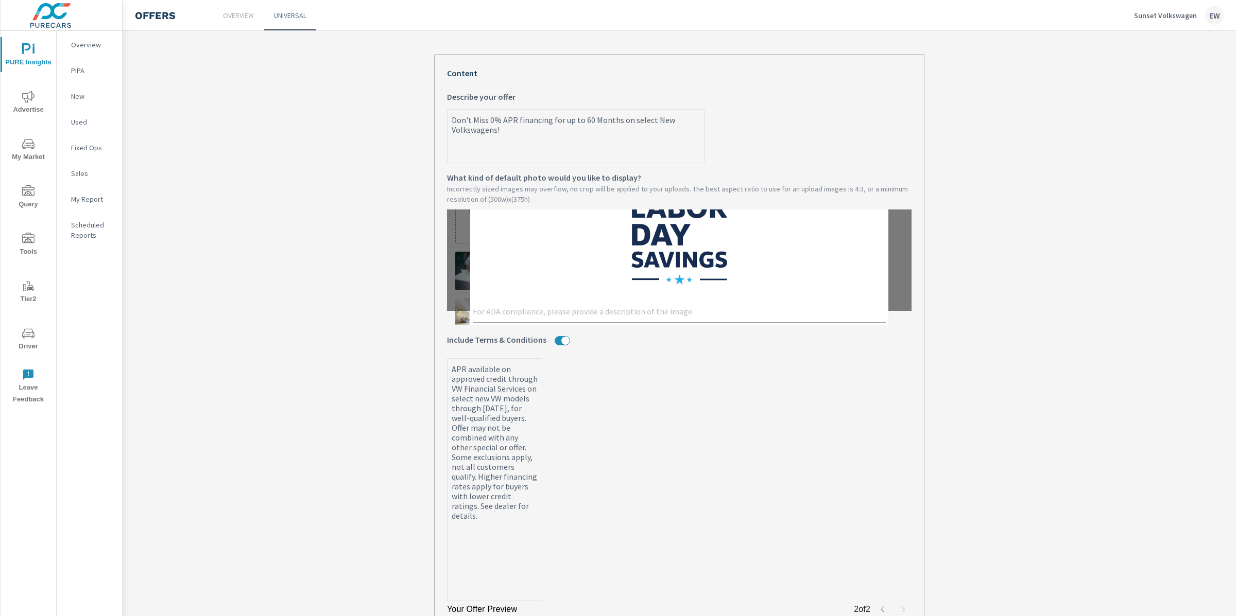
scroll to position [18, 0]
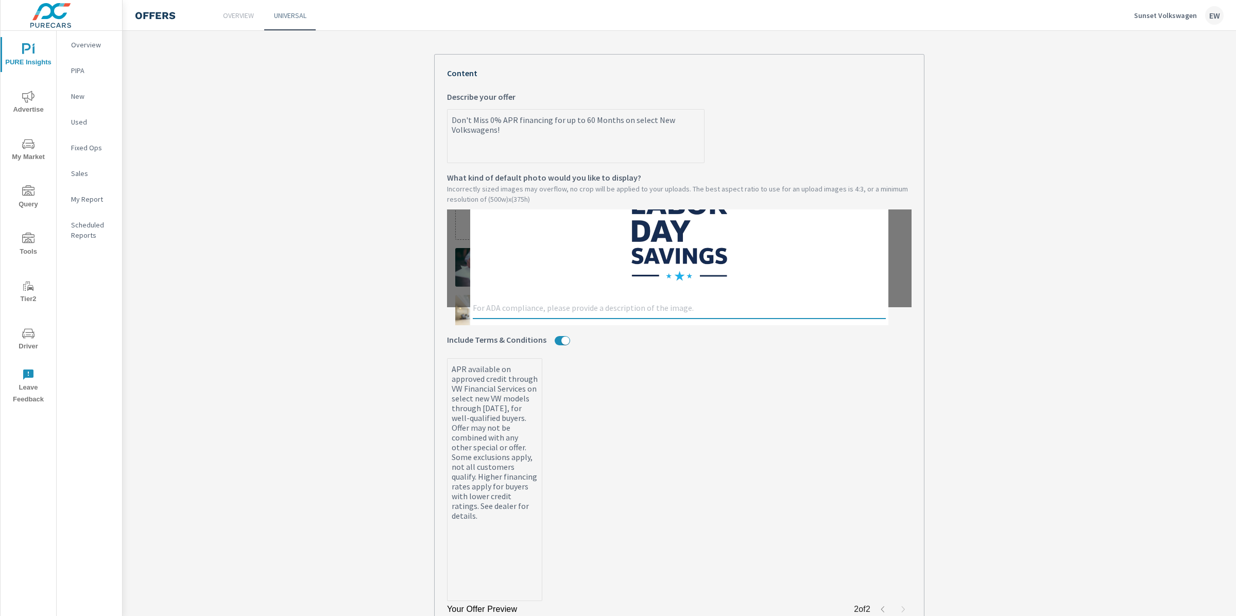
click at [510, 316] on textarea at bounding box center [679, 309] width 413 height 12
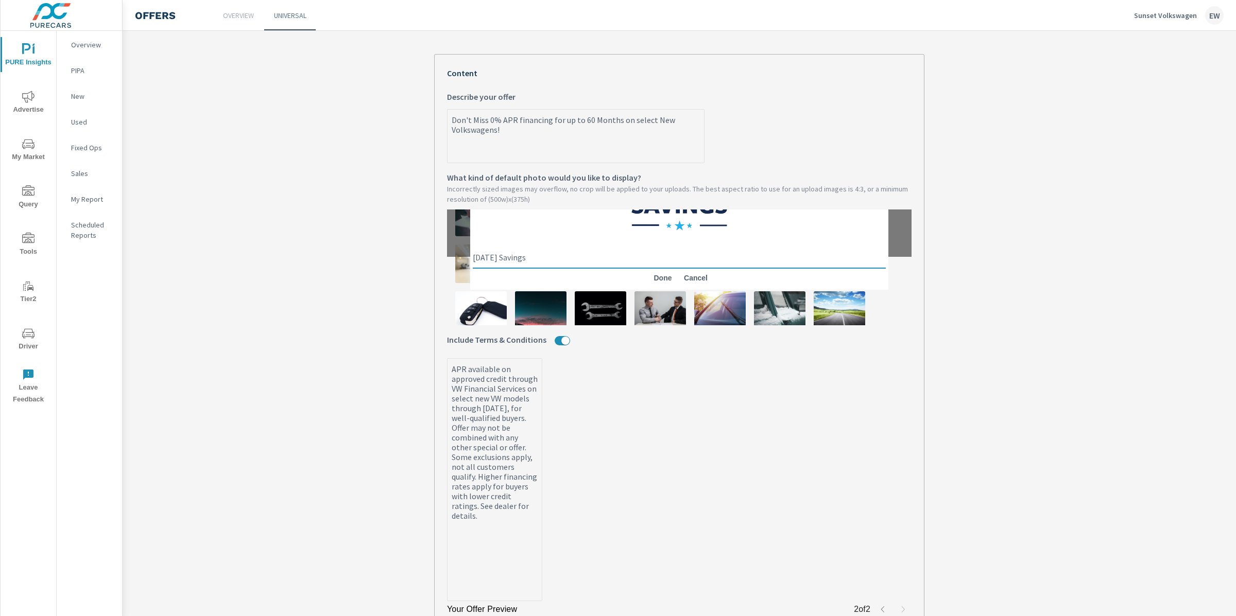
scroll to position [88, 0]
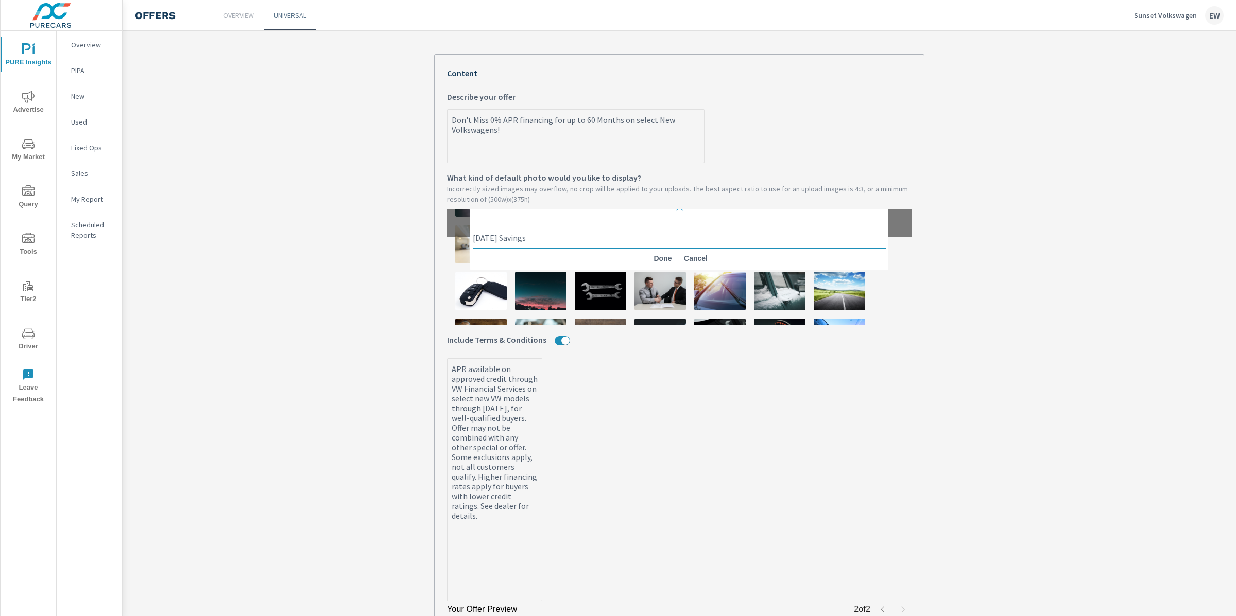
type textarea "Labor Day Savings"
click at [654, 263] on span "Done" at bounding box center [662, 258] width 25 height 9
type textarea "x"
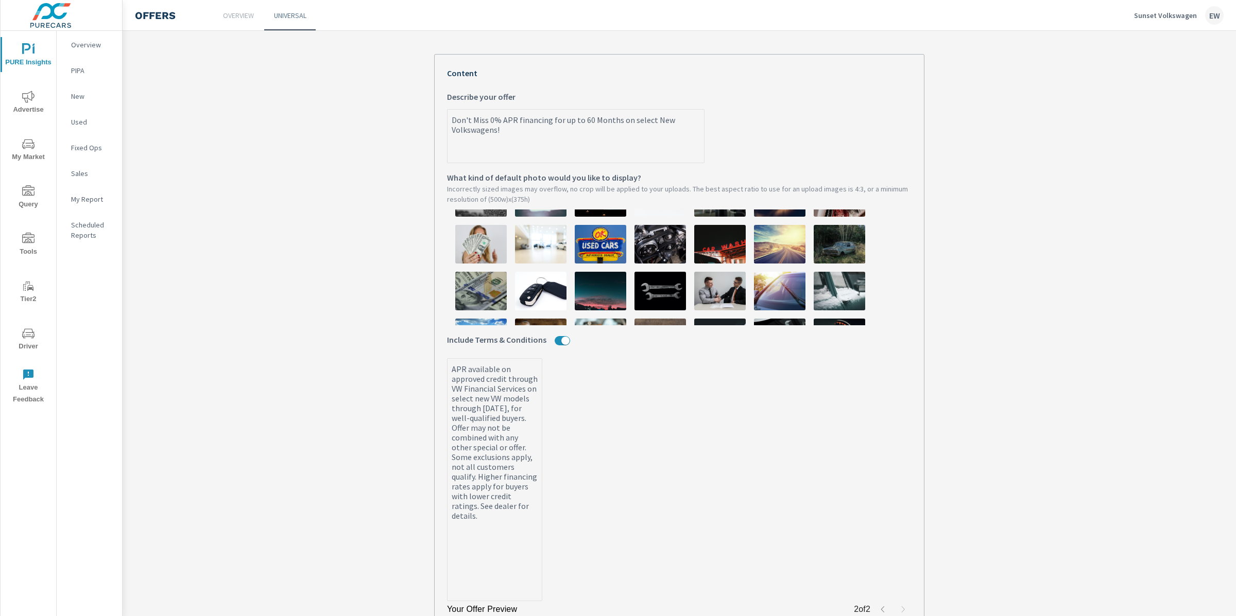
type textarea "x"
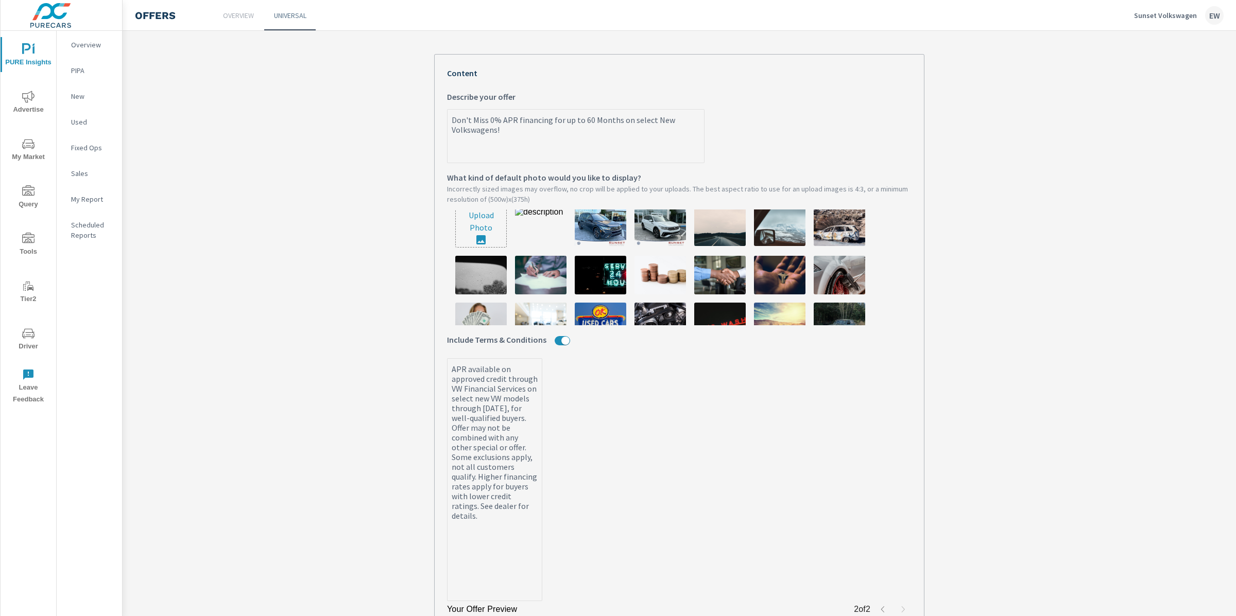
scroll to position [0, 0]
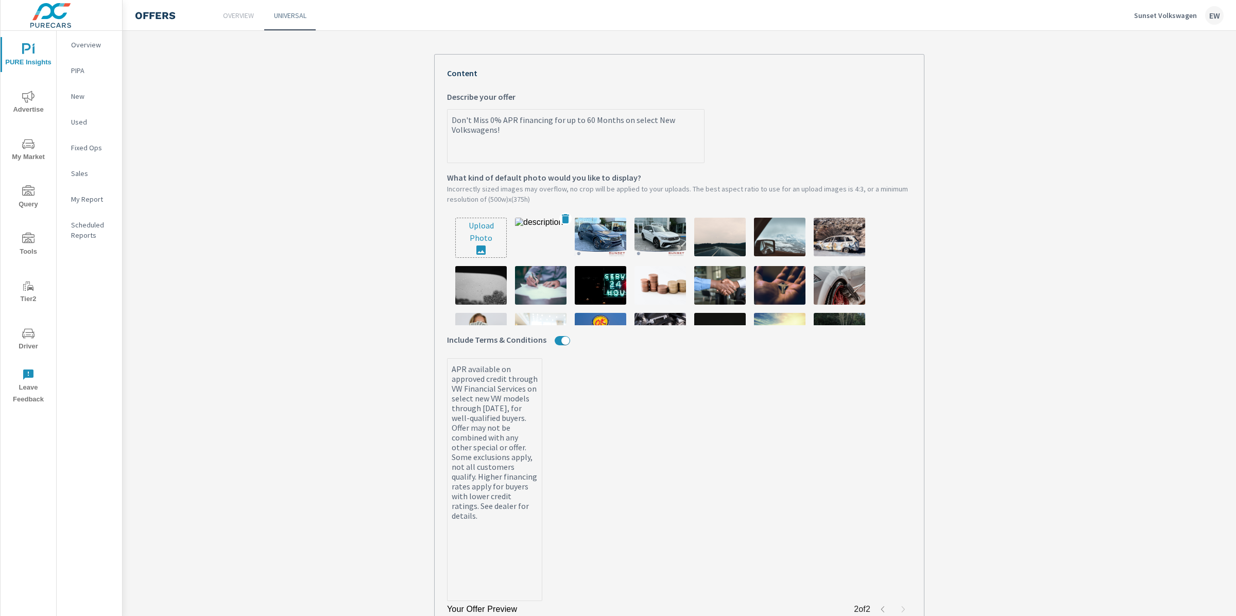
click at [539, 256] on img at bounding box center [541, 237] width 52 height 39
type textarea "x"
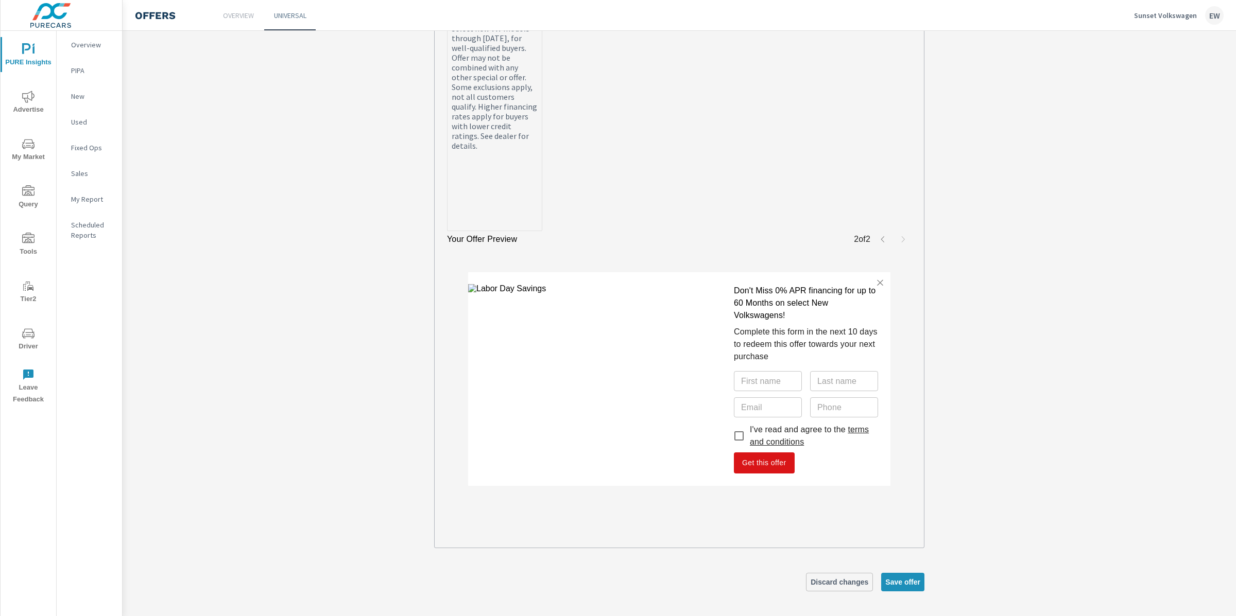
scroll to position [630, 0]
click at [879, 237] on icon "button" at bounding box center [883, 239] width 8 height 8
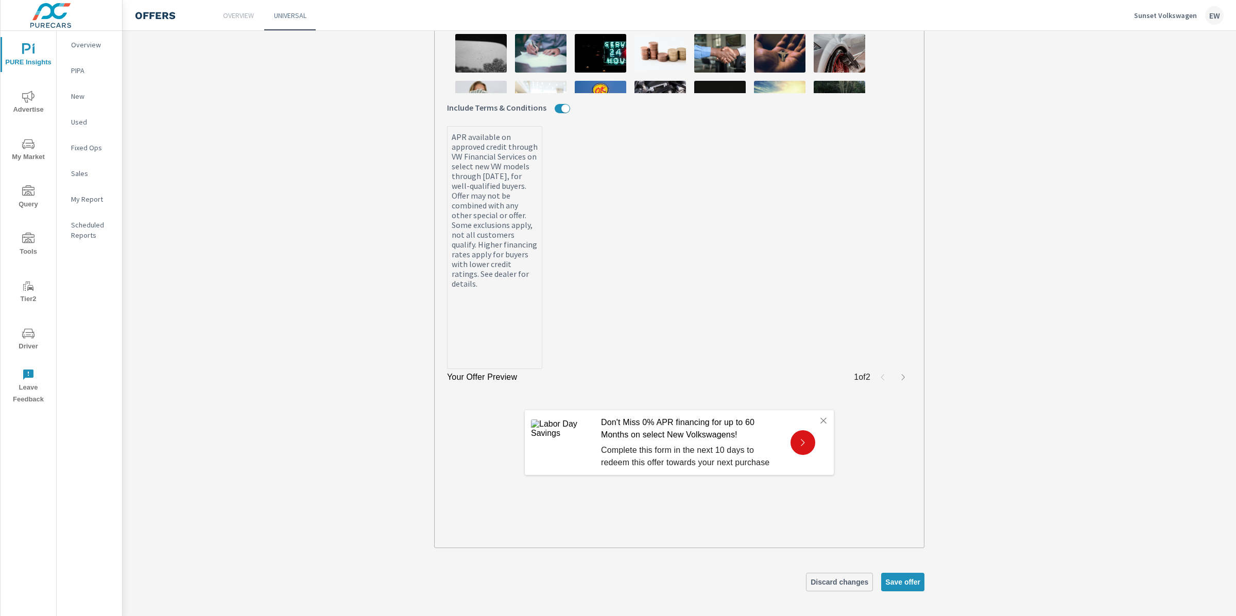
scroll to position [492, 0]
click at [544, 466] on img at bounding box center [562, 443] width 62 height 46
click at [557, 460] on img at bounding box center [562, 443] width 62 height 46
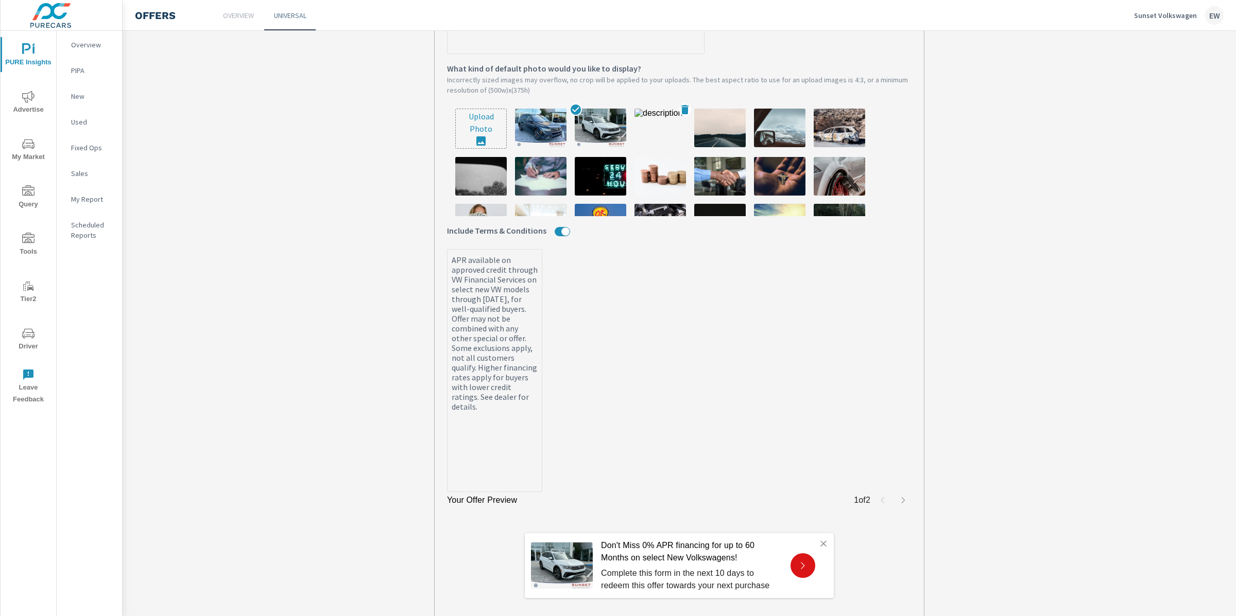
scroll to position [323, 0]
click at [681, 115] on icon at bounding box center [684, 110] width 7 height 9
type textarea "x"
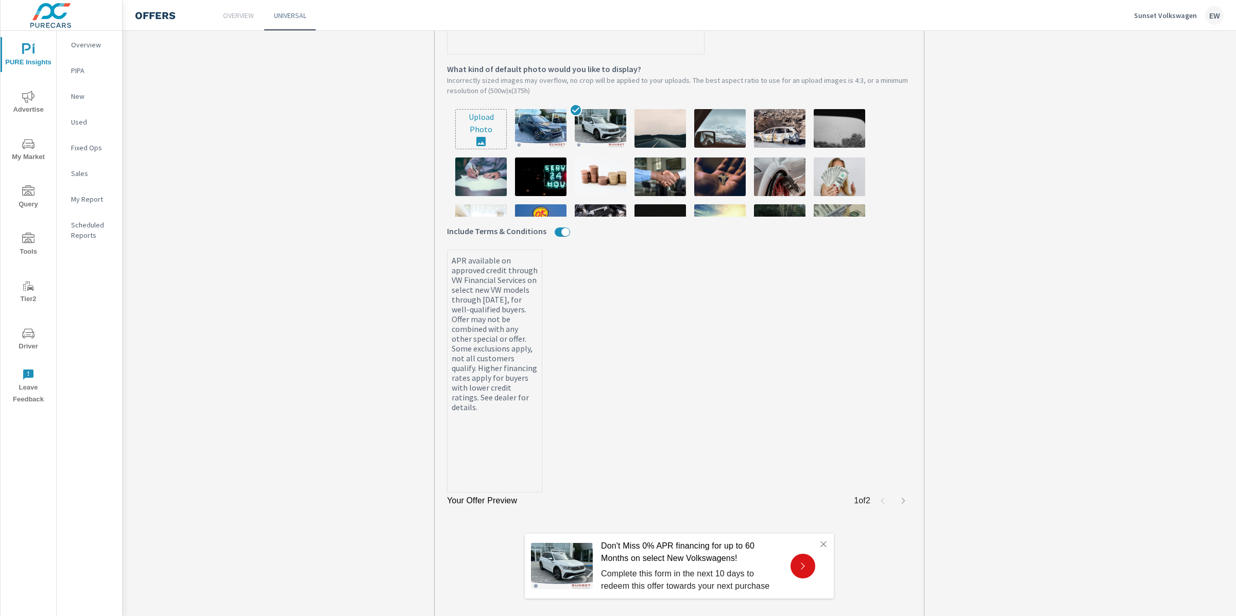
click at [468, 149] on input "file" at bounding box center [481, 129] width 50 height 39
type input "C:\fakepath\Untitled design (4).png"
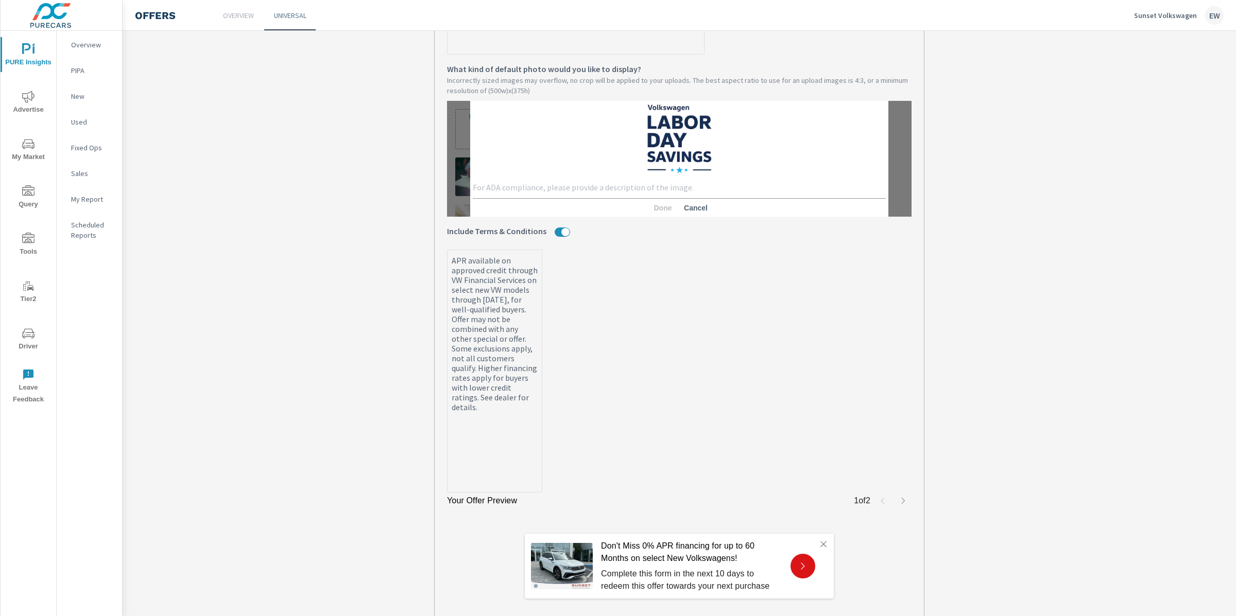
click at [539, 195] on textarea at bounding box center [679, 189] width 413 height 12
type textarea "[DATE]"
click at [650, 213] on span "Done" at bounding box center [662, 207] width 25 height 9
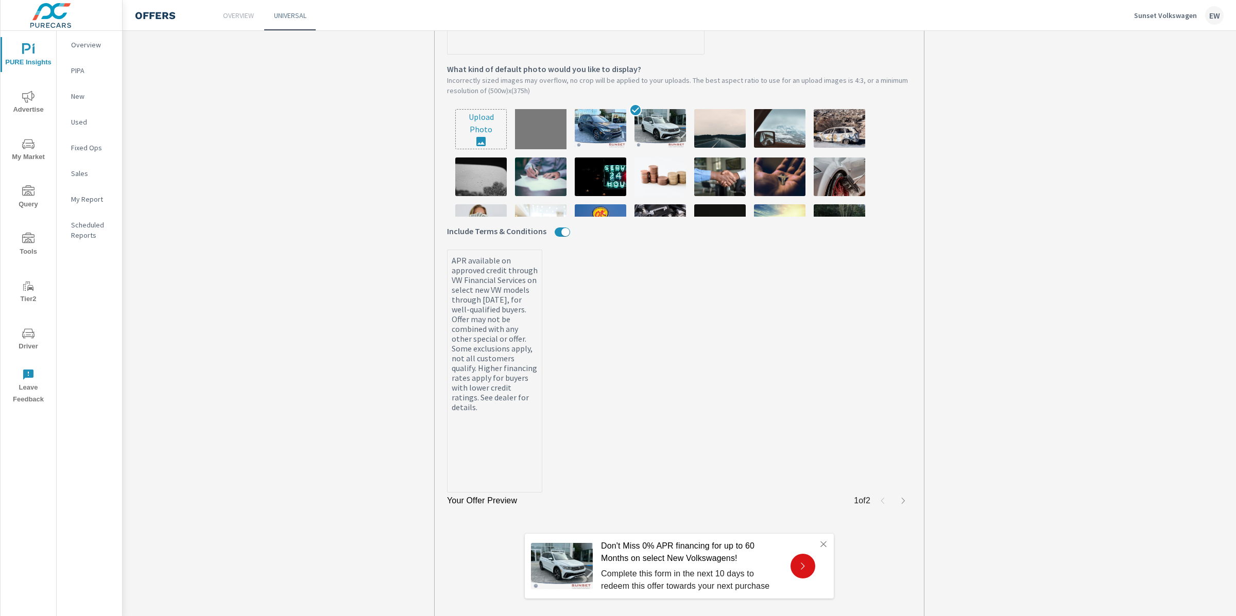
type textarea "x"
click at [525, 148] on img at bounding box center [541, 128] width 52 height 39
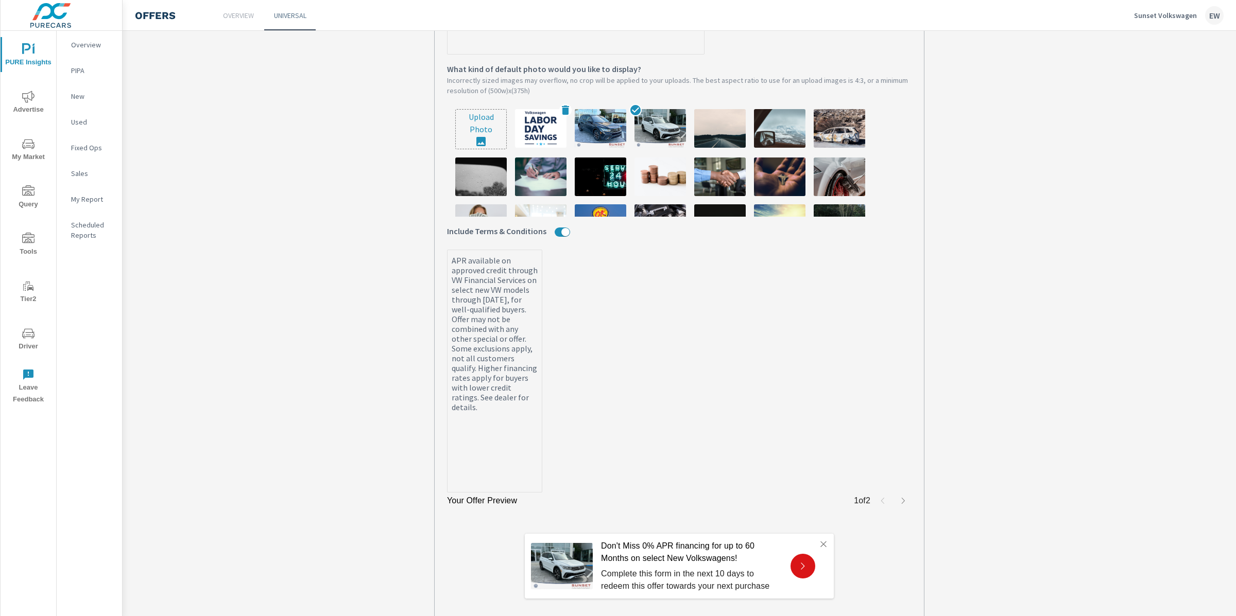
type textarea "x"
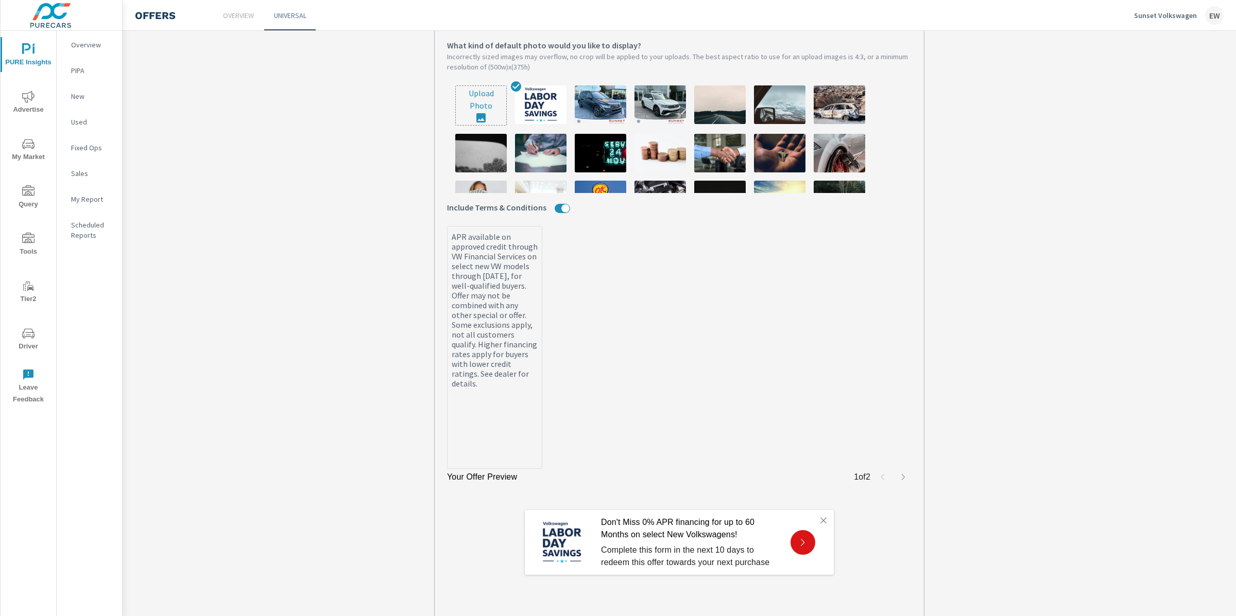
scroll to position [492, 0]
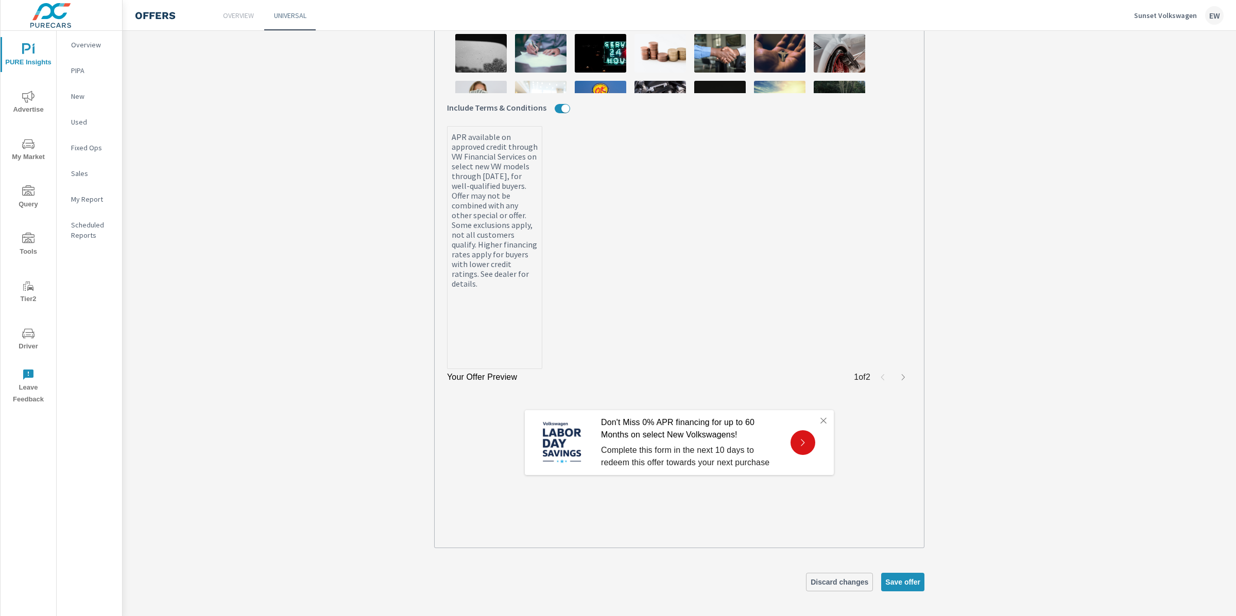
click at [902, 378] on icon "button" at bounding box center [903, 377] width 3 height 6
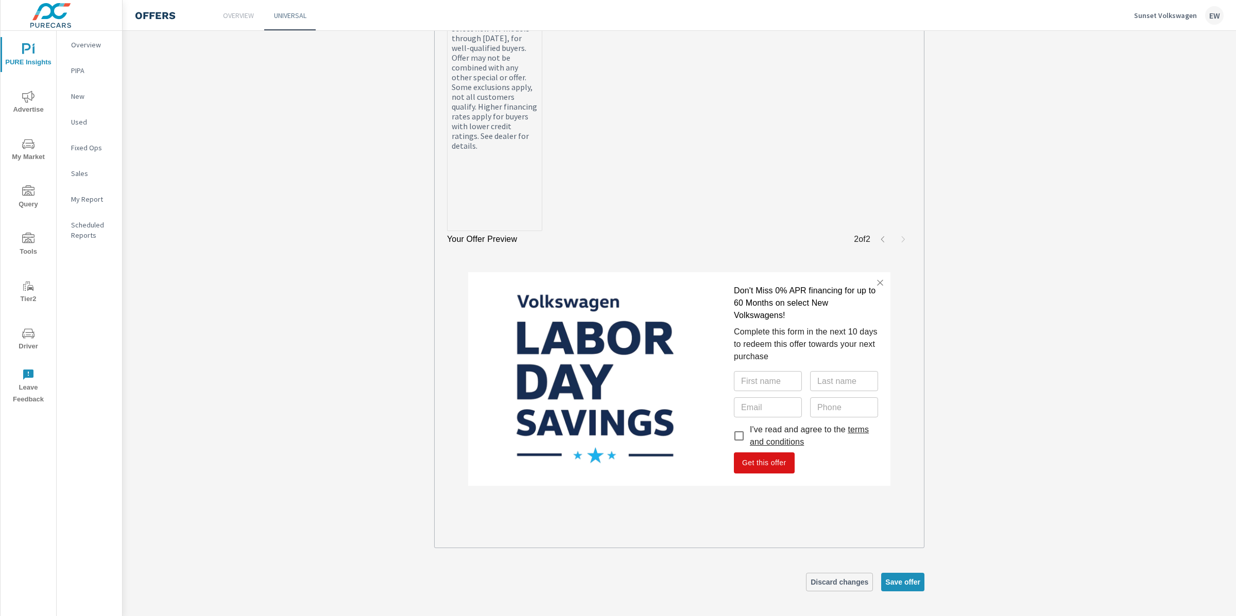
scroll to position [630, 0]
click at [881, 239] on icon "button" at bounding box center [882, 239] width 3 height 6
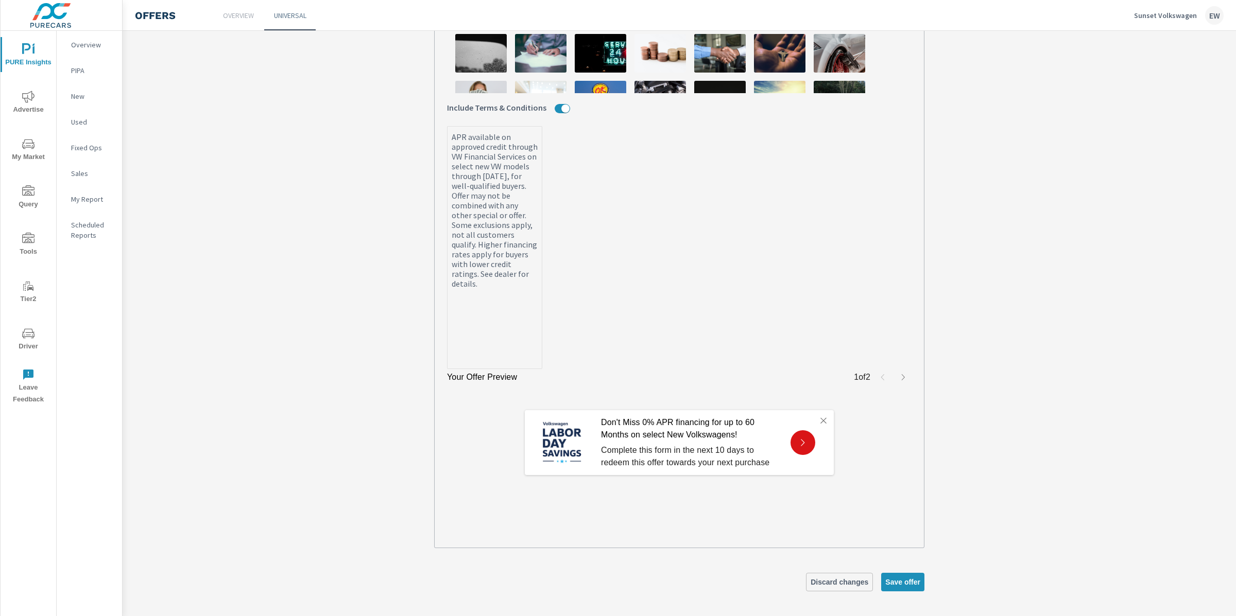
scroll to position [492, 0]
click at [888, 580] on span "Save offer" at bounding box center [902, 582] width 35 height 9
type textarea "x"
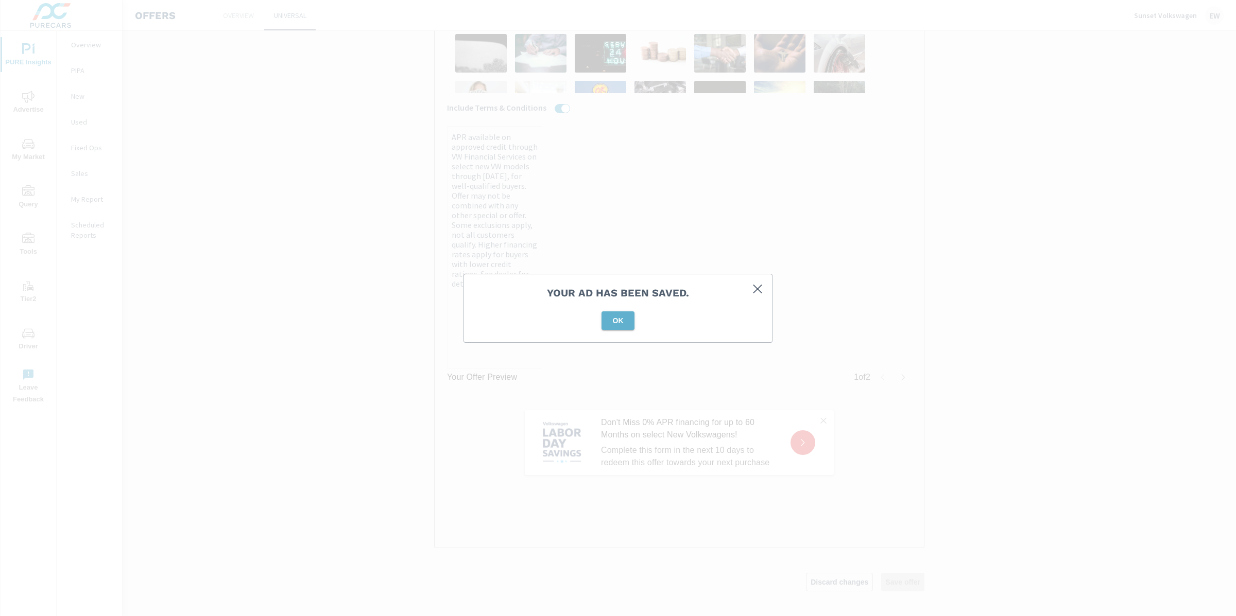
click at [615, 319] on span "OK" at bounding box center [618, 320] width 25 height 9
